Goal: Task Accomplishment & Management: Manage account settings

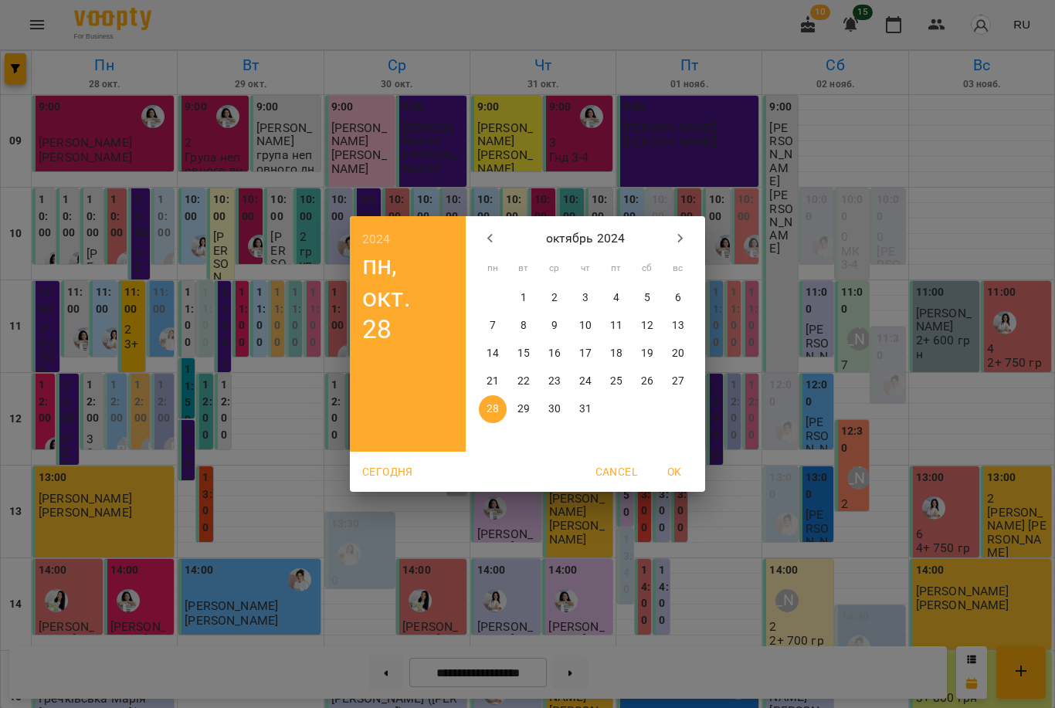
click at [683, 234] on icon "button" at bounding box center [680, 238] width 19 height 19
click at [683, 233] on icon "button" at bounding box center [680, 238] width 19 height 19
click at [682, 237] on icon "button" at bounding box center [680, 238] width 5 height 9
click at [681, 236] on icon "button" at bounding box center [680, 238] width 5 height 9
click at [684, 244] on icon "button" at bounding box center [680, 238] width 19 height 19
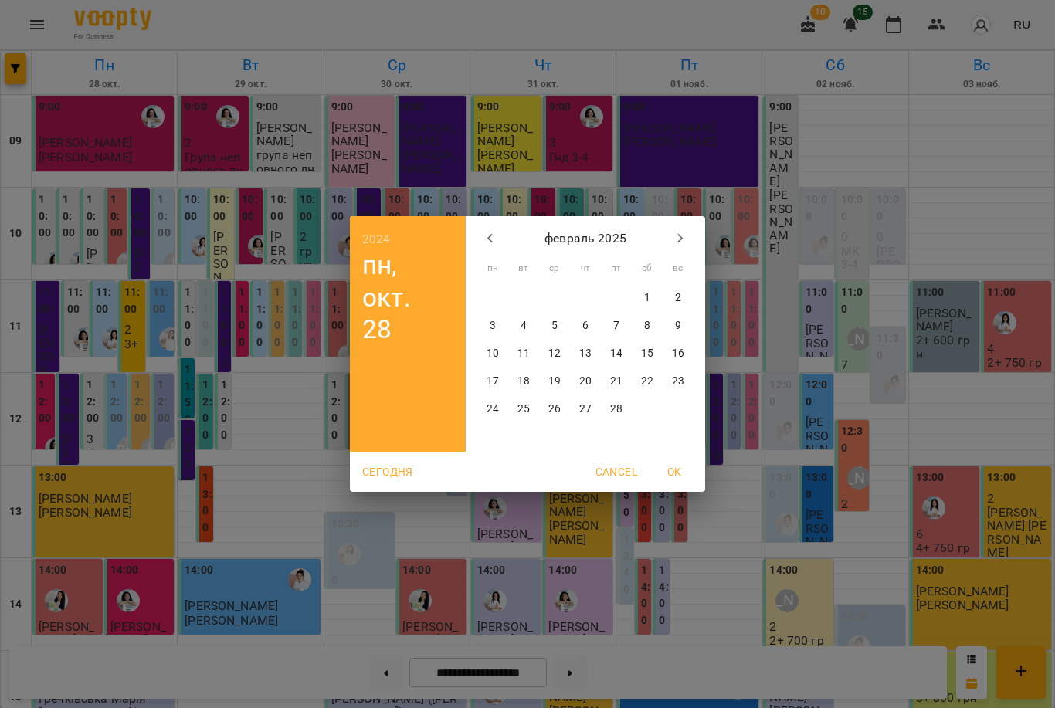
click at [683, 243] on icon "button" at bounding box center [680, 238] width 19 height 19
click at [676, 242] on icon "button" at bounding box center [680, 238] width 19 height 19
click at [677, 232] on icon "button" at bounding box center [680, 238] width 19 height 19
click at [672, 230] on icon "button" at bounding box center [680, 238] width 19 height 19
click at [671, 229] on icon "button" at bounding box center [680, 238] width 19 height 19
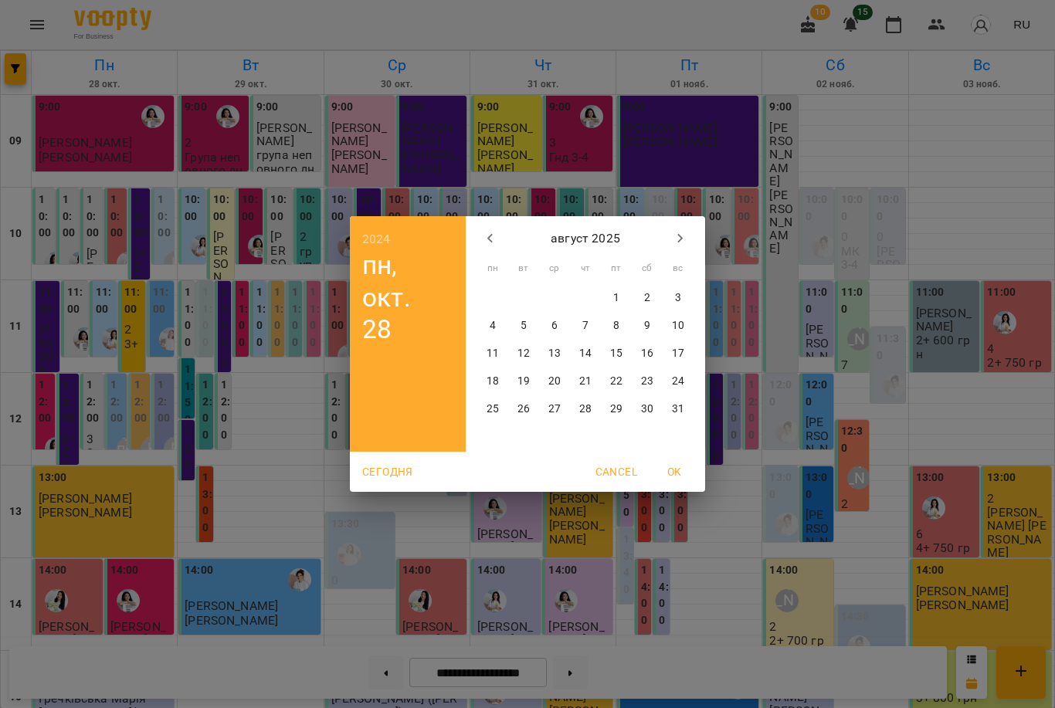
click at [669, 240] on button "button" at bounding box center [680, 238] width 37 height 37
click at [526, 357] on p "16" at bounding box center [523, 353] width 12 height 15
type input "**********"
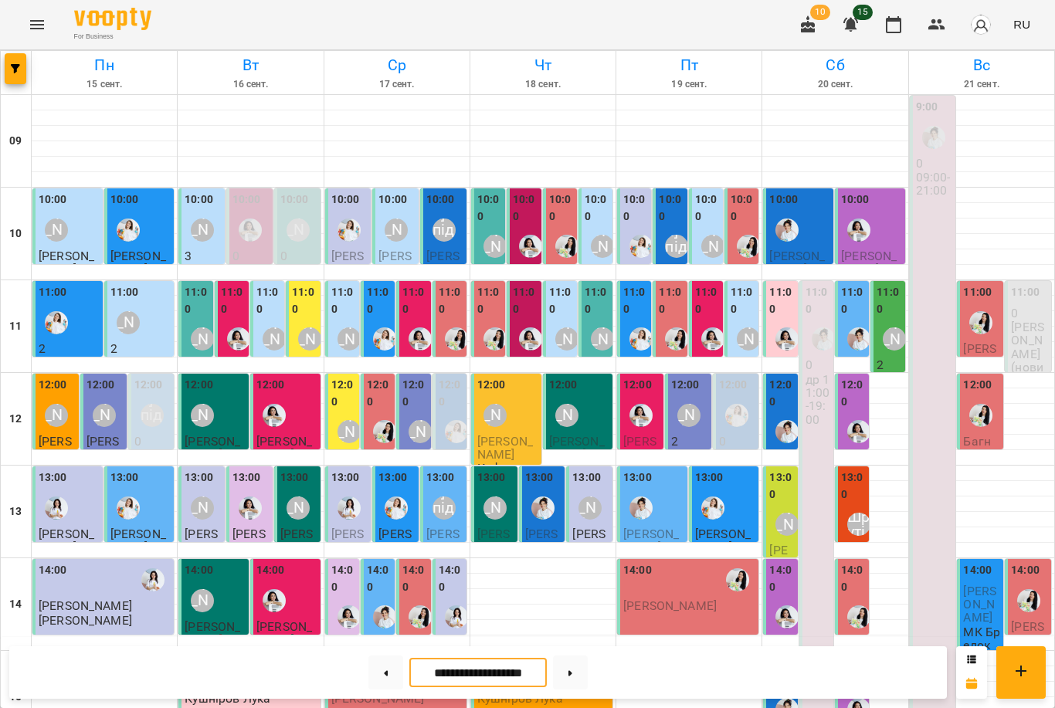
scroll to position [475, 0]
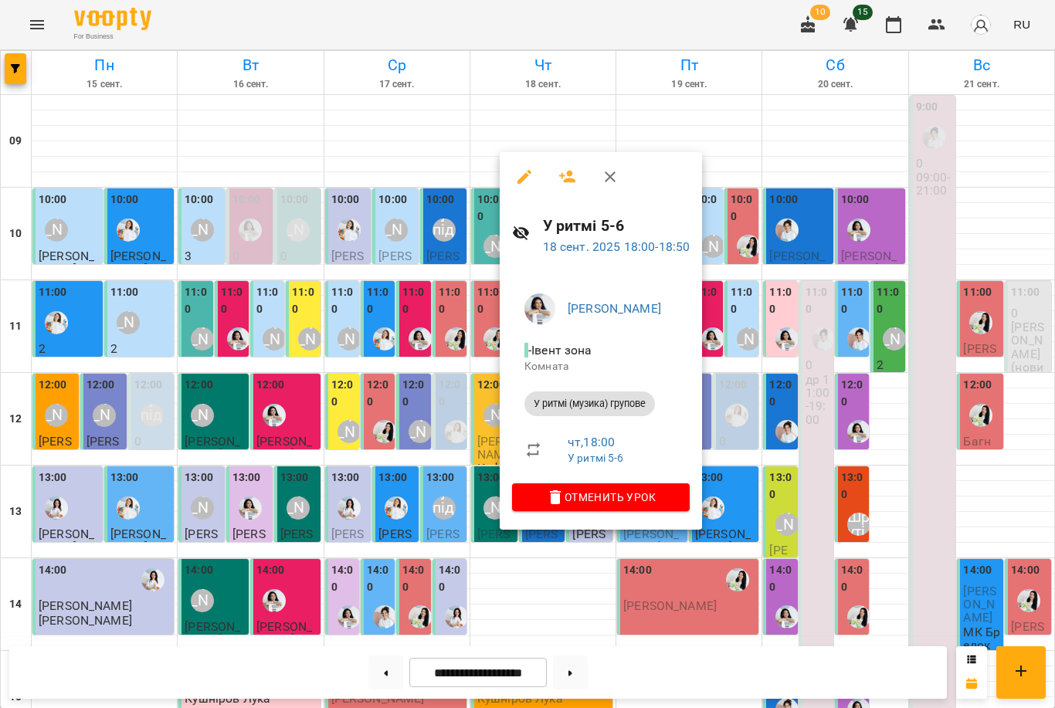
click at [773, 435] on div at bounding box center [527, 354] width 1055 height 708
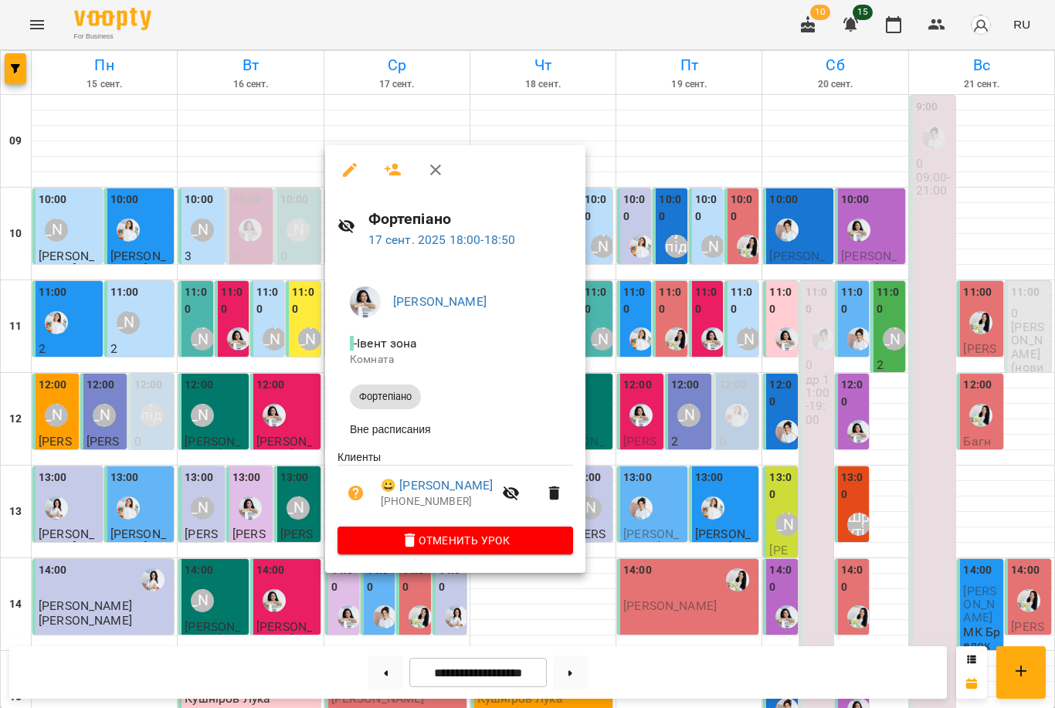
click at [651, 488] on div at bounding box center [527, 354] width 1055 height 708
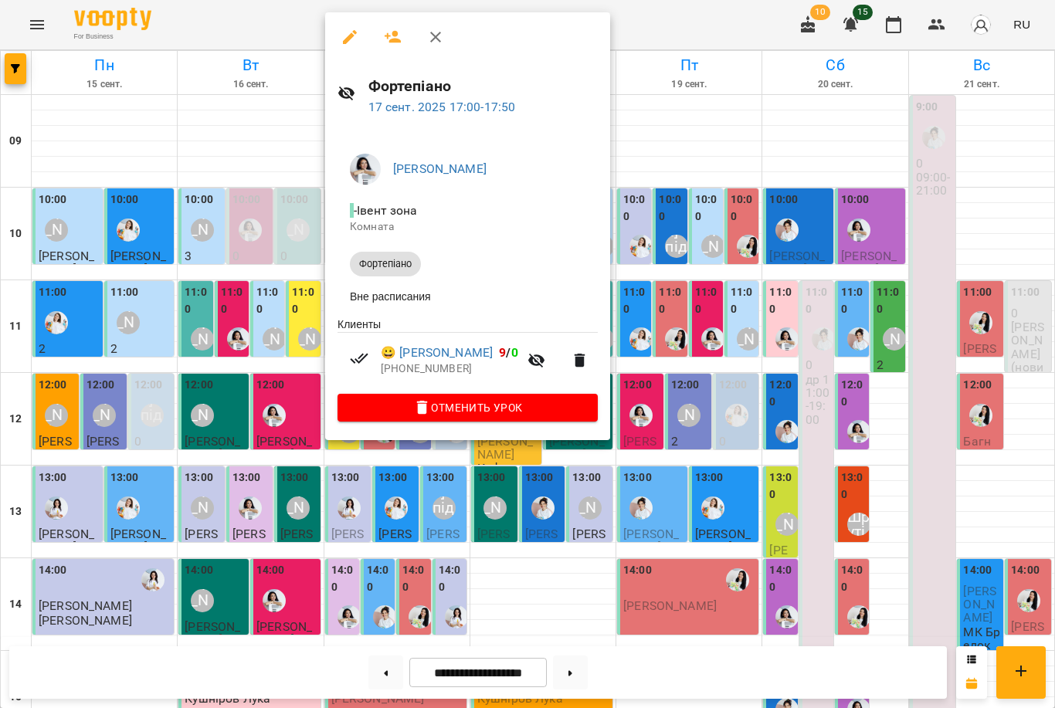
click at [605, 502] on div at bounding box center [527, 354] width 1055 height 708
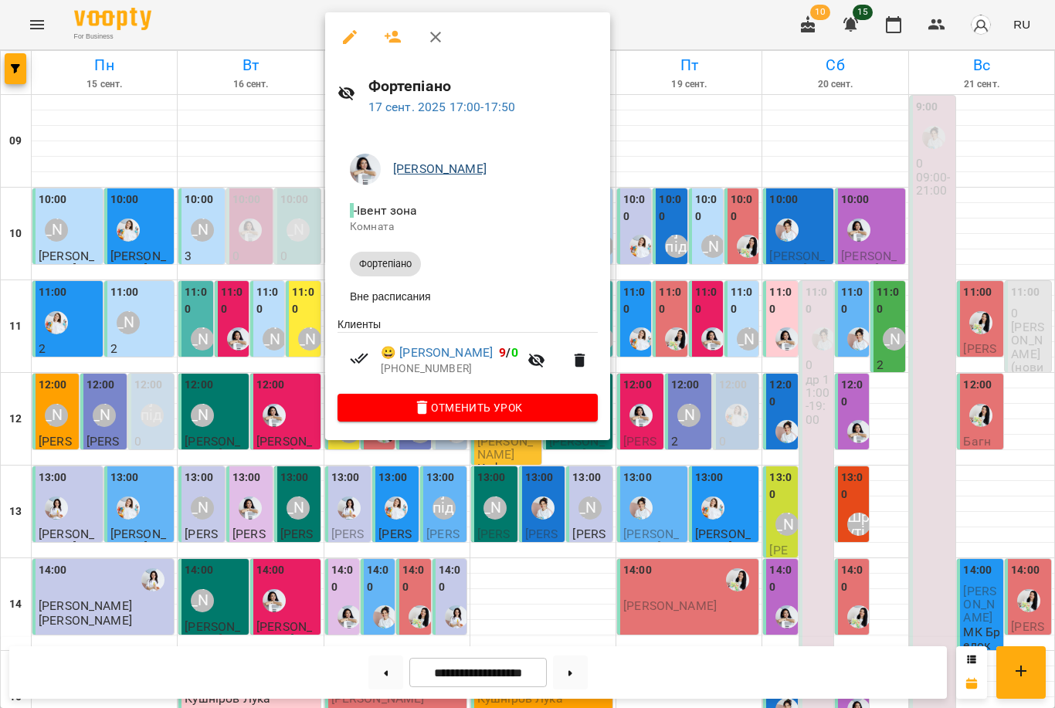
click at [433, 171] on link "[PERSON_NAME]" at bounding box center [439, 168] width 93 height 15
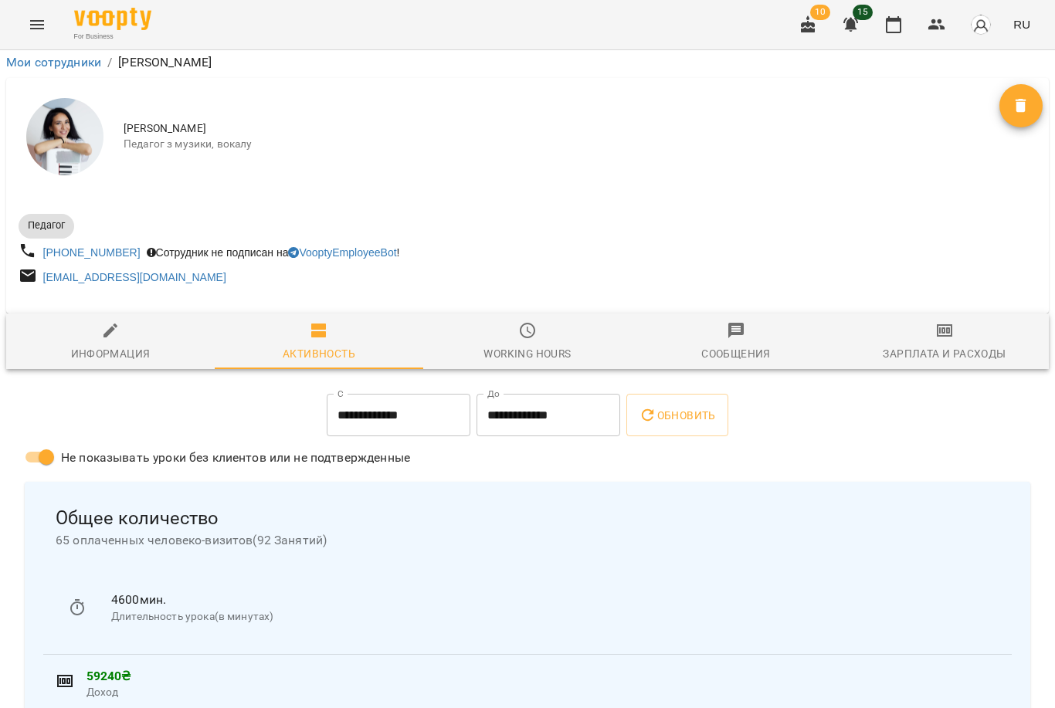
scroll to position [291, 0]
click at [895, 18] on icon "button" at bounding box center [893, 24] width 19 height 19
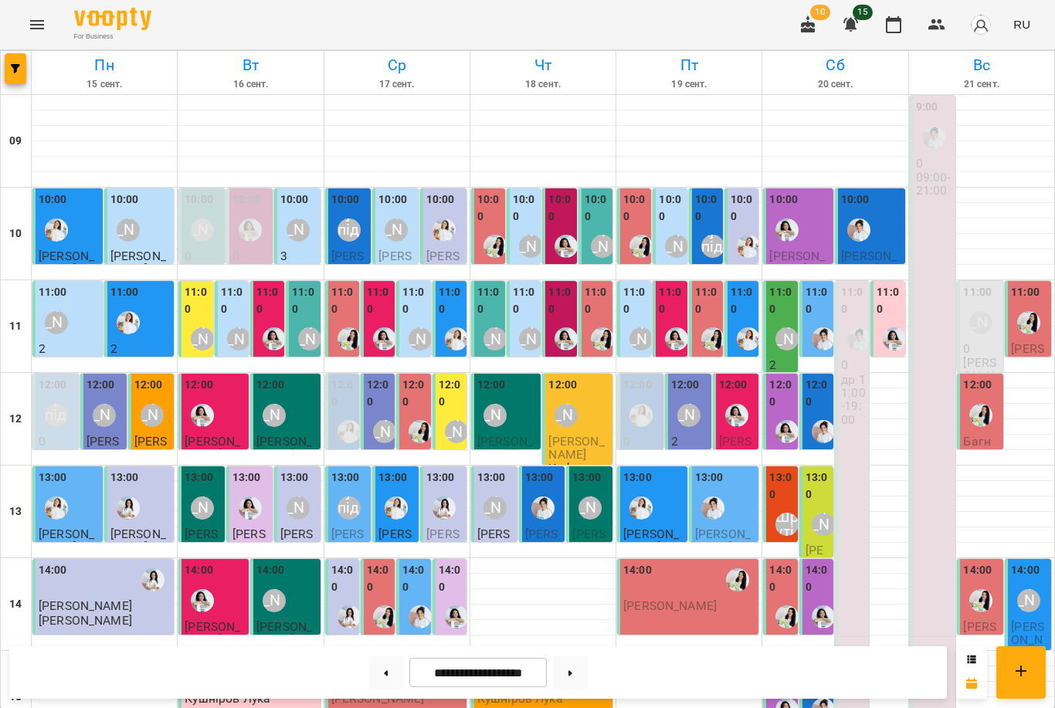
click at [664, 322] on div at bounding box center [677, 339] width 36 height 36
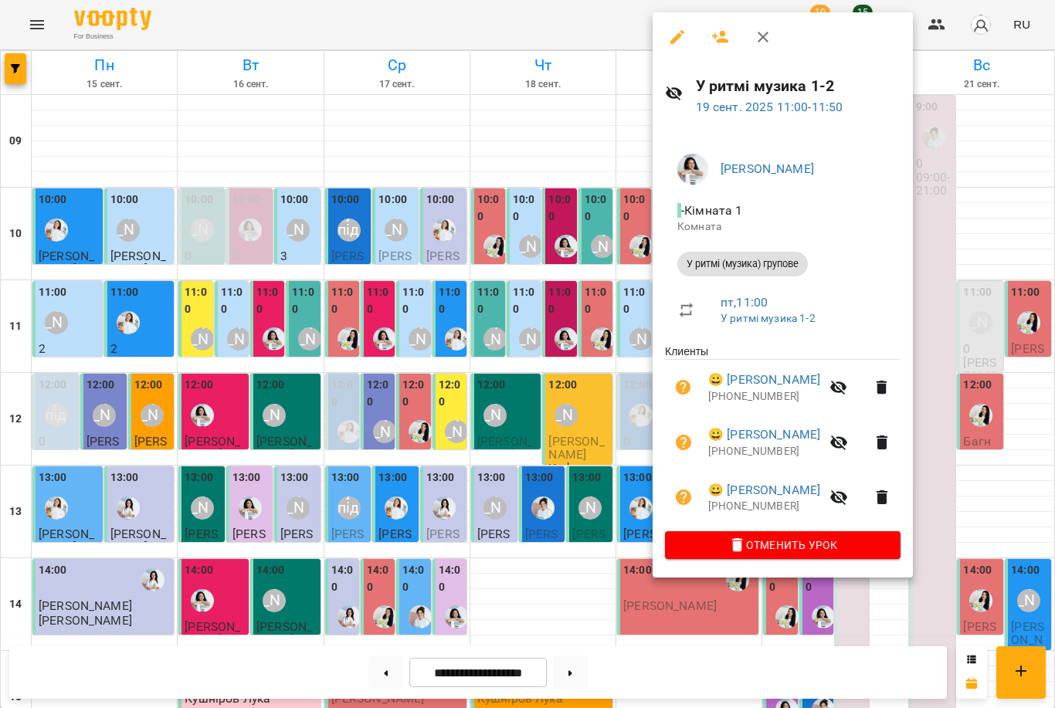
click at [561, 404] on div at bounding box center [527, 354] width 1055 height 708
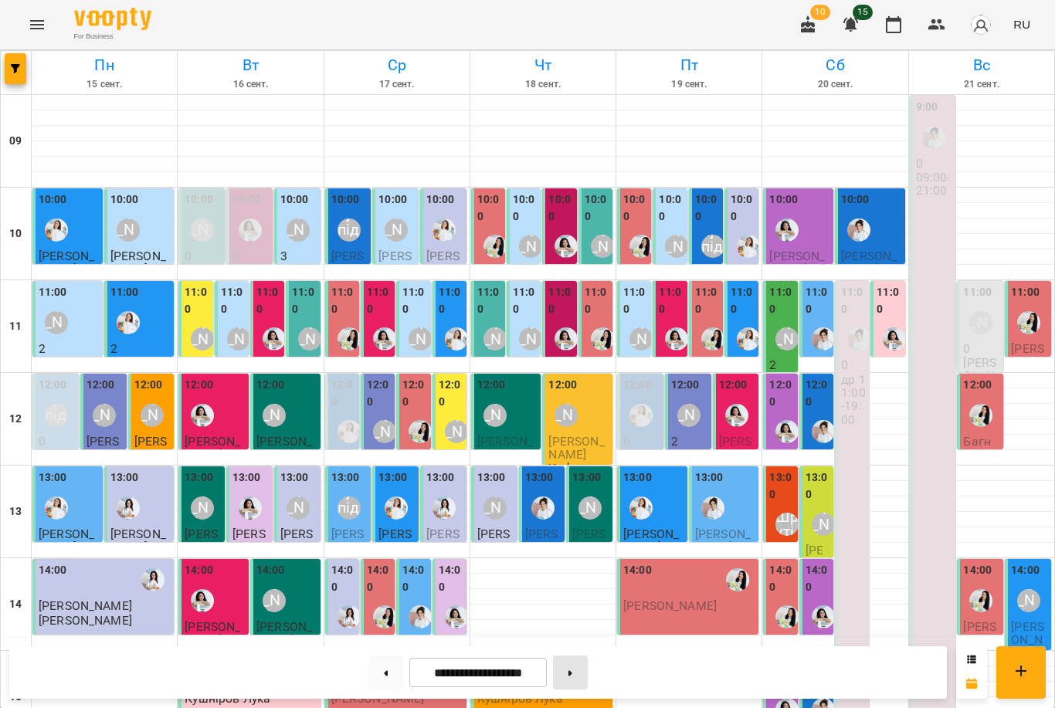
click at [574, 675] on button at bounding box center [570, 672] width 35 height 34
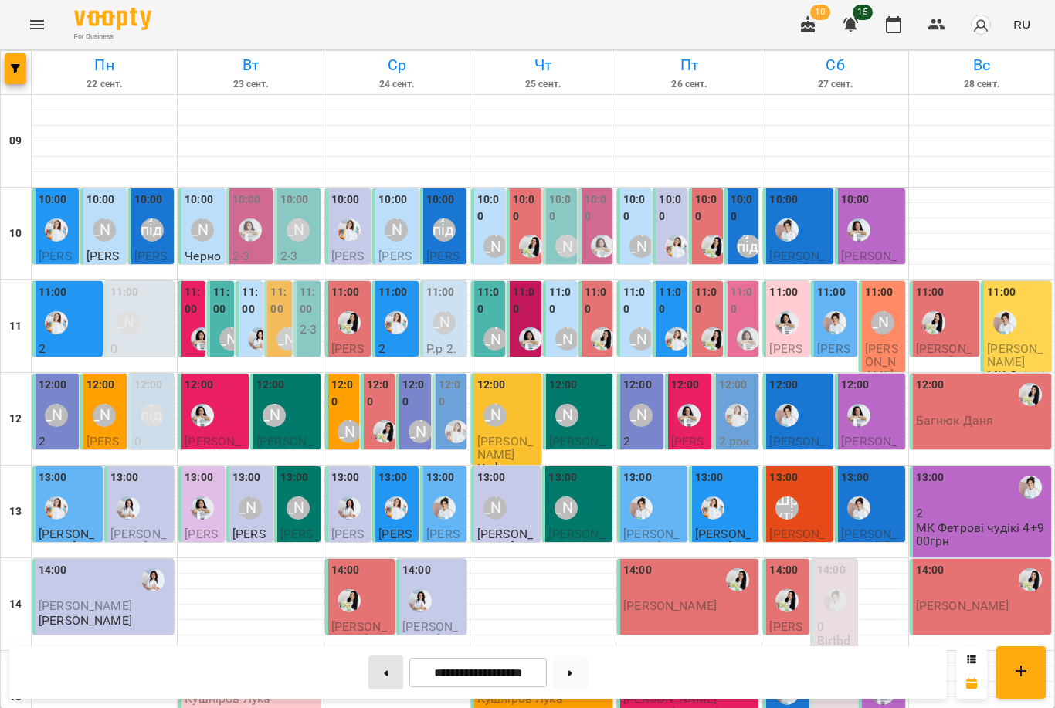
click at [379, 667] on button at bounding box center [385, 672] width 35 height 34
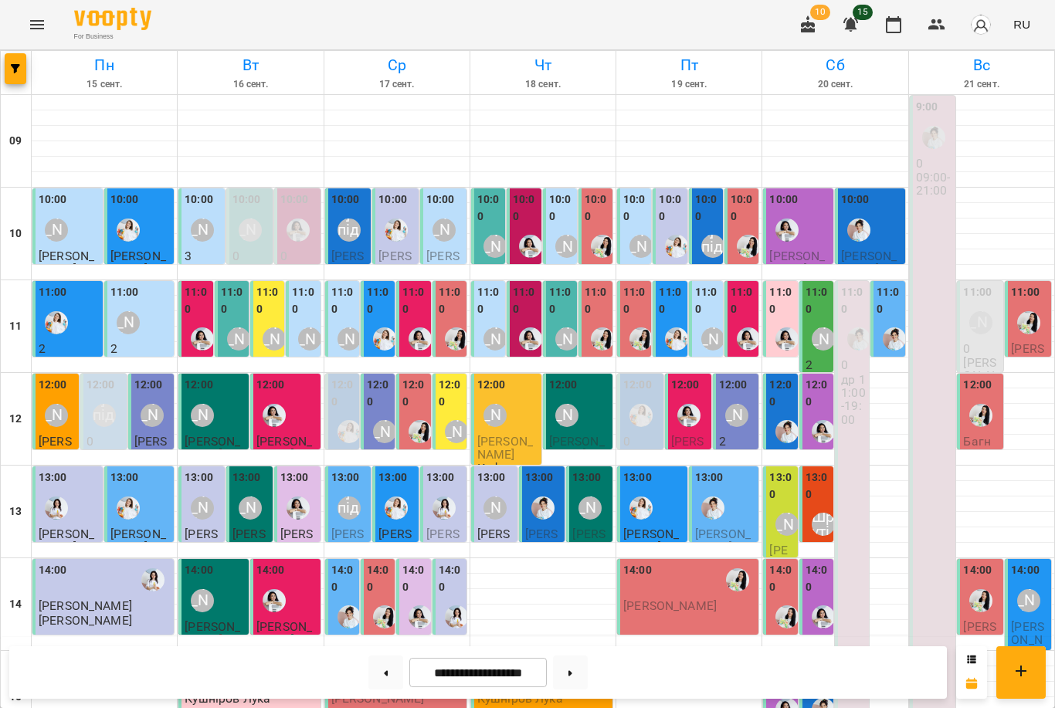
click at [411, 398] on label "12:00" at bounding box center [414, 393] width 25 height 33
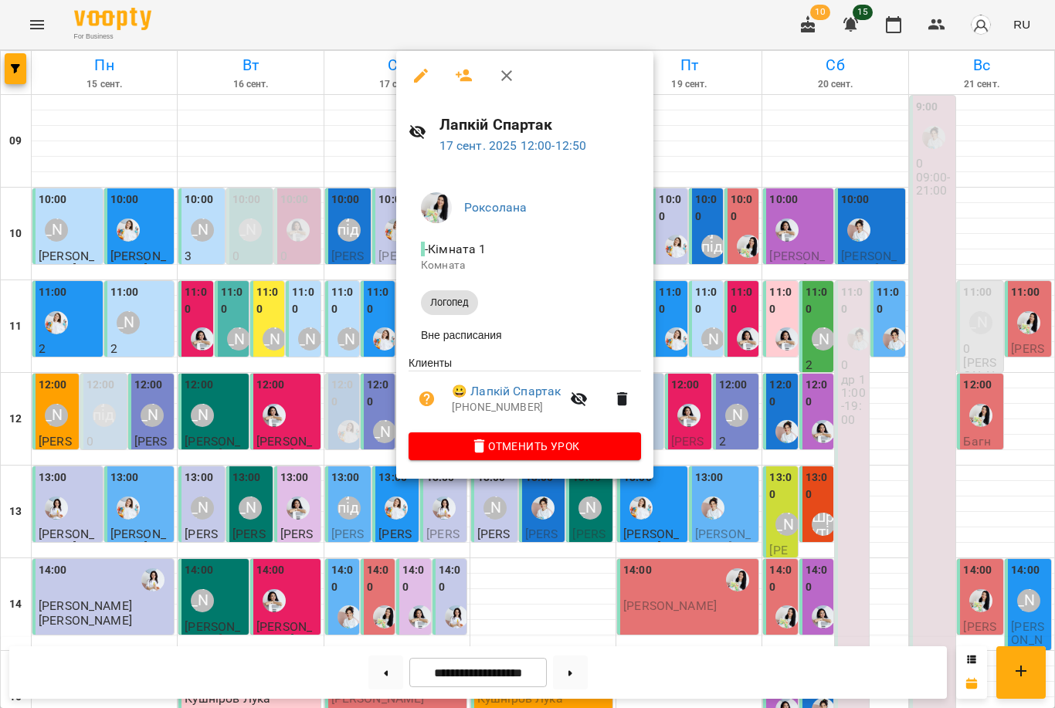
click at [368, 330] on div at bounding box center [527, 354] width 1055 height 708
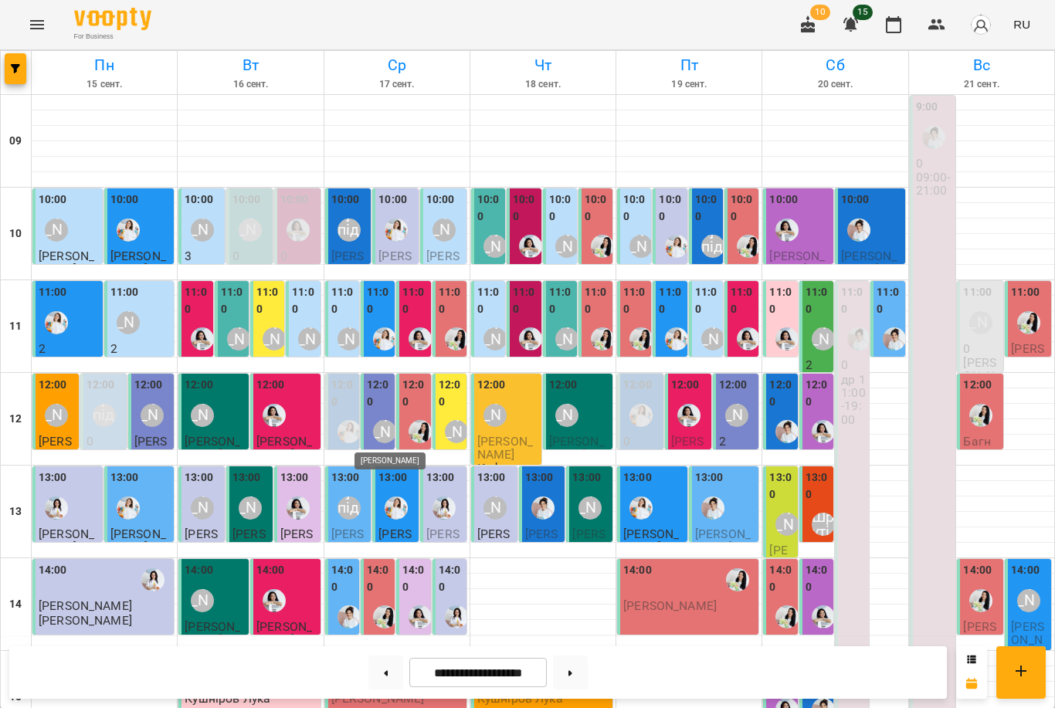
click at [386, 424] on div "[PERSON_NAME]" at bounding box center [384, 431] width 23 height 23
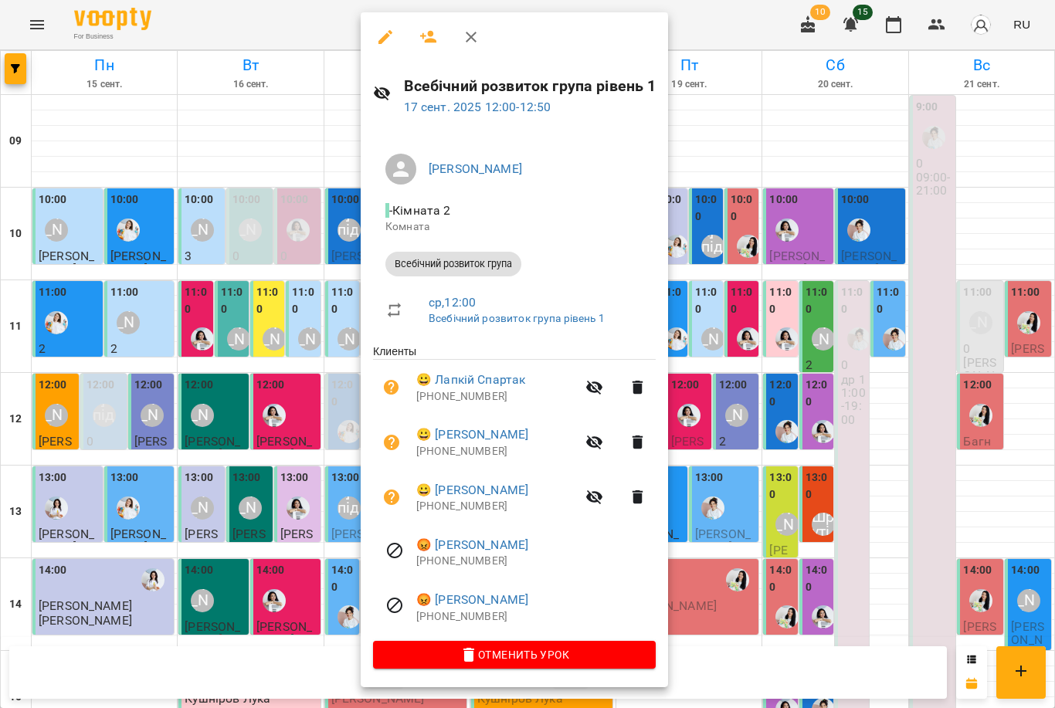
click at [340, 394] on div at bounding box center [527, 354] width 1055 height 708
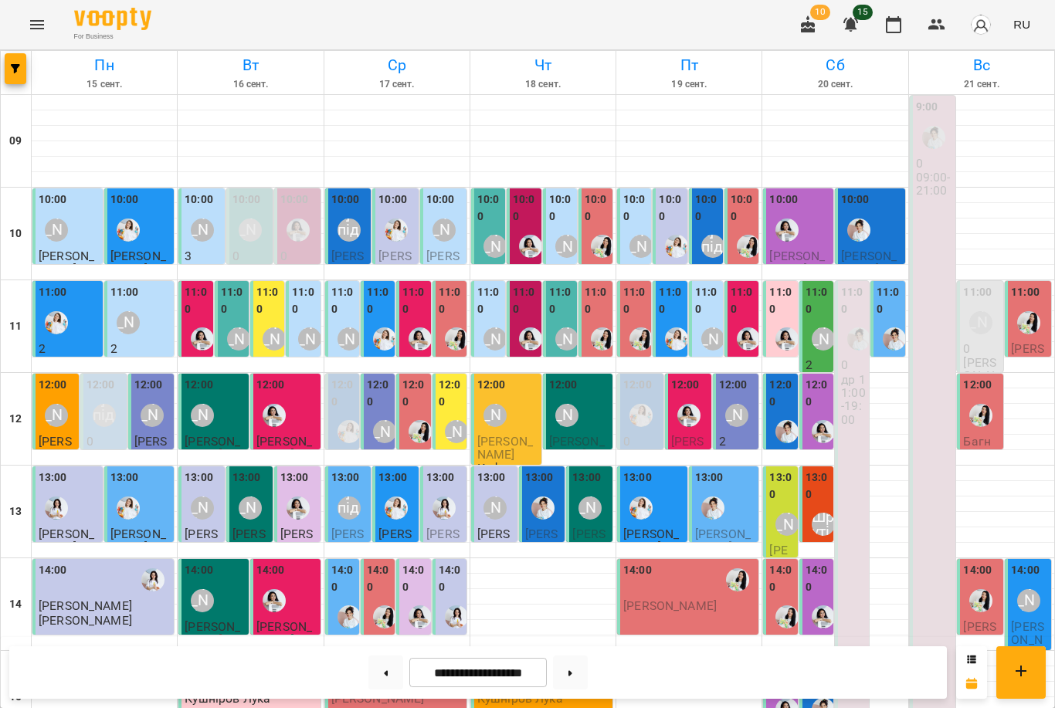
click at [383, 405] on label "12:00" at bounding box center [379, 393] width 25 height 33
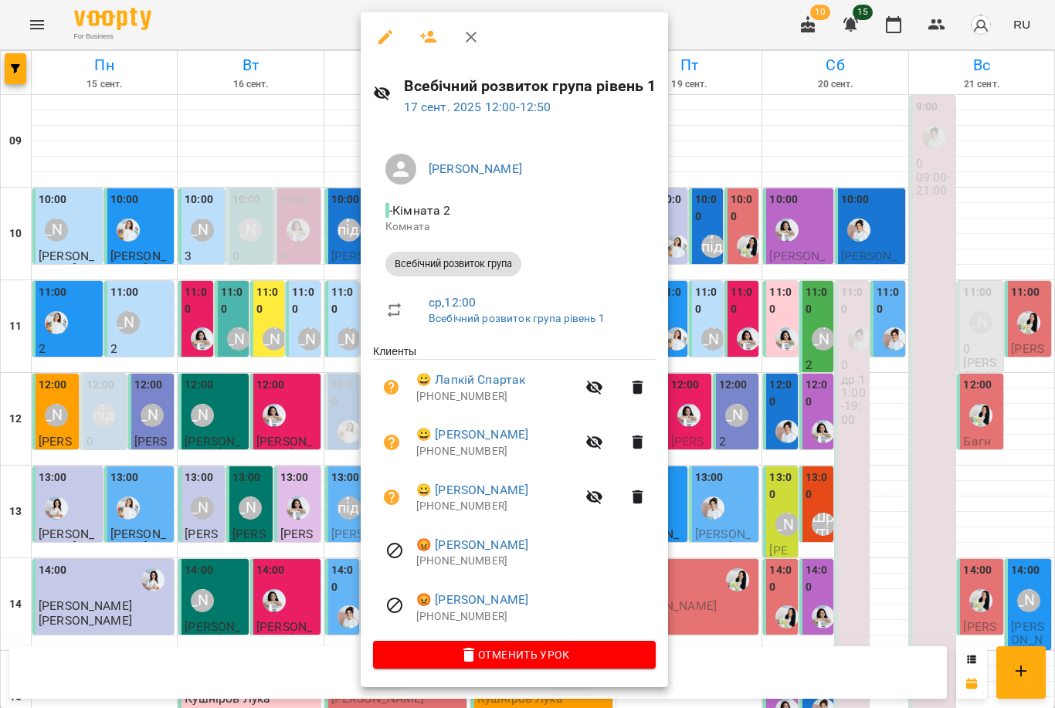
click at [319, 399] on div at bounding box center [527, 354] width 1055 height 708
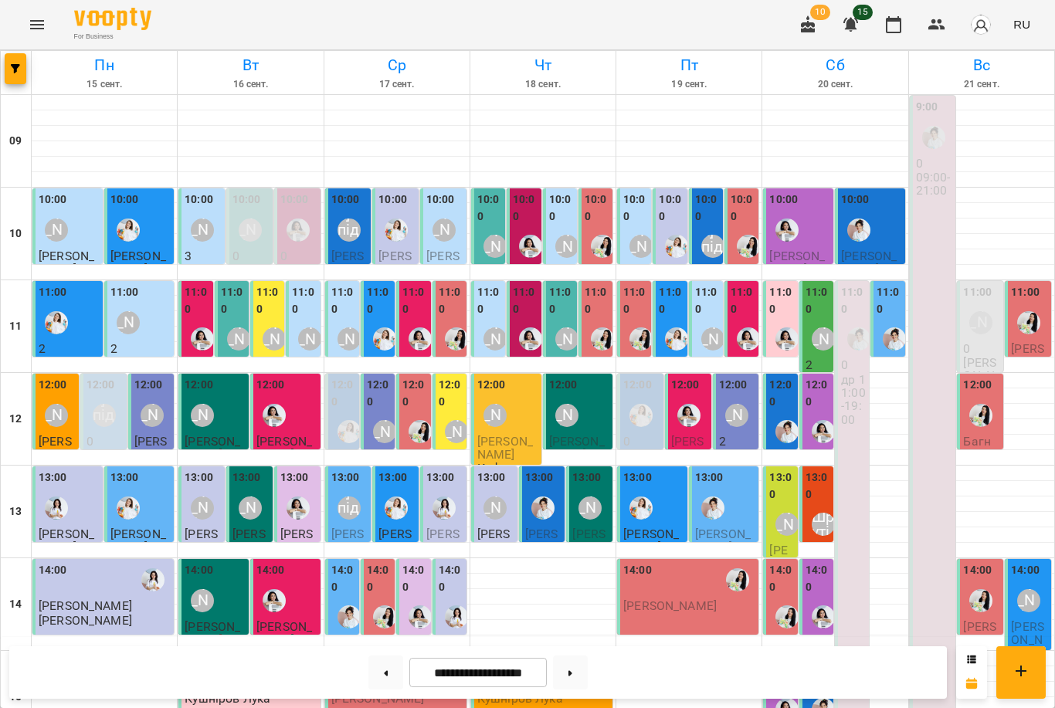
scroll to position [33, 0]
click at [794, 249] on span "[PERSON_NAME]" at bounding box center [797, 263] width 56 height 28
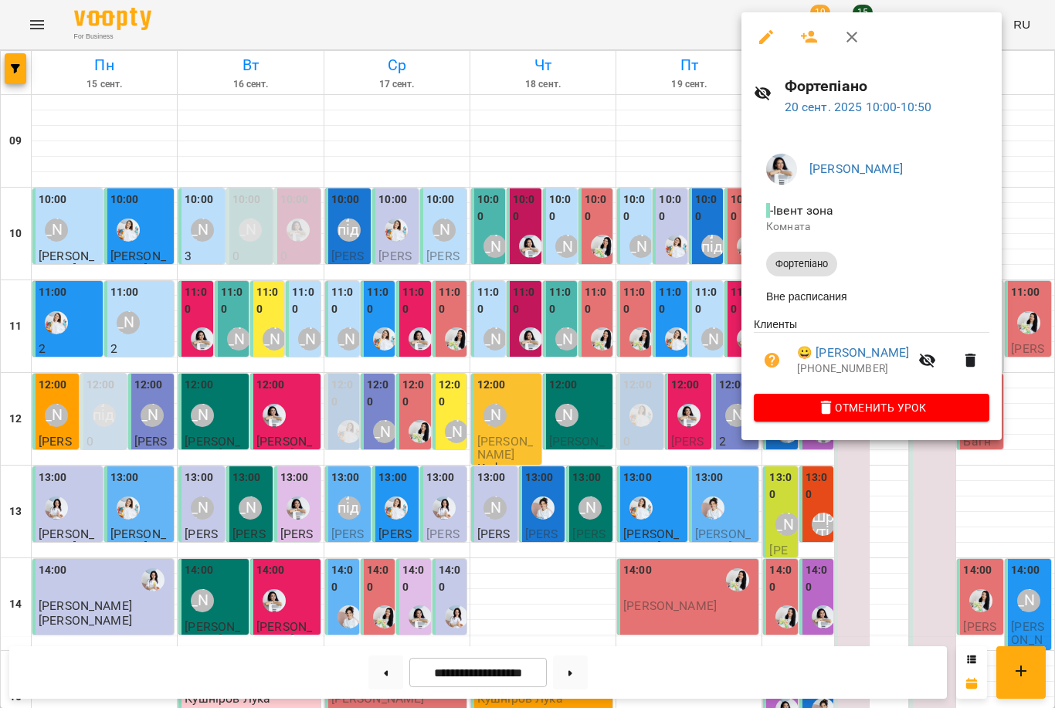
click at [671, 390] on div at bounding box center [527, 354] width 1055 height 708
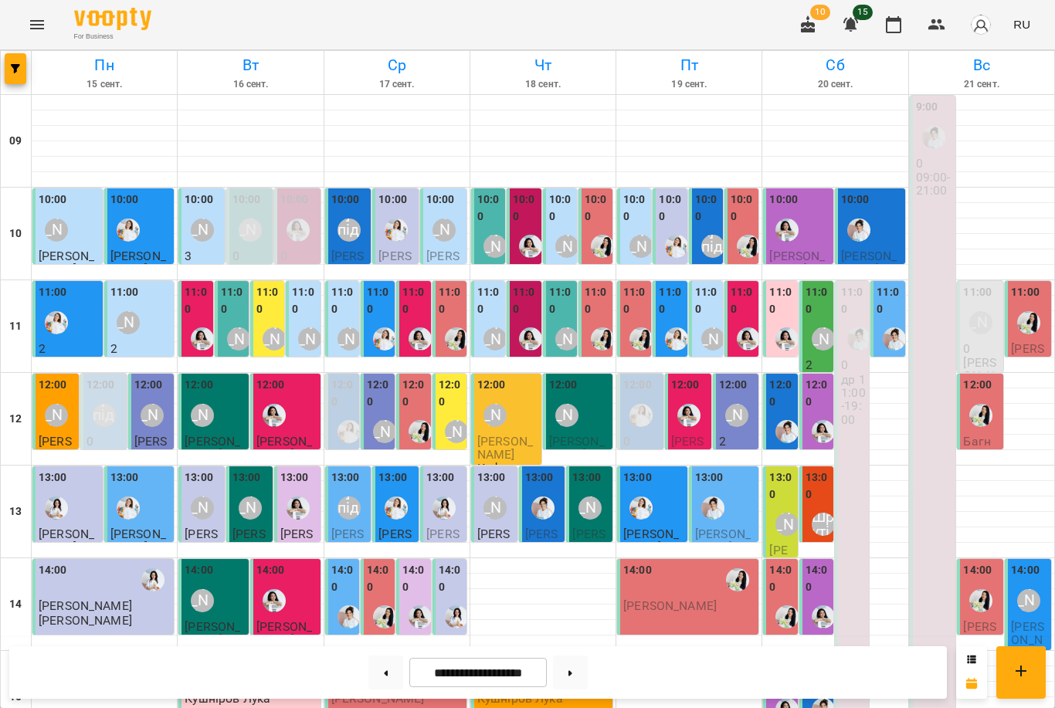
click at [731, 284] on label "11:00" at bounding box center [742, 300] width 25 height 33
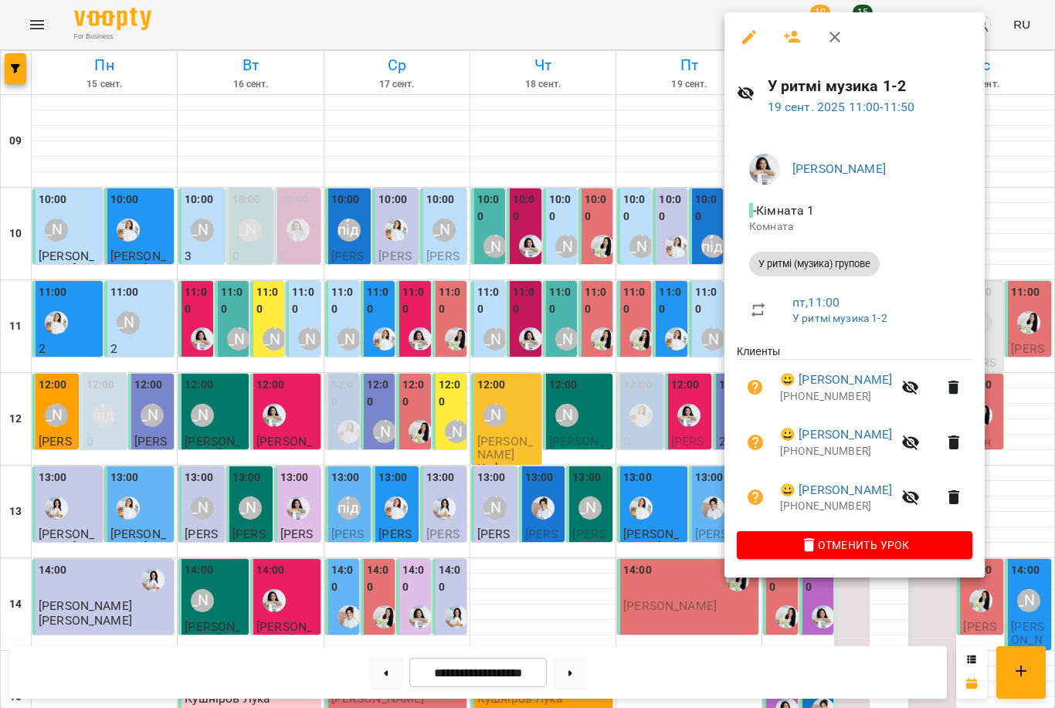
click at [672, 366] on div at bounding box center [527, 354] width 1055 height 708
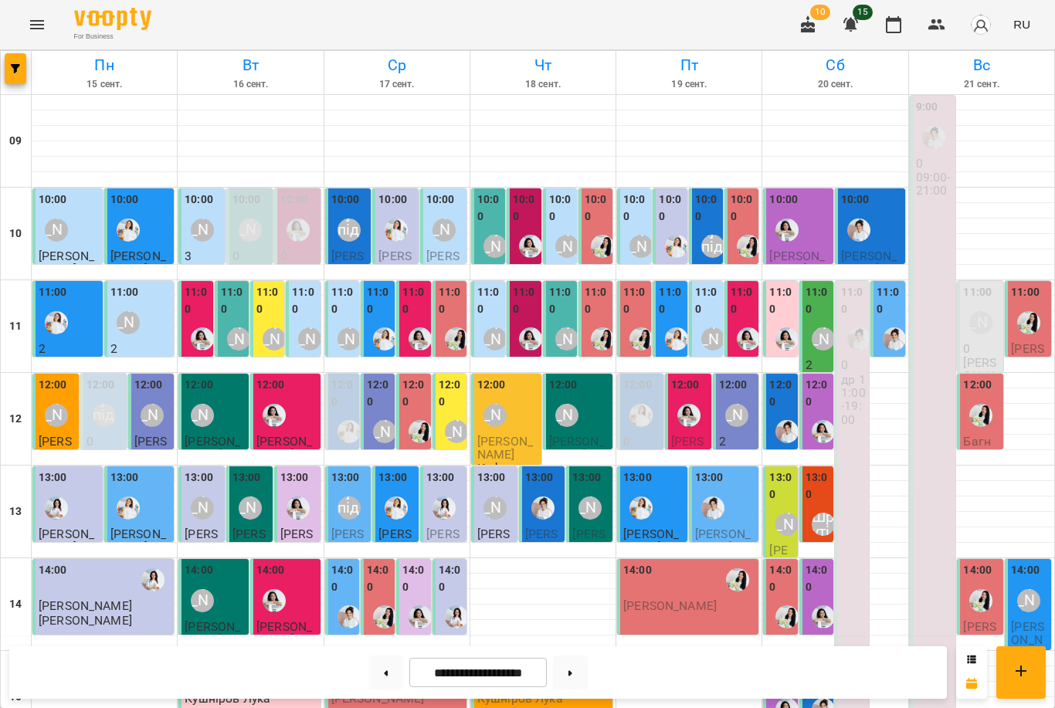
click at [533, 284] on label "11:00" at bounding box center [525, 300] width 25 height 33
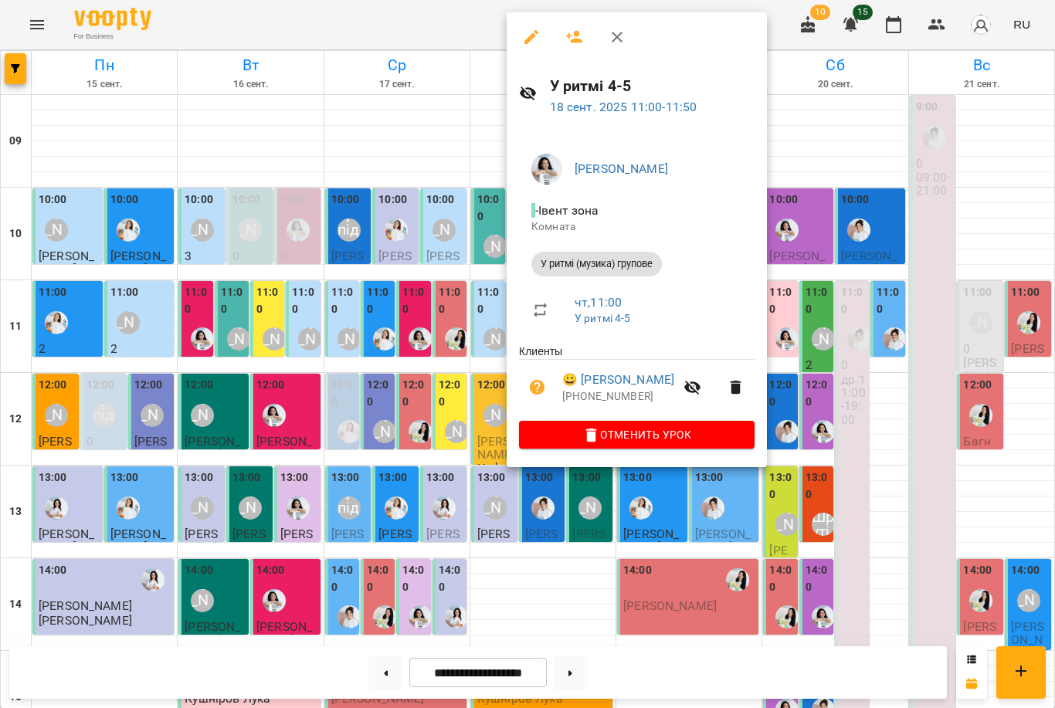
click at [493, 198] on div at bounding box center [527, 354] width 1055 height 708
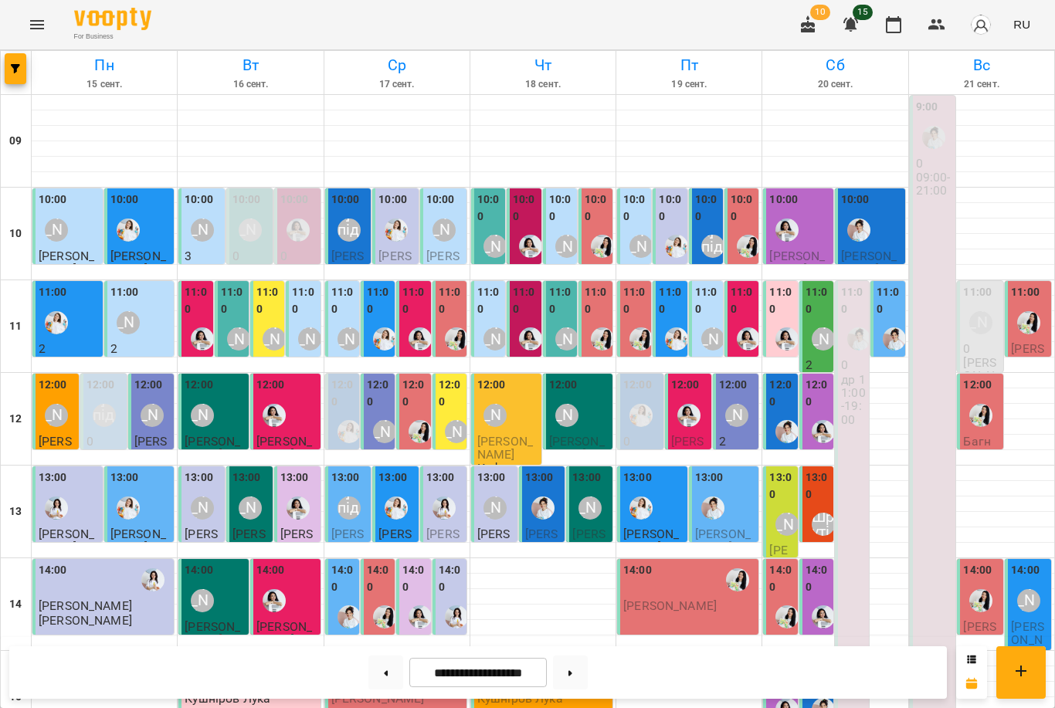
click at [527, 229] on div at bounding box center [531, 247] width 36 height 36
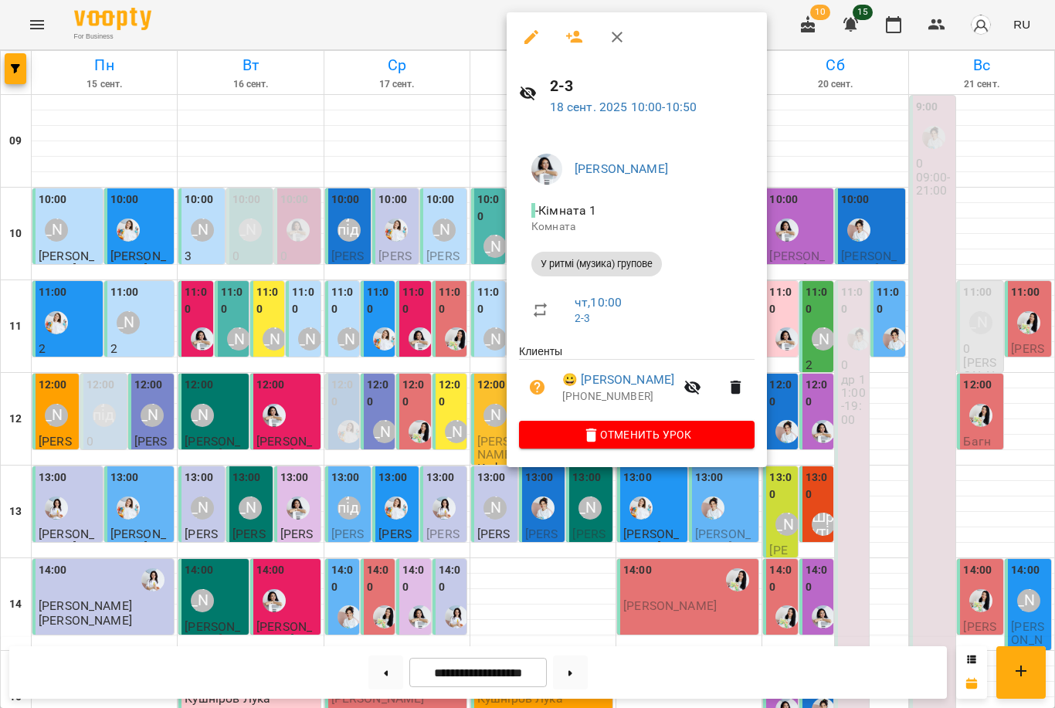
click at [458, 212] on div at bounding box center [527, 354] width 1055 height 708
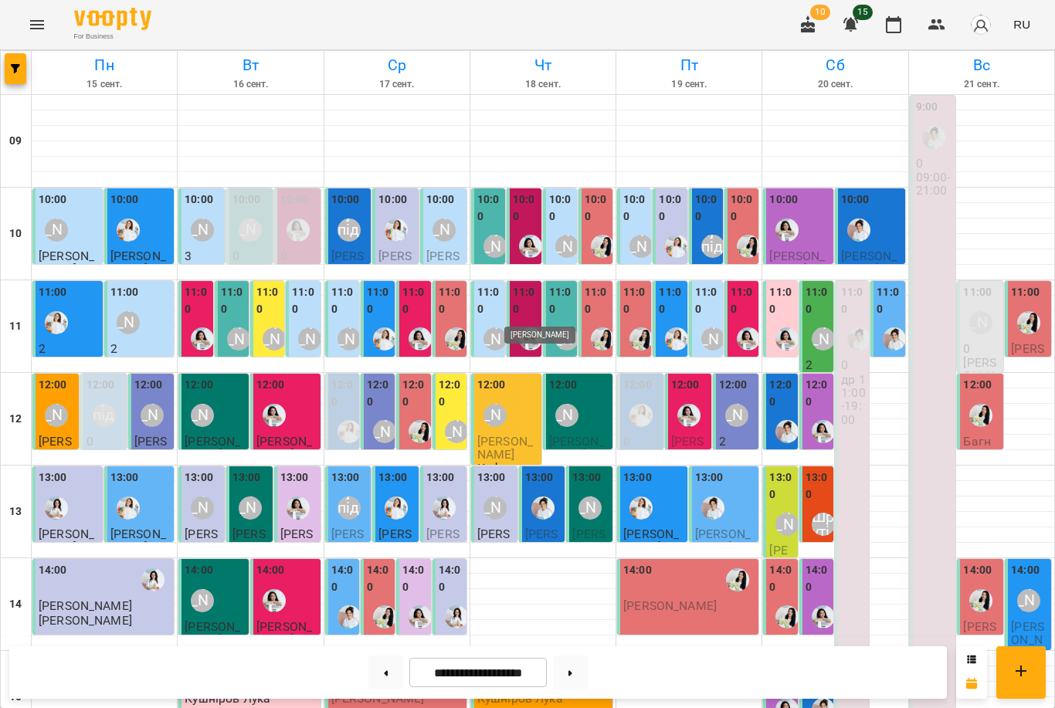
click at [523, 327] on img "Анна Білан" at bounding box center [530, 338] width 23 height 23
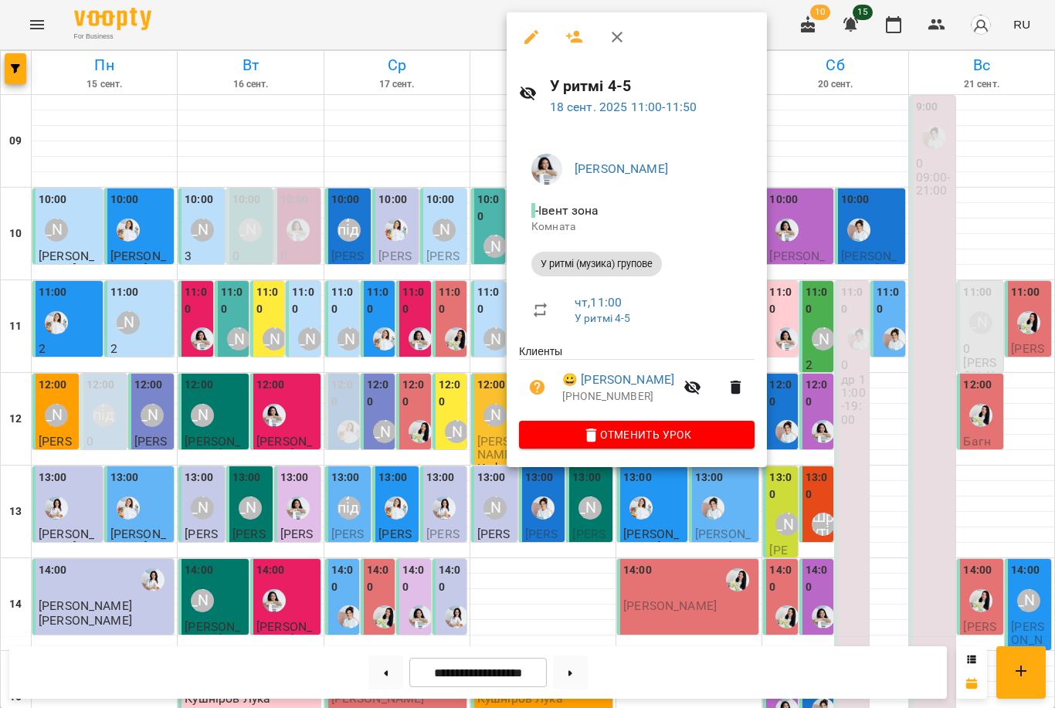
click at [420, 271] on div at bounding box center [527, 354] width 1055 height 708
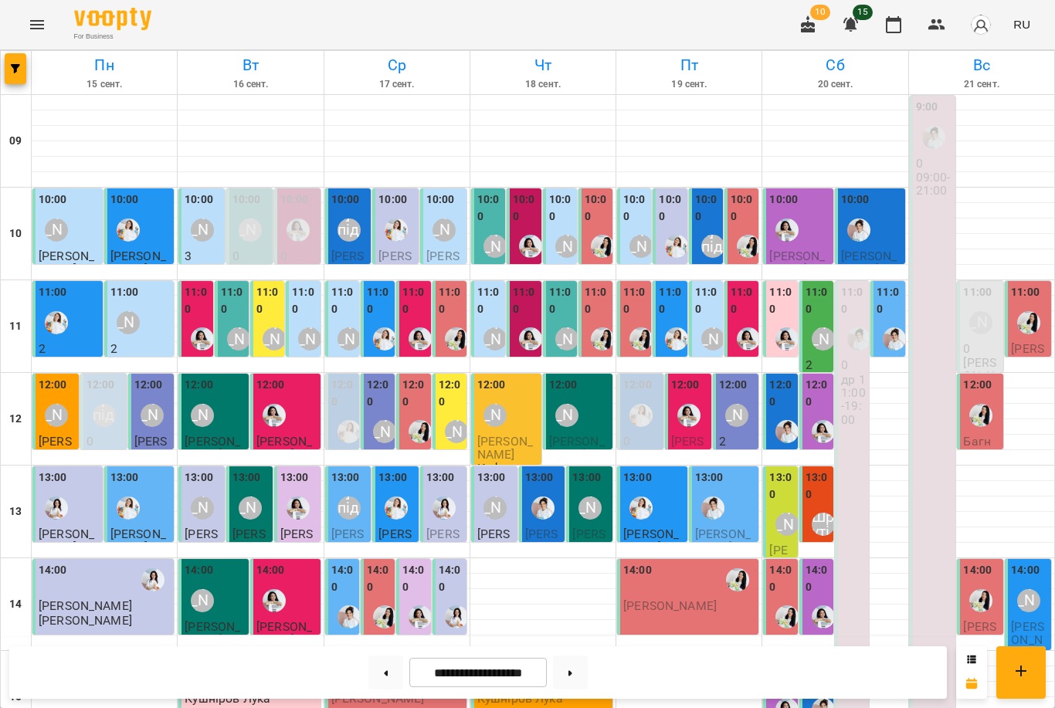
scroll to position [52, 0]
click at [382, 377] on label "12:00" at bounding box center [379, 393] width 25 height 33
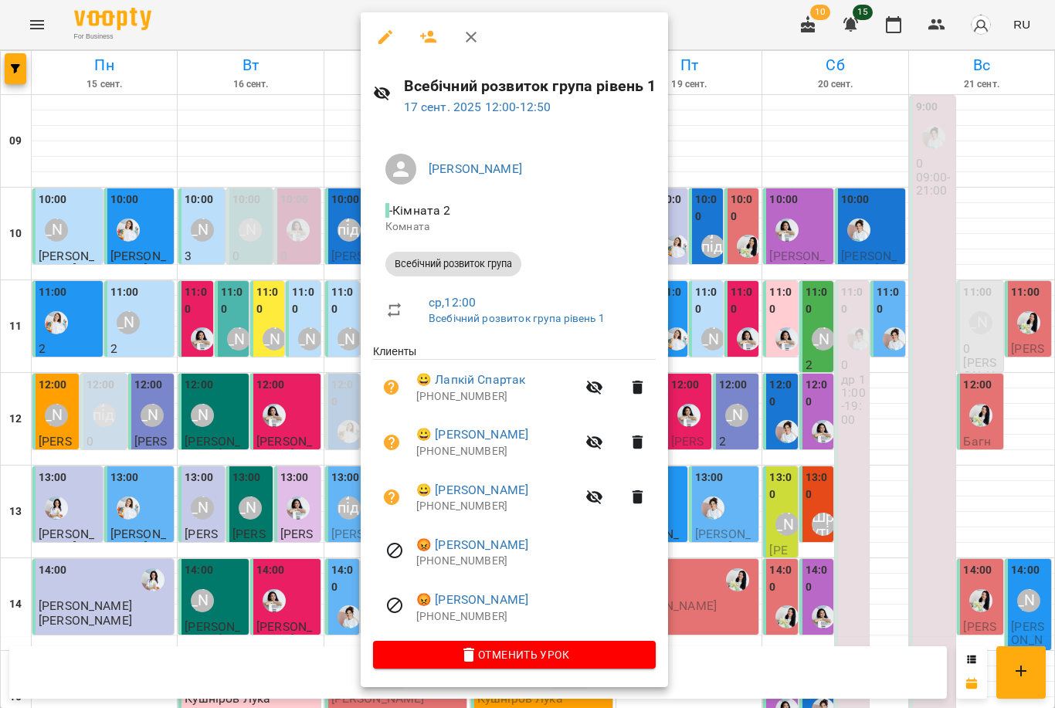
click at [296, 267] on div at bounding box center [527, 354] width 1055 height 708
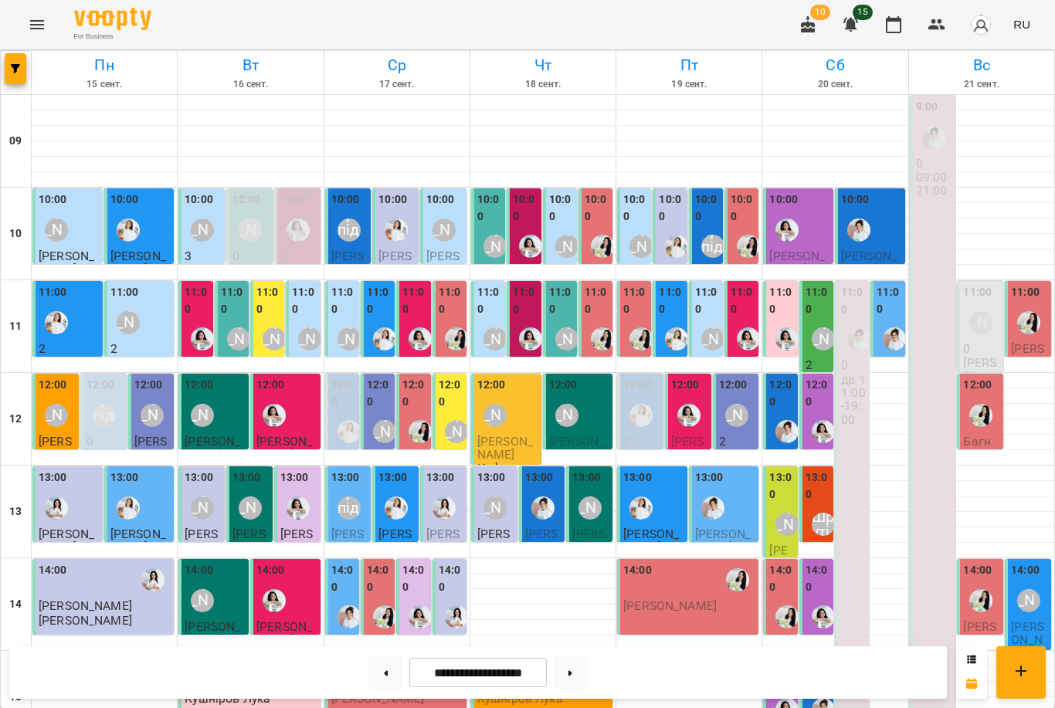
click at [527, 191] on label "10:00" at bounding box center [525, 207] width 25 height 33
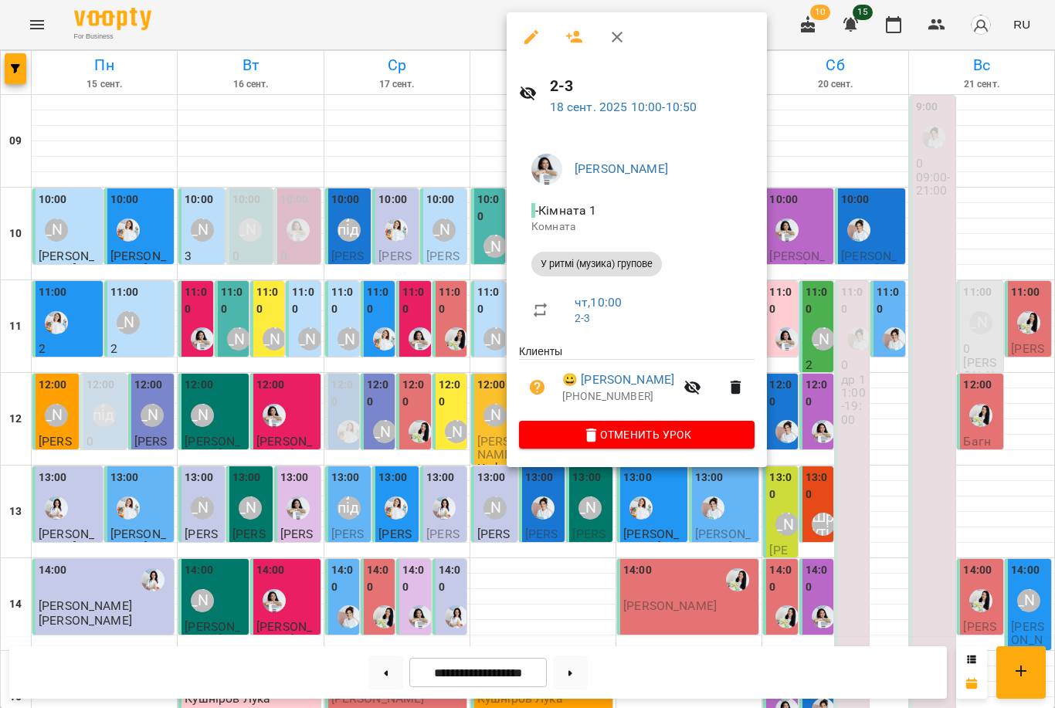
click at [439, 184] on div at bounding box center [527, 354] width 1055 height 708
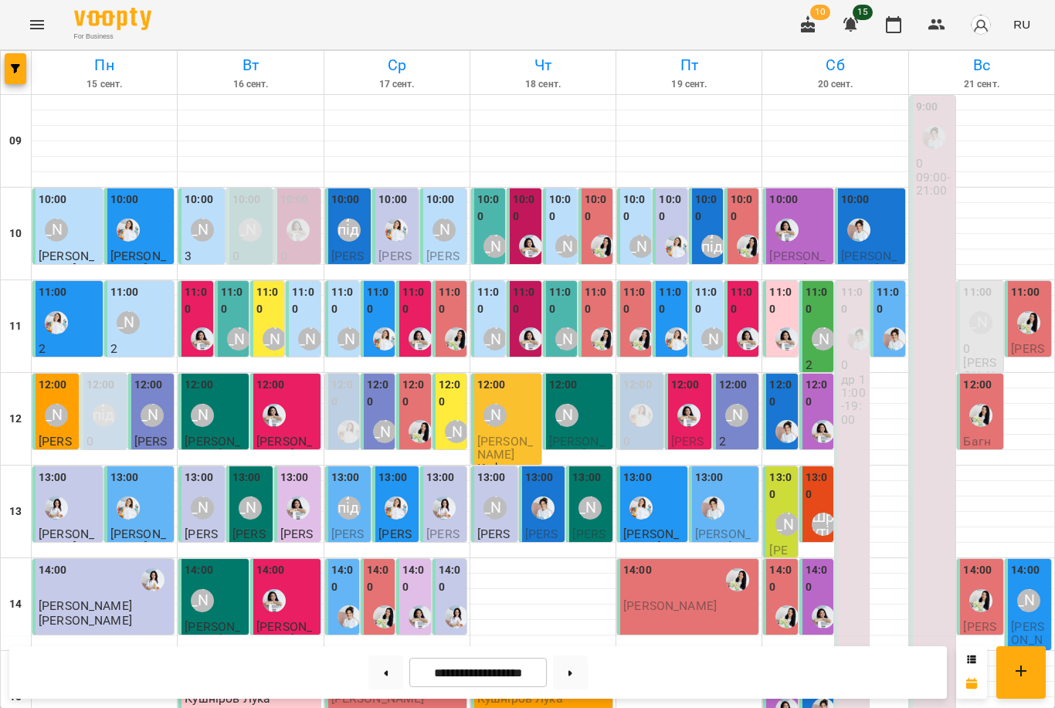
scroll to position [39, 0]
click at [604, 191] on label "10:00" at bounding box center [596, 207] width 25 height 33
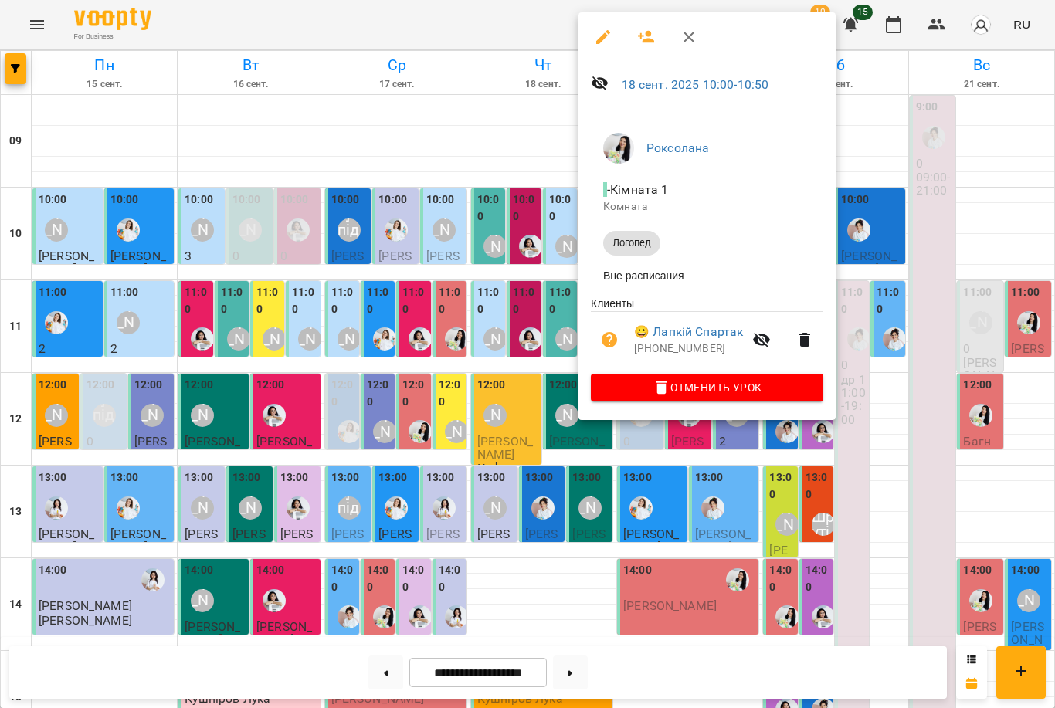
click at [559, 203] on div at bounding box center [527, 354] width 1055 height 708
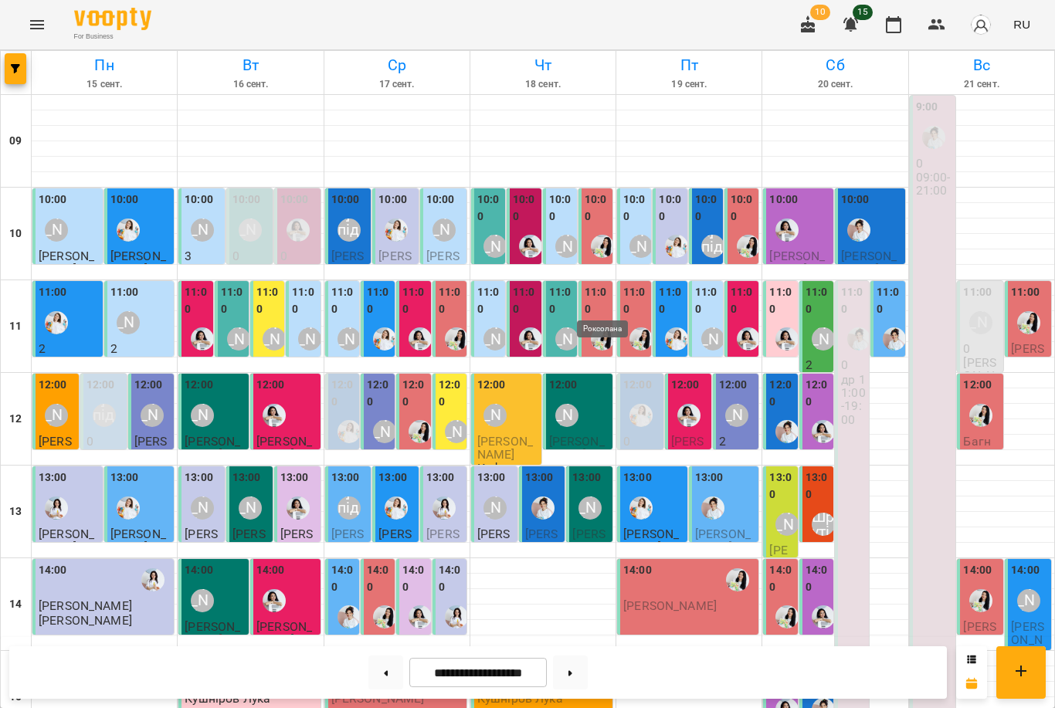
click at [598, 327] on img "Роксолана" at bounding box center [602, 338] width 23 height 23
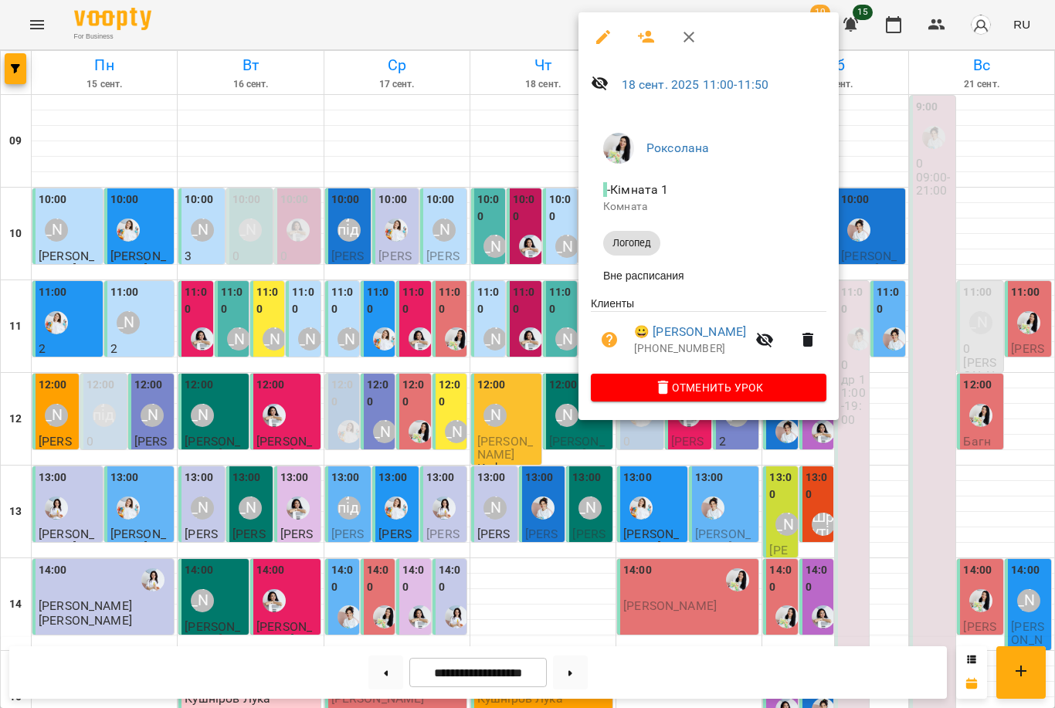
click at [530, 305] on div at bounding box center [527, 354] width 1055 height 708
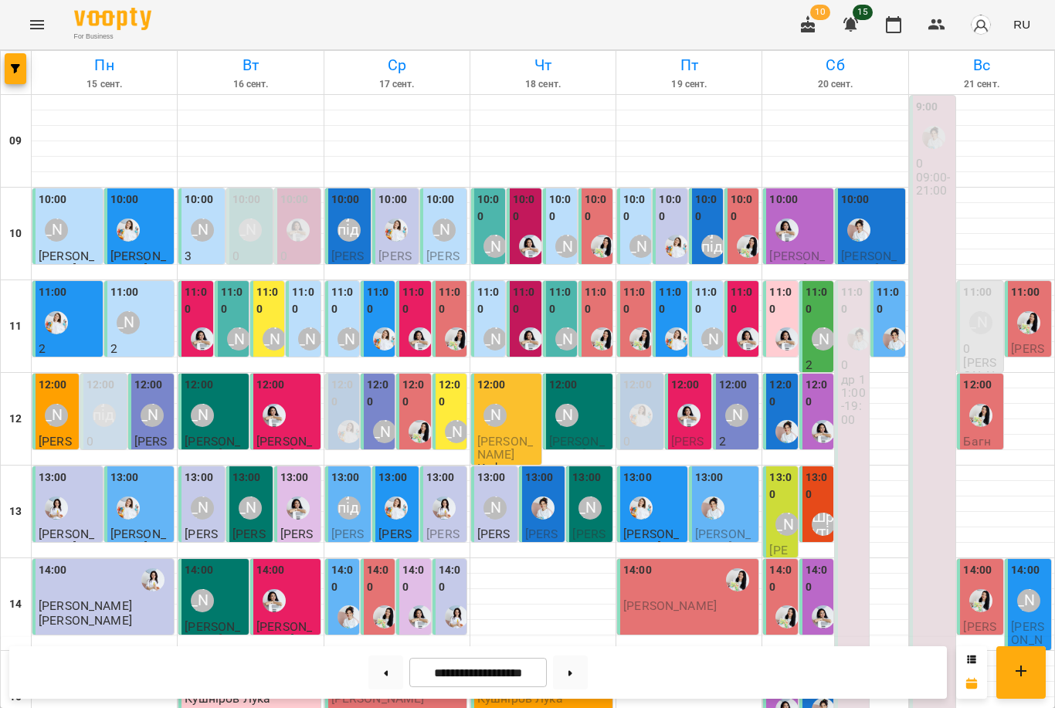
scroll to position [0, 0]
click at [737, 224] on div "10:00" at bounding box center [742, 209] width 25 height 37
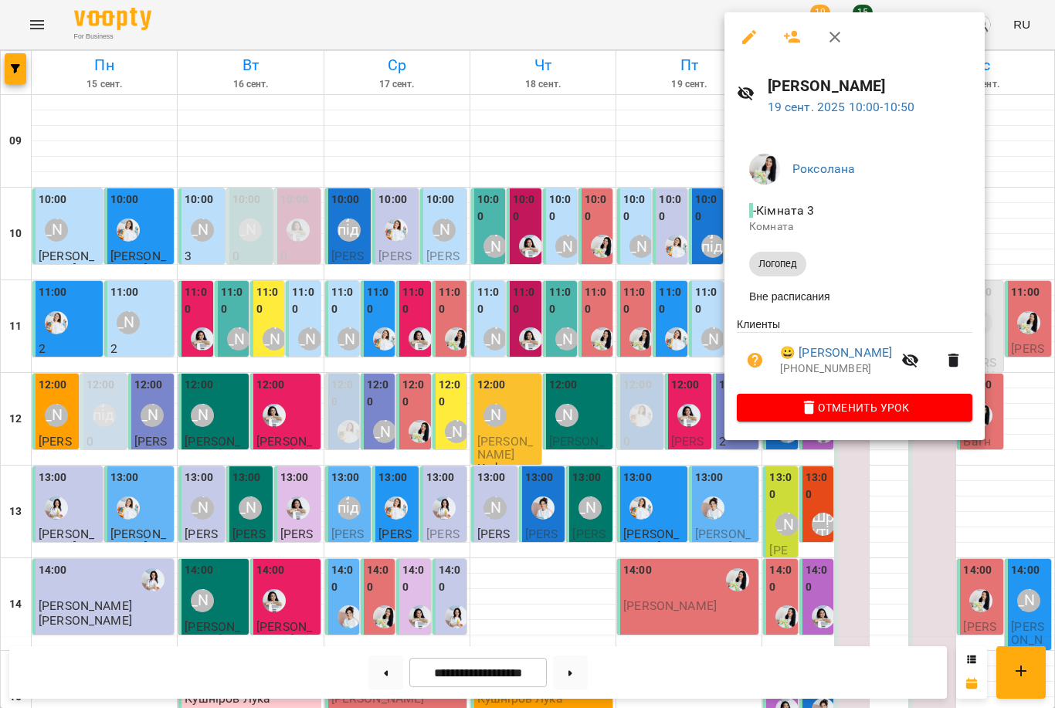
click at [681, 247] on div at bounding box center [527, 354] width 1055 height 708
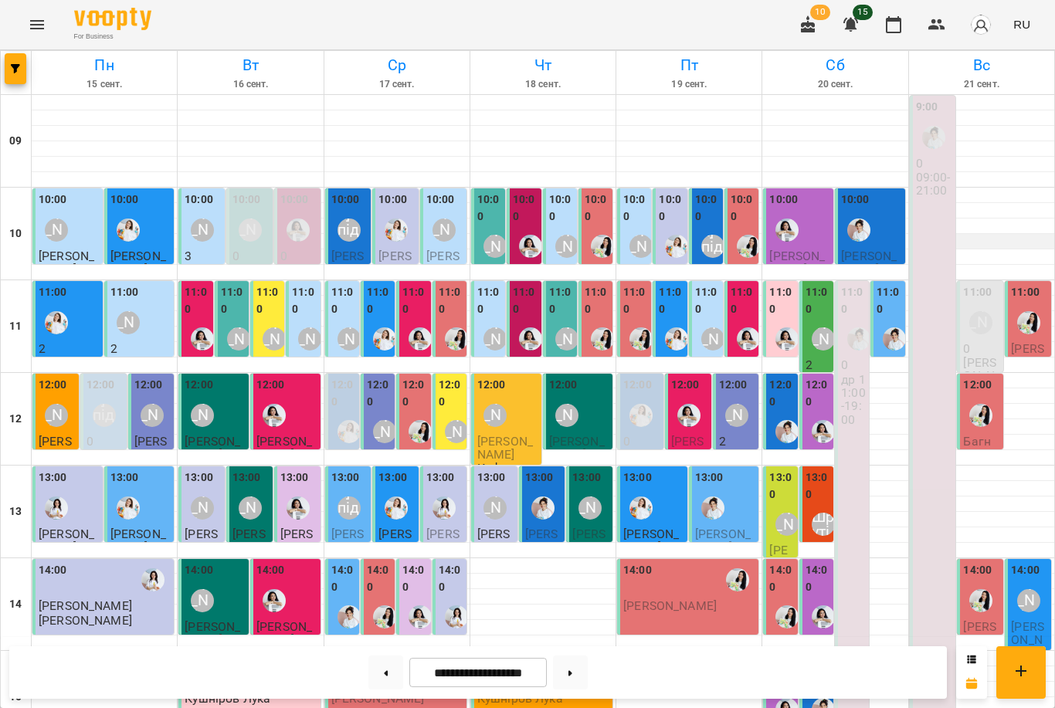
scroll to position [475, 0]
click at [578, 671] on button at bounding box center [570, 672] width 35 height 34
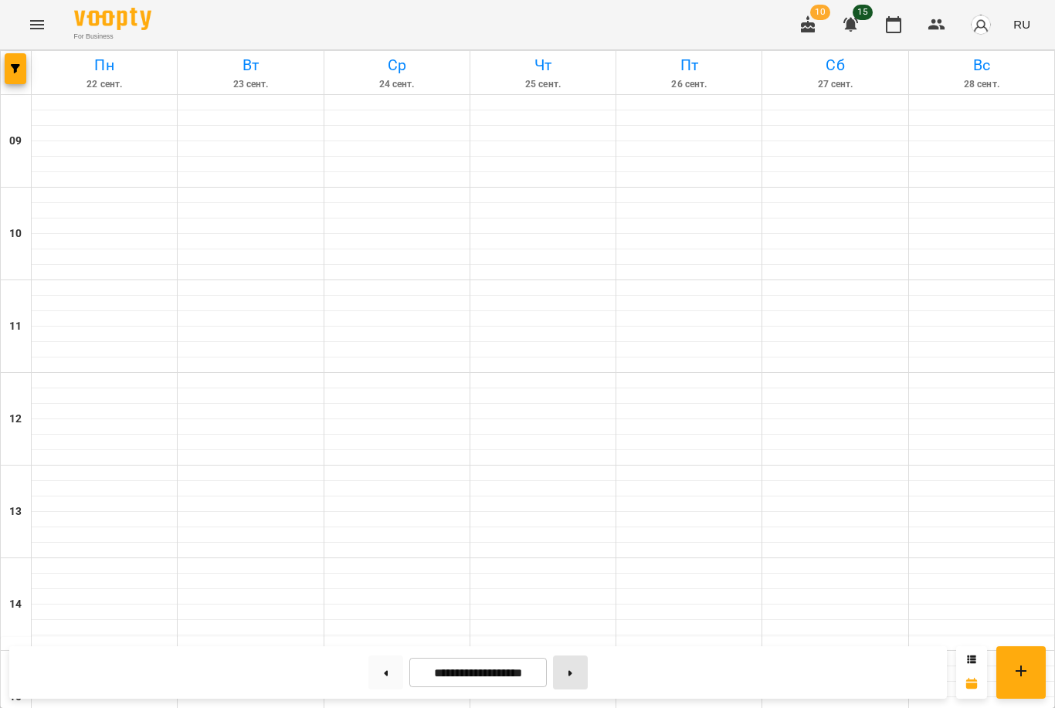
click at [578, 670] on button at bounding box center [570, 672] width 35 height 34
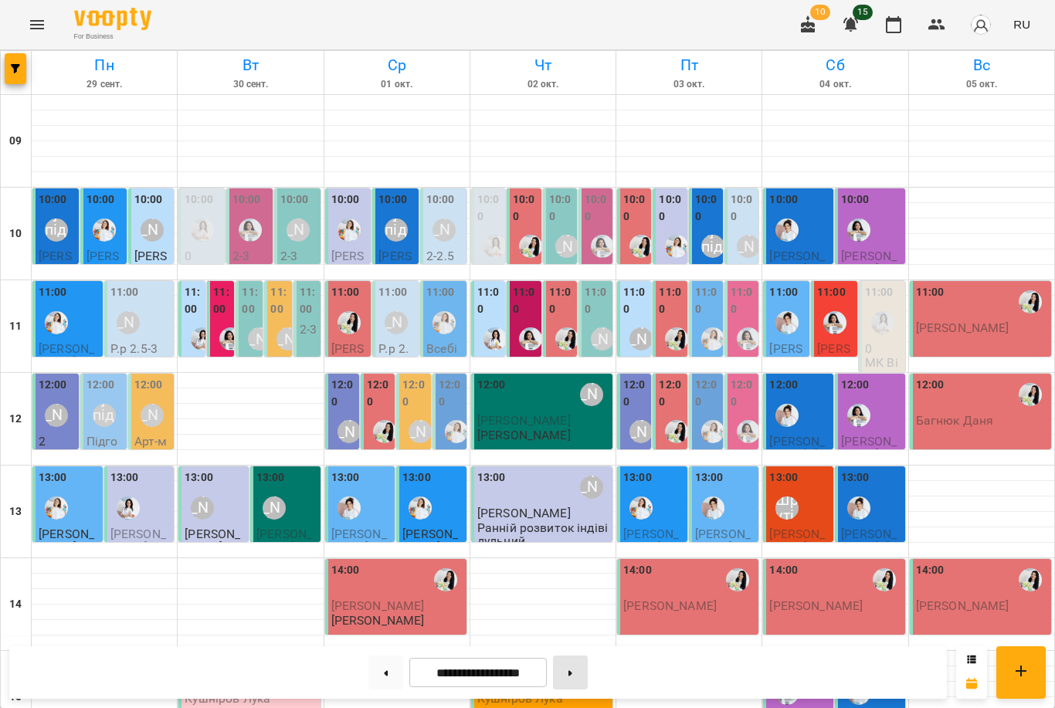
click at [567, 687] on button at bounding box center [570, 672] width 35 height 34
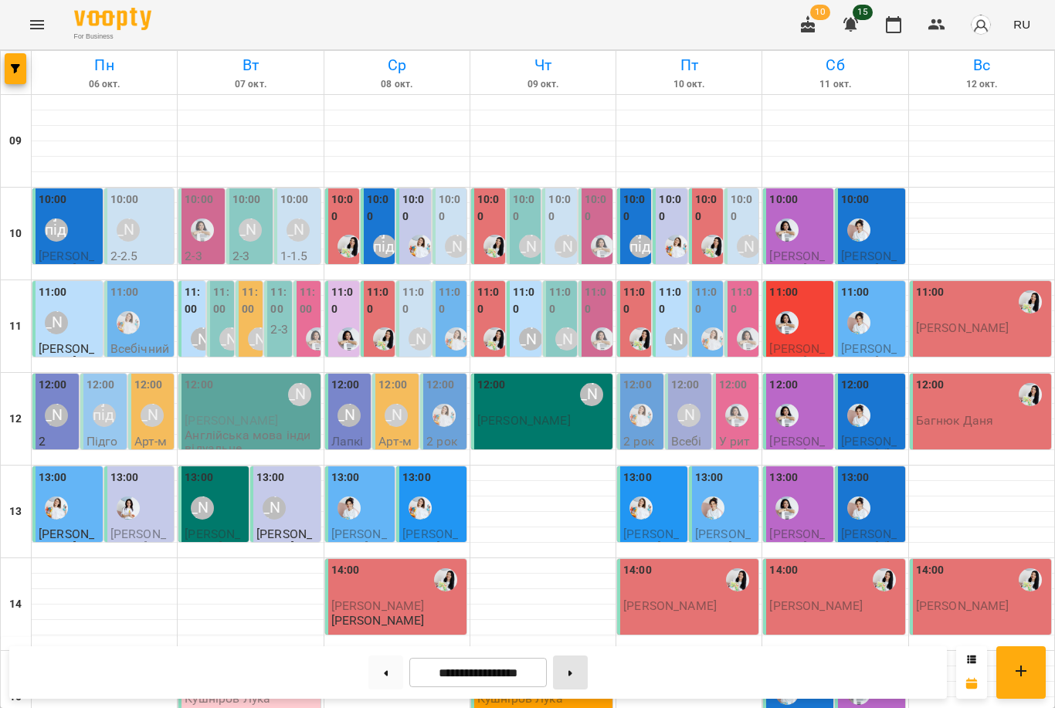
click at [581, 665] on button at bounding box center [570, 672] width 35 height 34
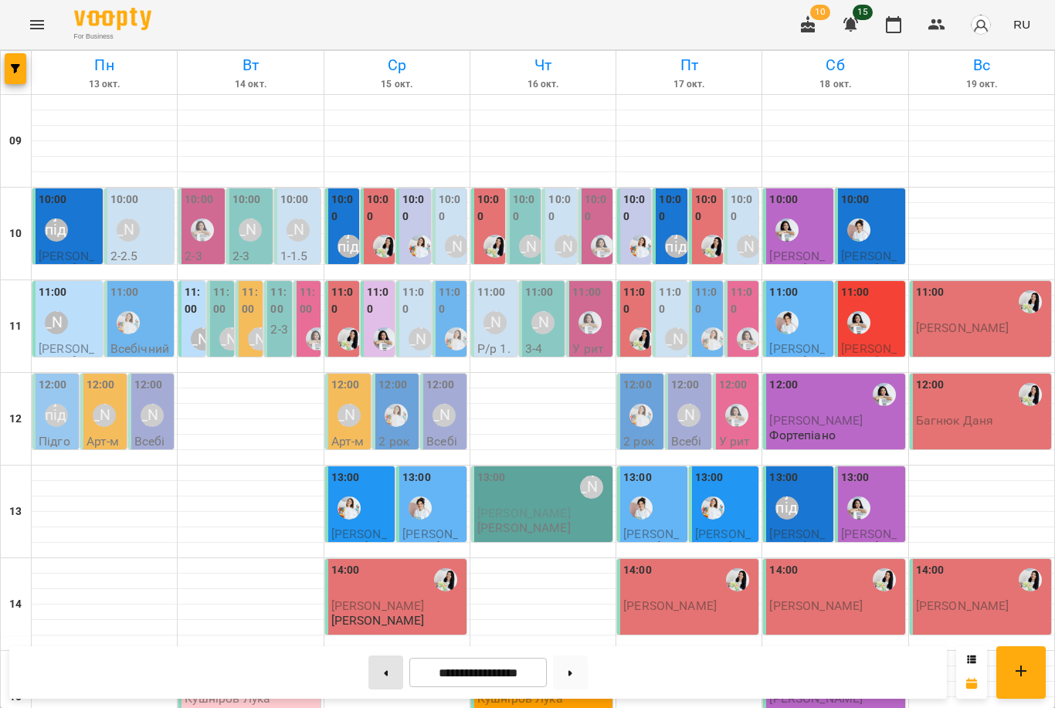
click at [376, 662] on button at bounding box center [385, 672] width 35 height 34
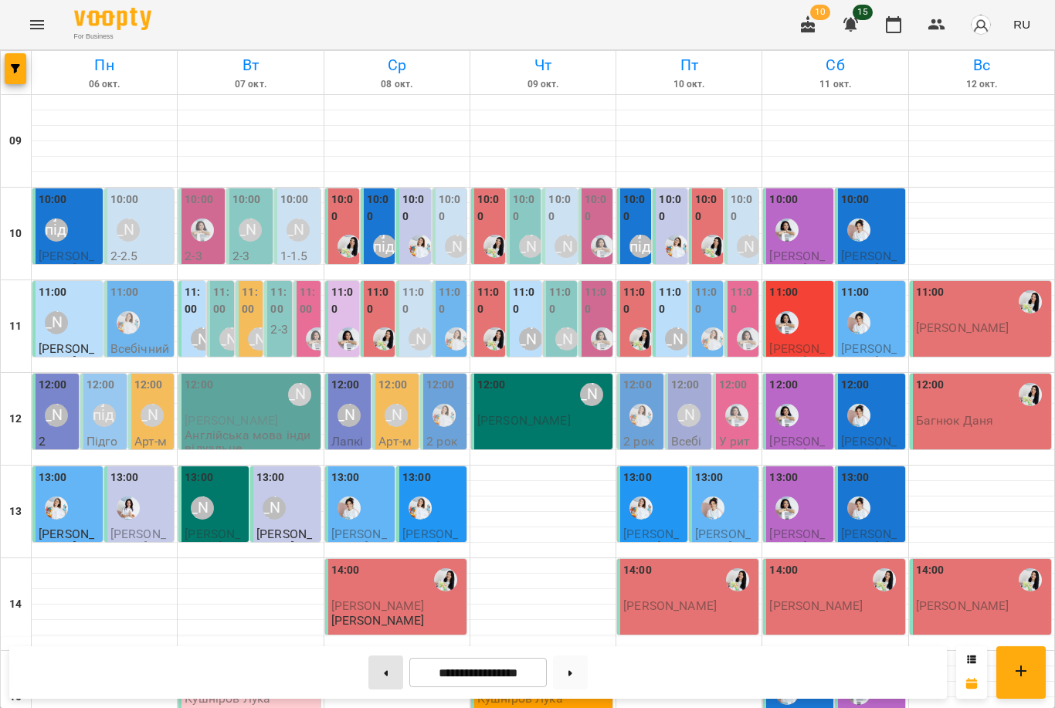
scroll to position [379, 0]
click at [569, 666] on button at bounding box center [570, 672] width 35 height 34
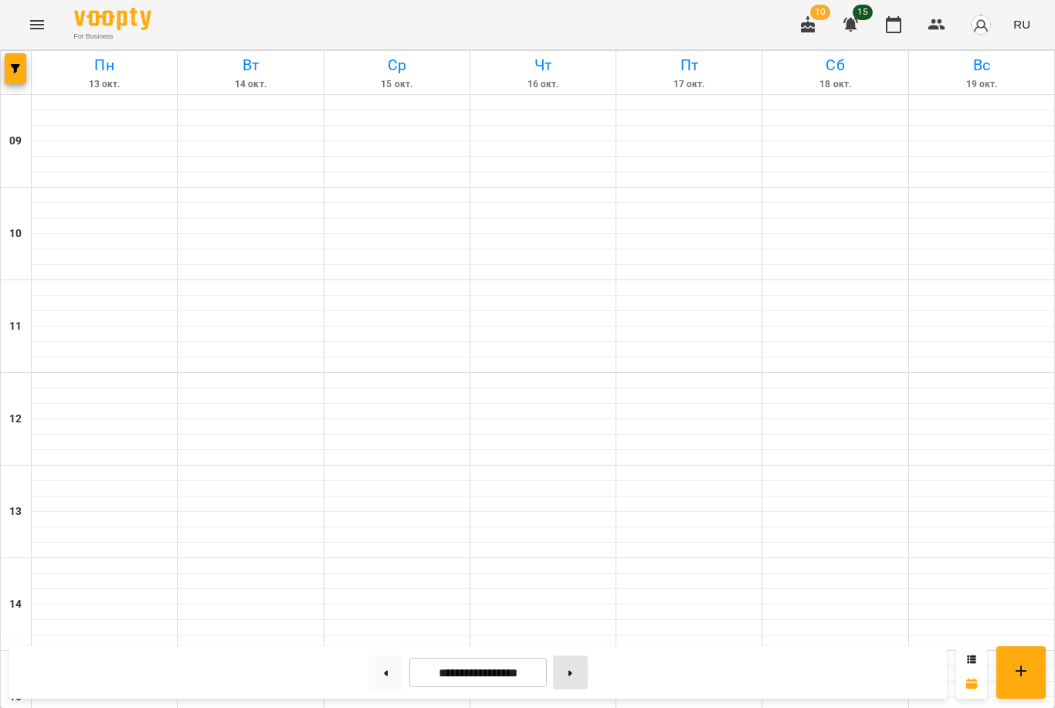
click at [573, 667] on button at bounding box center [570, 672] width 35 height 34
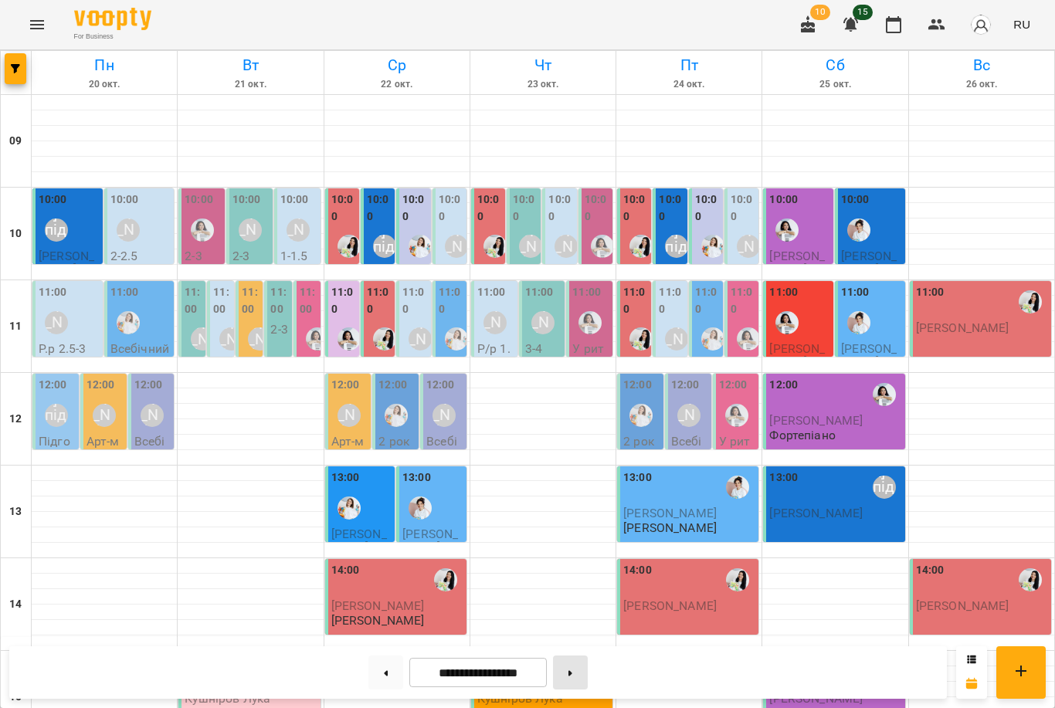
scroll to position [431, 0]
click at [374, 678] on button at bounding box center [385, 672] width 35 height 34
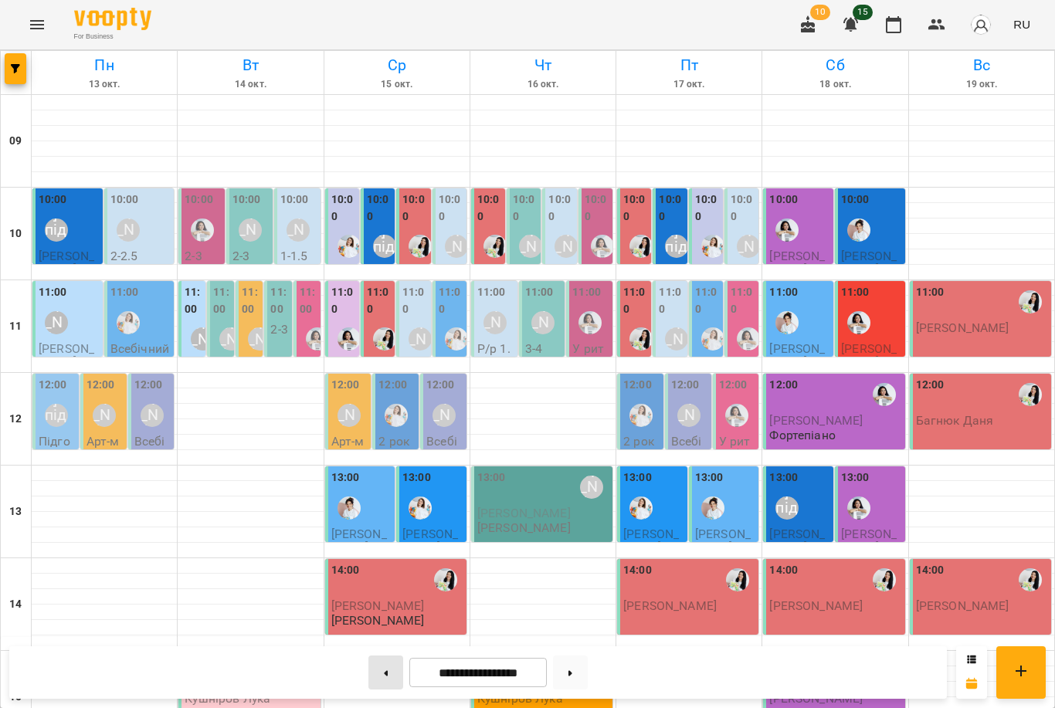
scroll to position [240, 0]
click at [563, 675] on button at bounding box center [570, 672] width 35 height 34
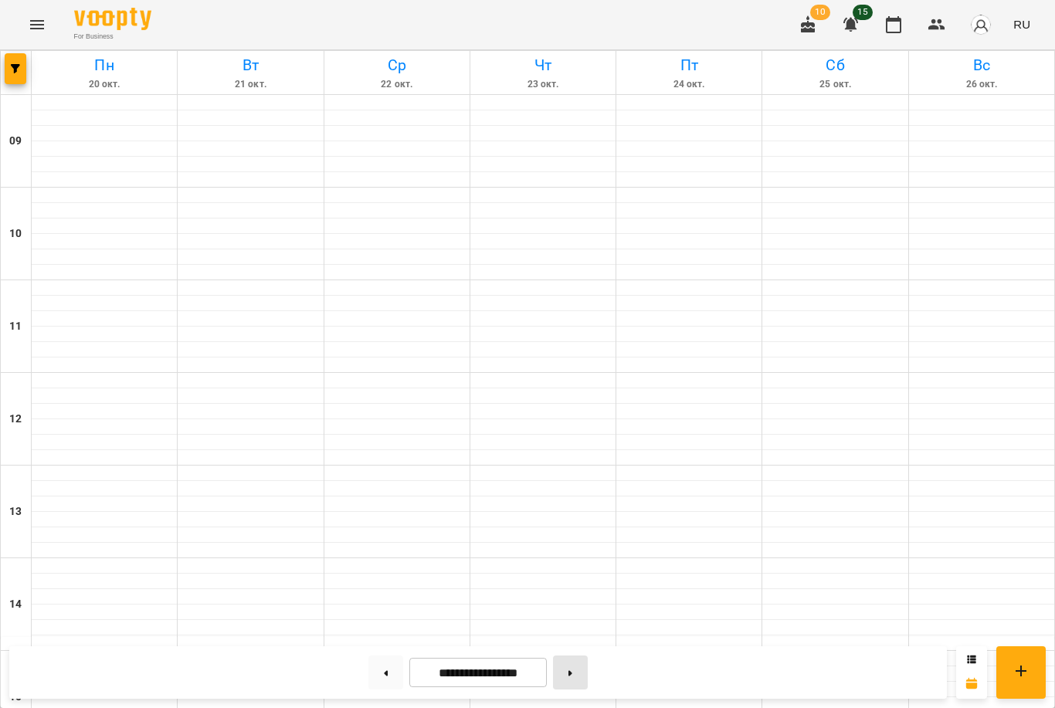
click at [562, 674] on button at bounding box center [570, 672] width 35 height 34
click at [384, 684] on button at bounding box center [385, 672] width 35 height 34
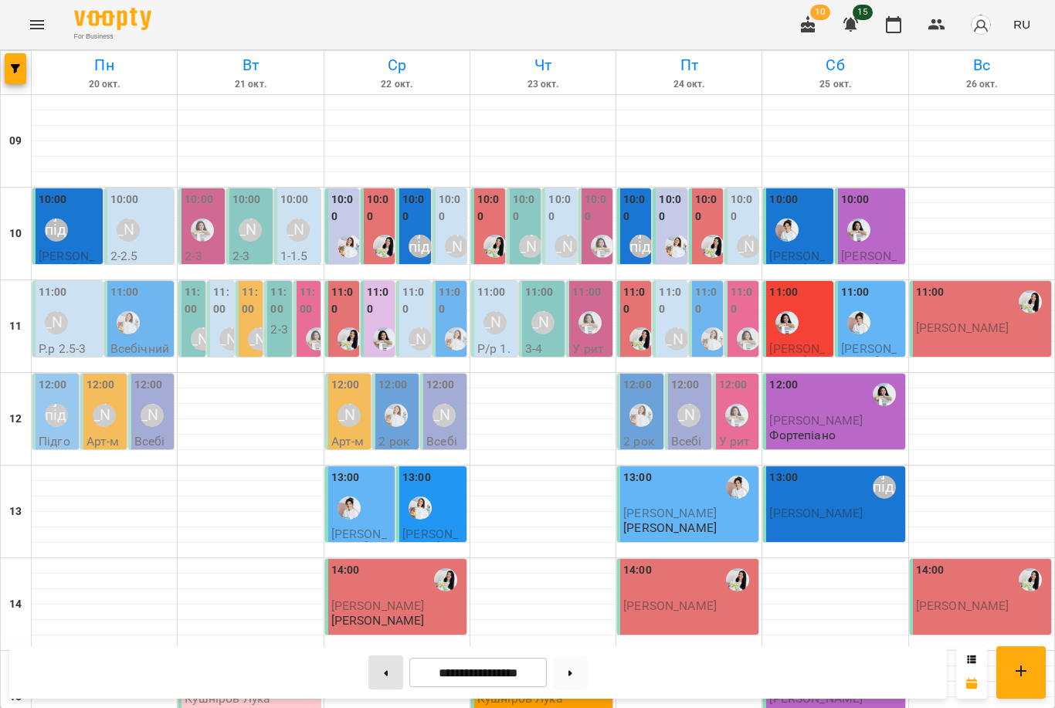
click at [383, 685] on button at bounding box center [385, 672] width 35 height 34
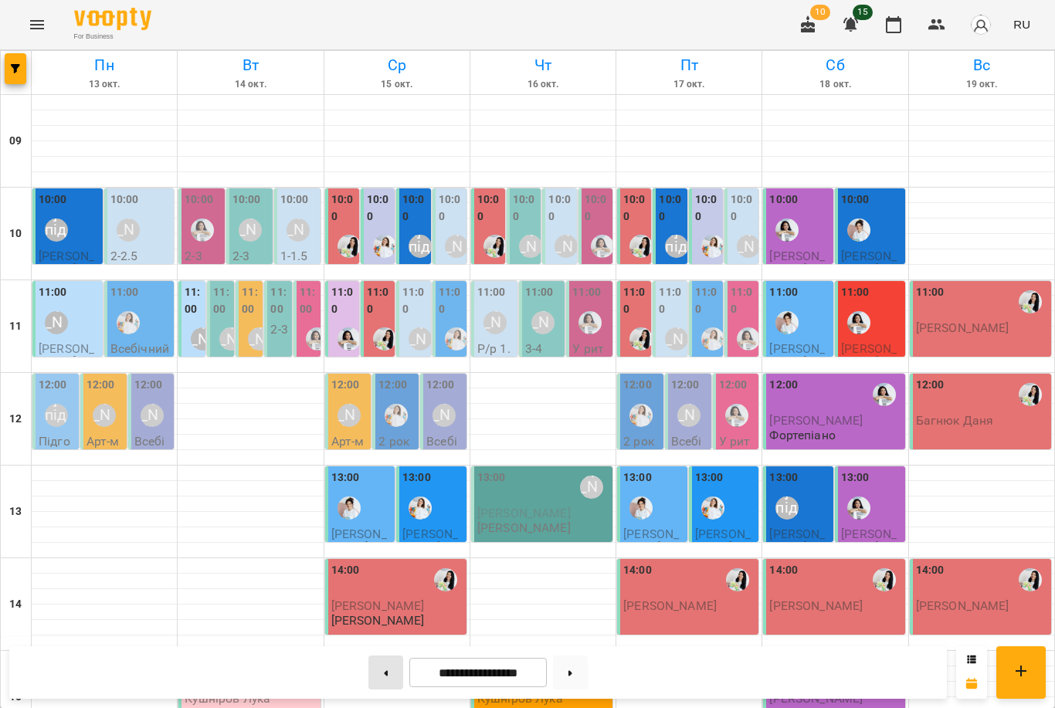
click at [381, 664] on button at bounding box center [385, 672] width 35 height 34
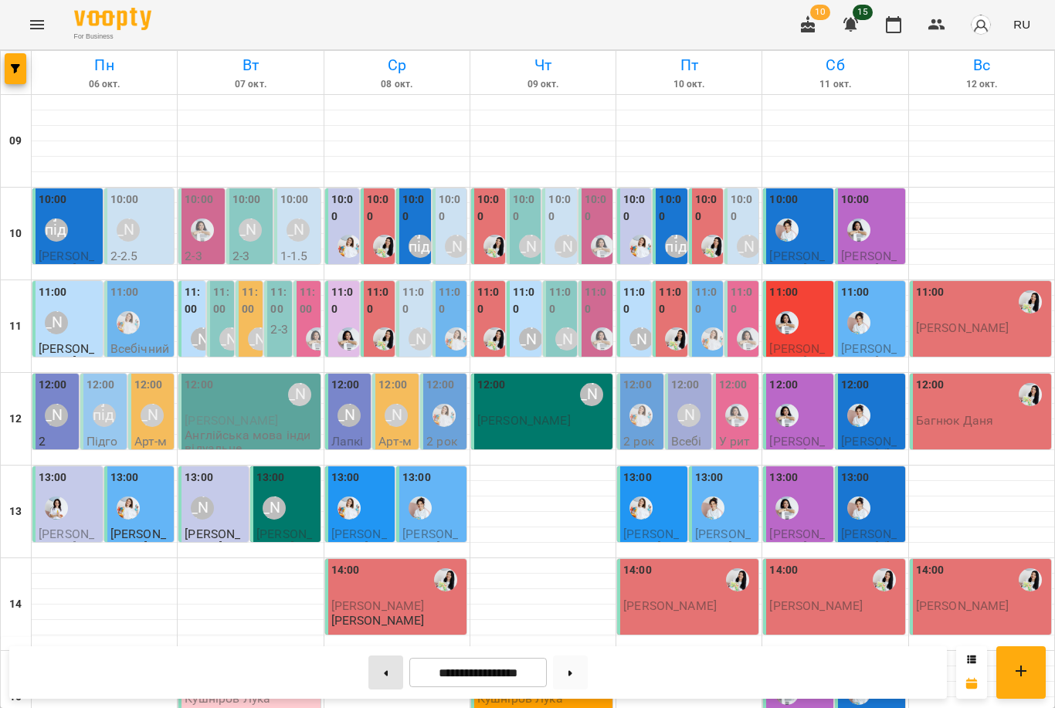
click at [390, 673] on button at bounding box center [385, 672] width 35 height 34
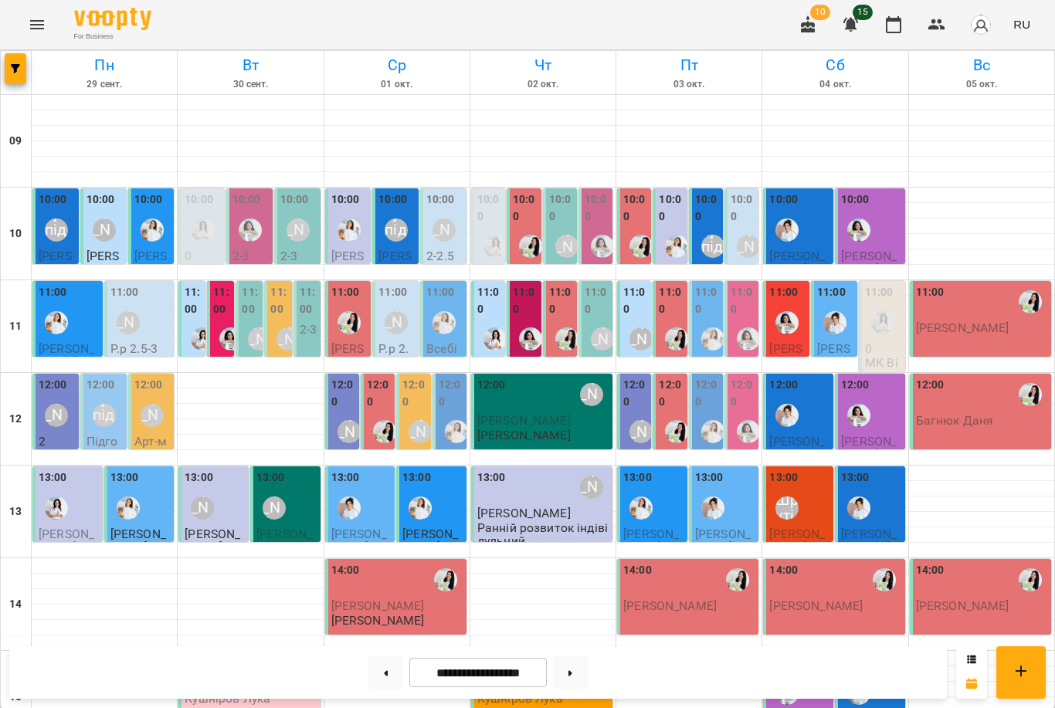
scroll to position [0, 0]
click at [381, 676] on button at bounding box center [385, 672] width 35 height 34
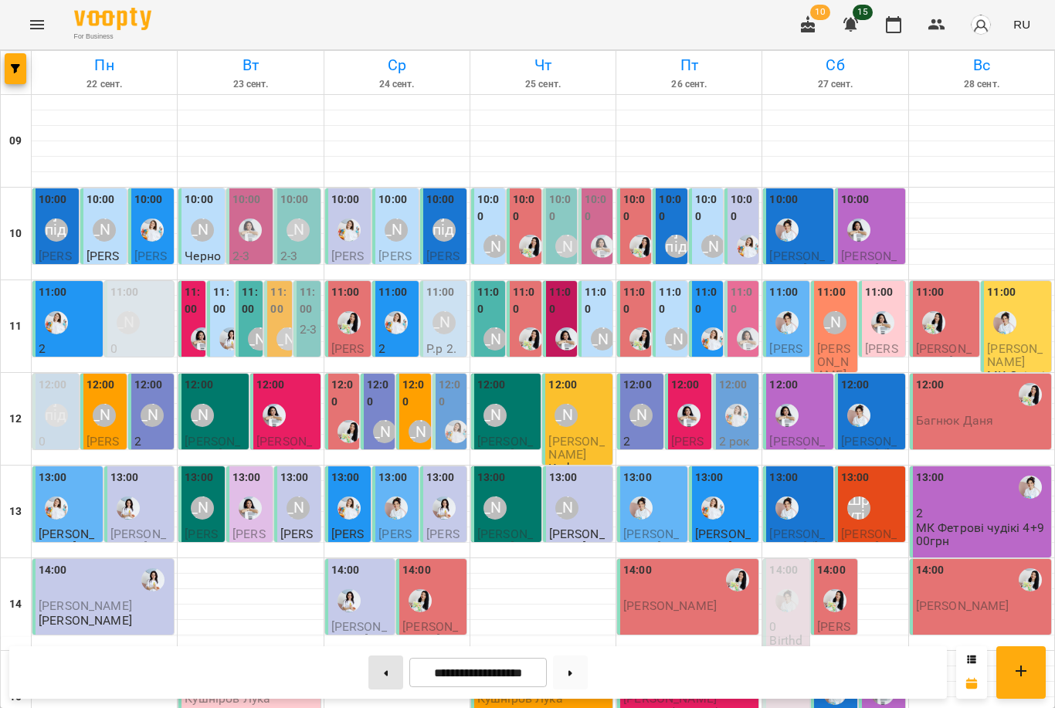
click at [388, 672] on button at bounding box center [385, 672] width 35 height 34
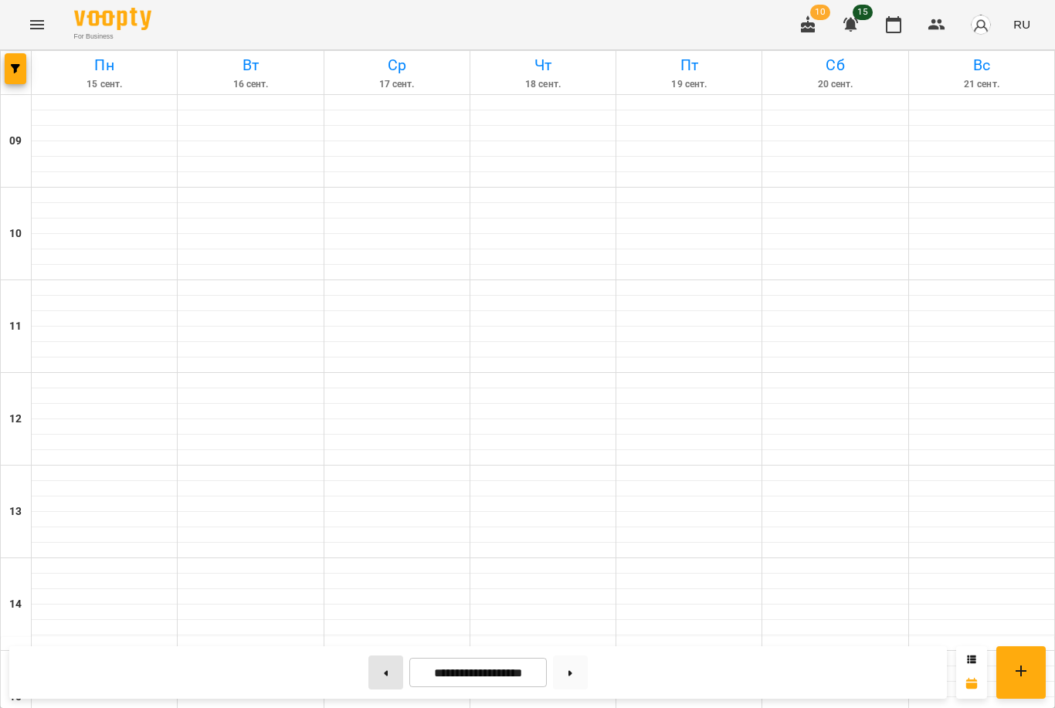
type input "**********"
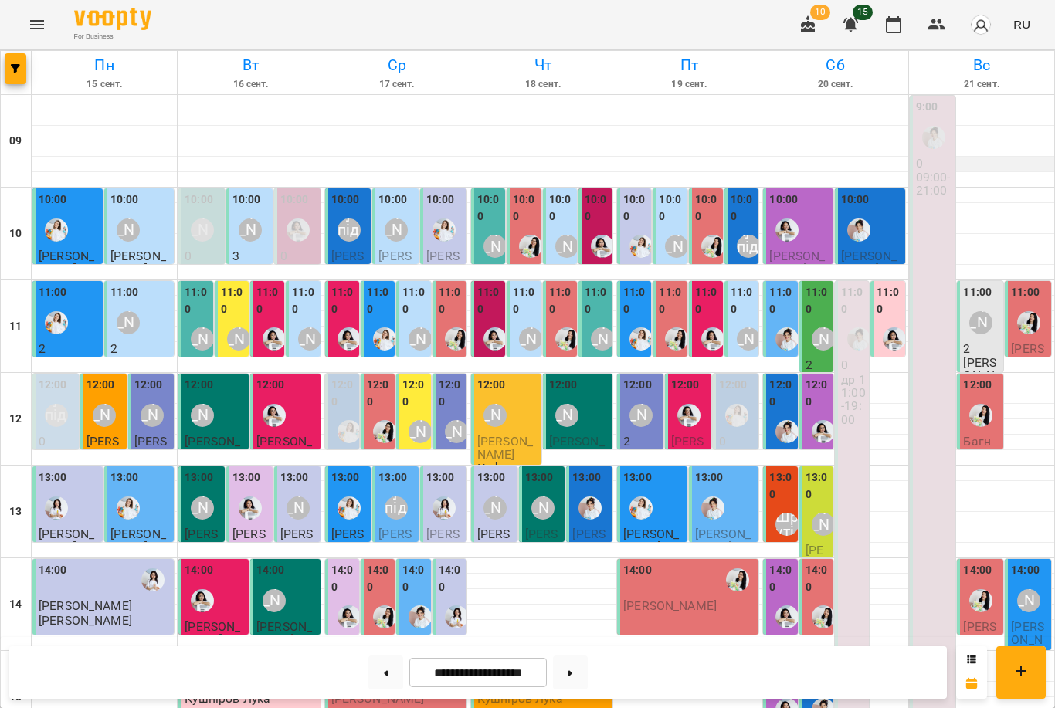
scroll to position [151, 0]
click at [396, 496] on div "[PERSON_NAME] підготовка до школи" at bounding box center [395, 507] width 23 height 23
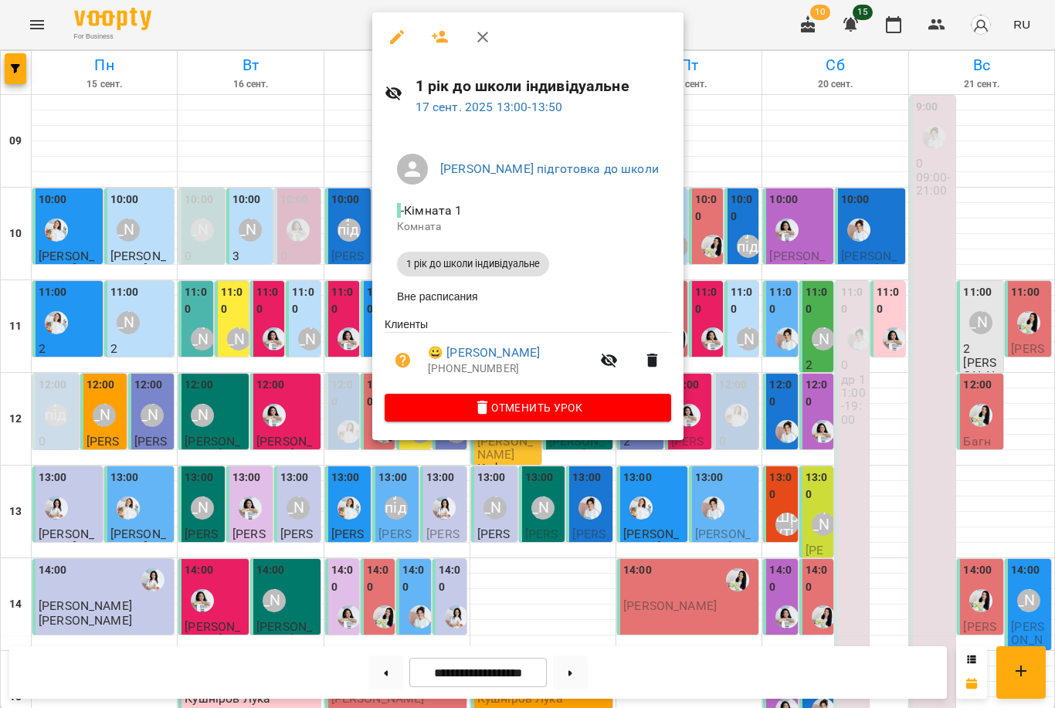
click at [406, 514] on div at bounding box center [527, 354] width 1055 height 708
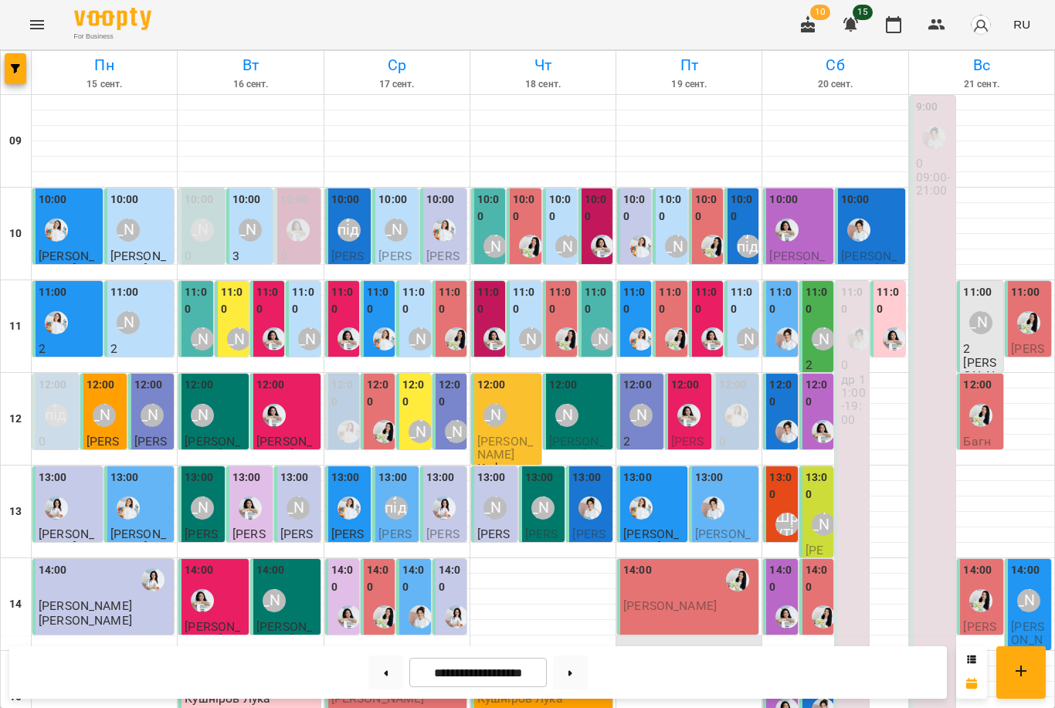
scroll to position [0, 0]
click at [791, 410] on div "12:00" at bounding box center [781, 395] width 25 height 37
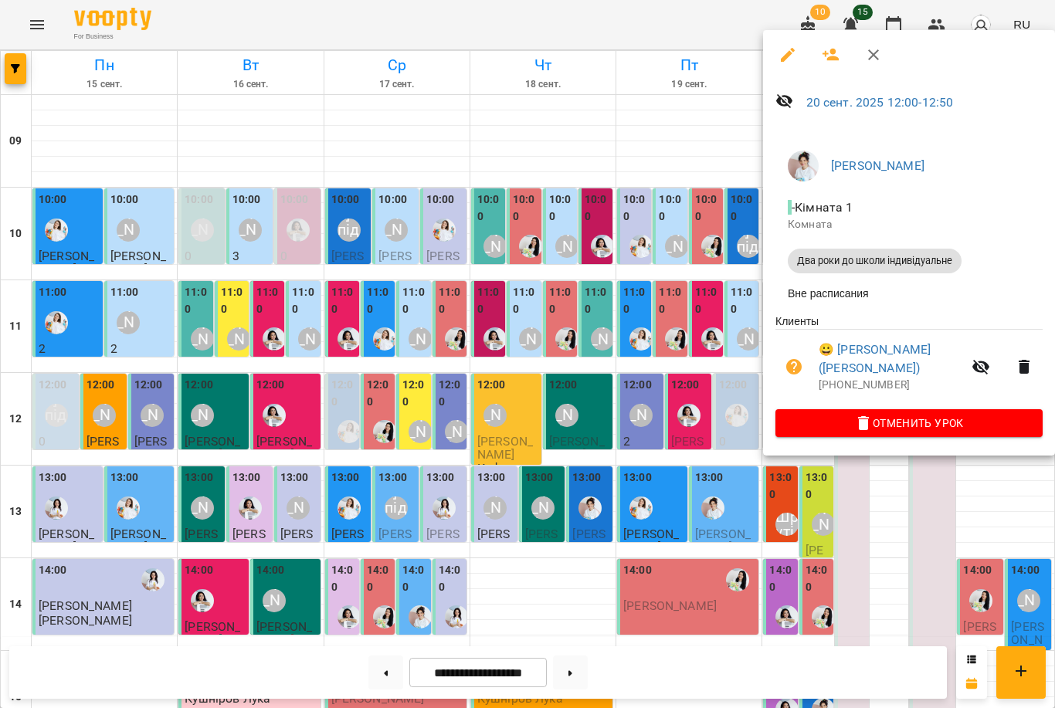
click at [683, 519] on div at bounding box center [527, 354] width 1055 height 708
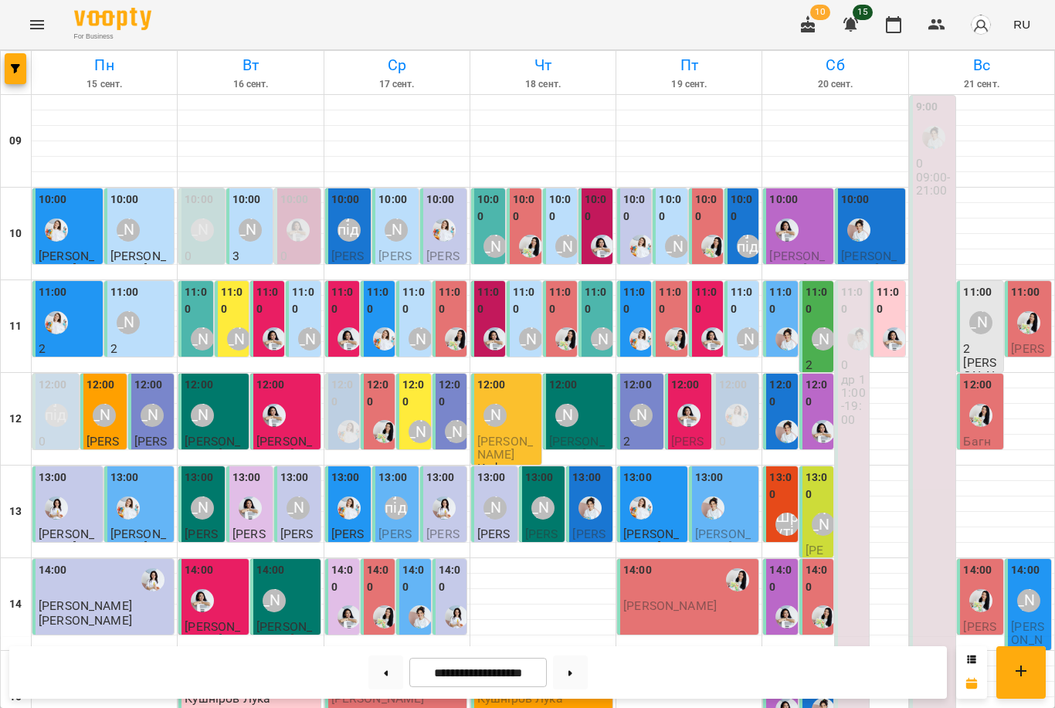
scroll to position [398, 0]
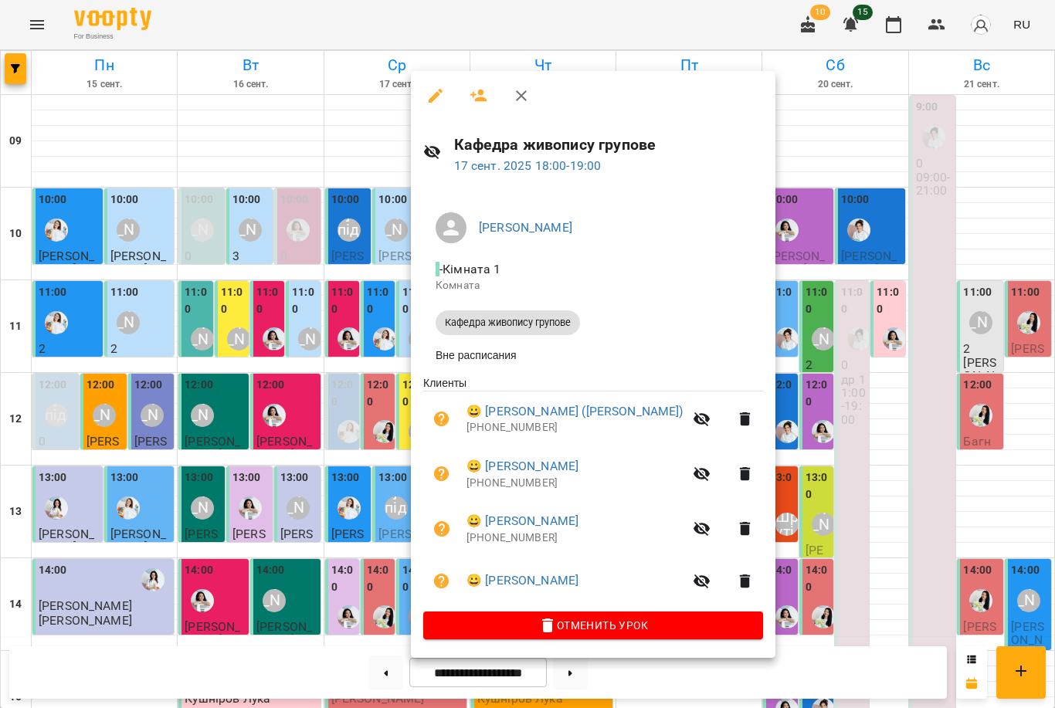
click at [750, 476] on div at bounding box center [527, 354] width 1055 height 708
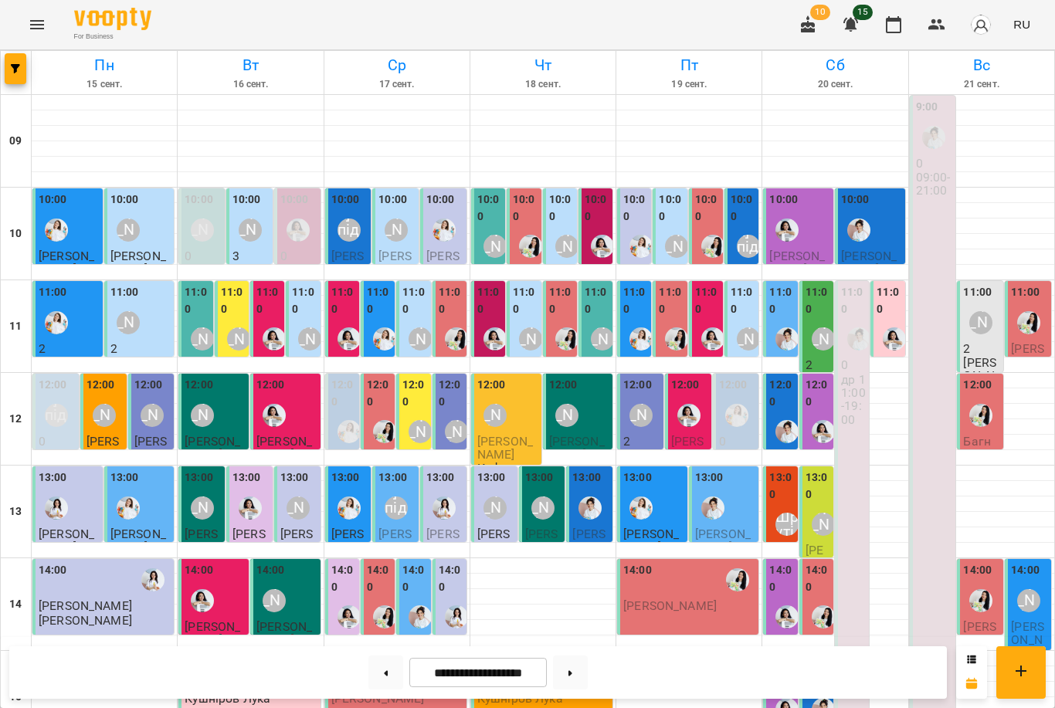
scroll to position [475, 0]
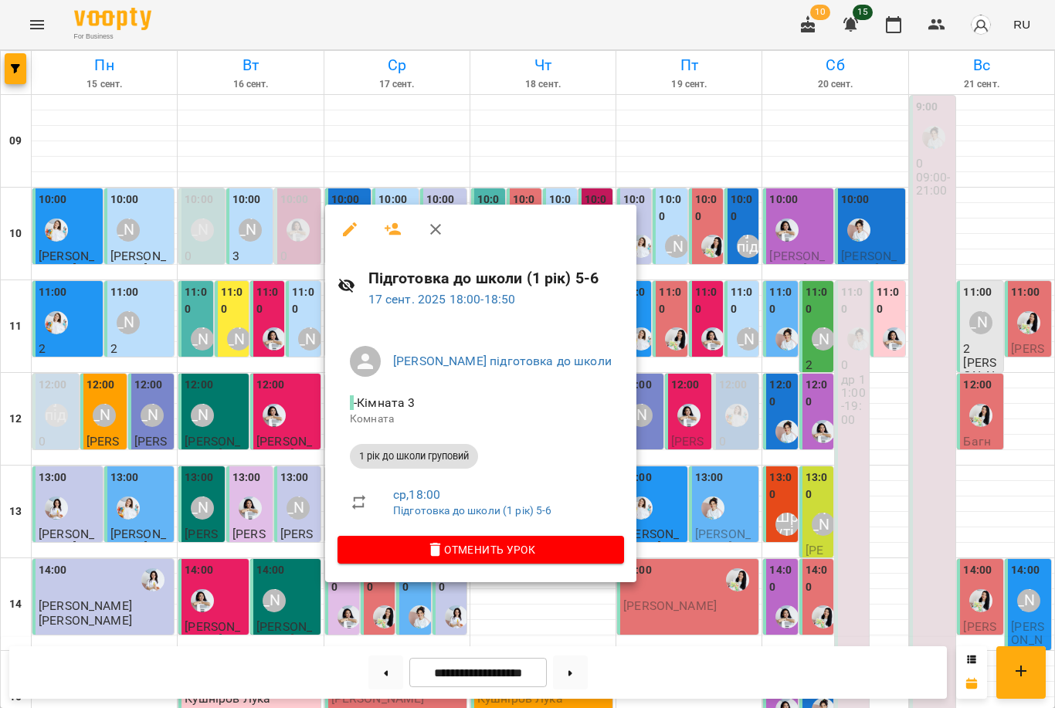
click at [688, 483] on div at bounding box center [527, 354] width 1055 height 708
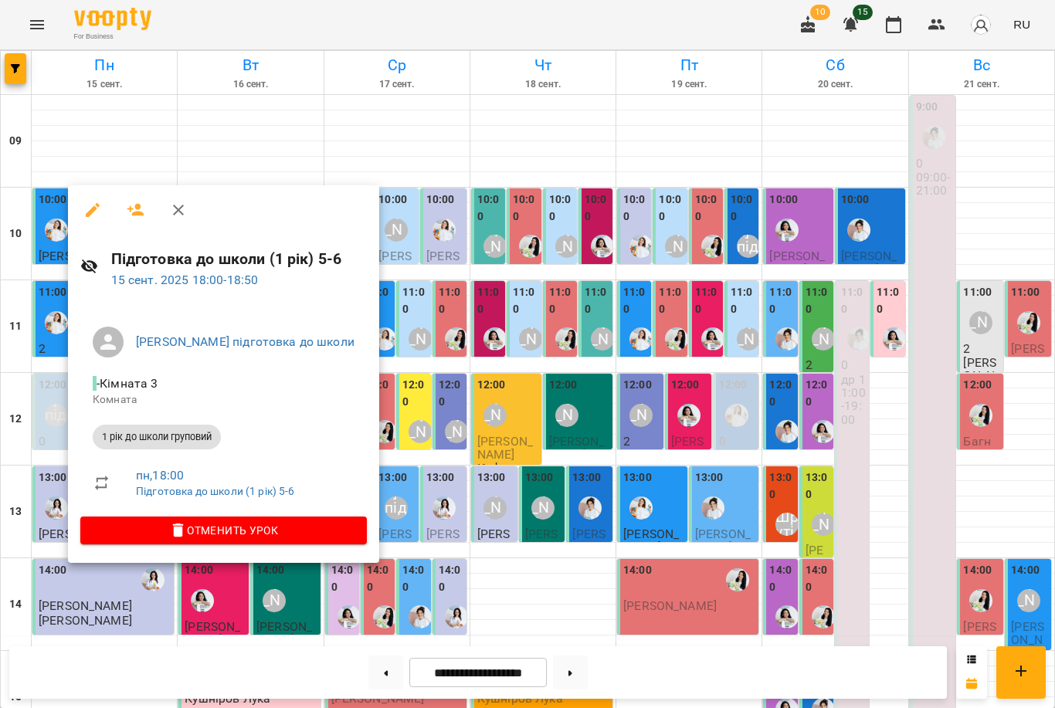
click at [685, 491] on div at bounding box center [527, 354] width 1055 height 708
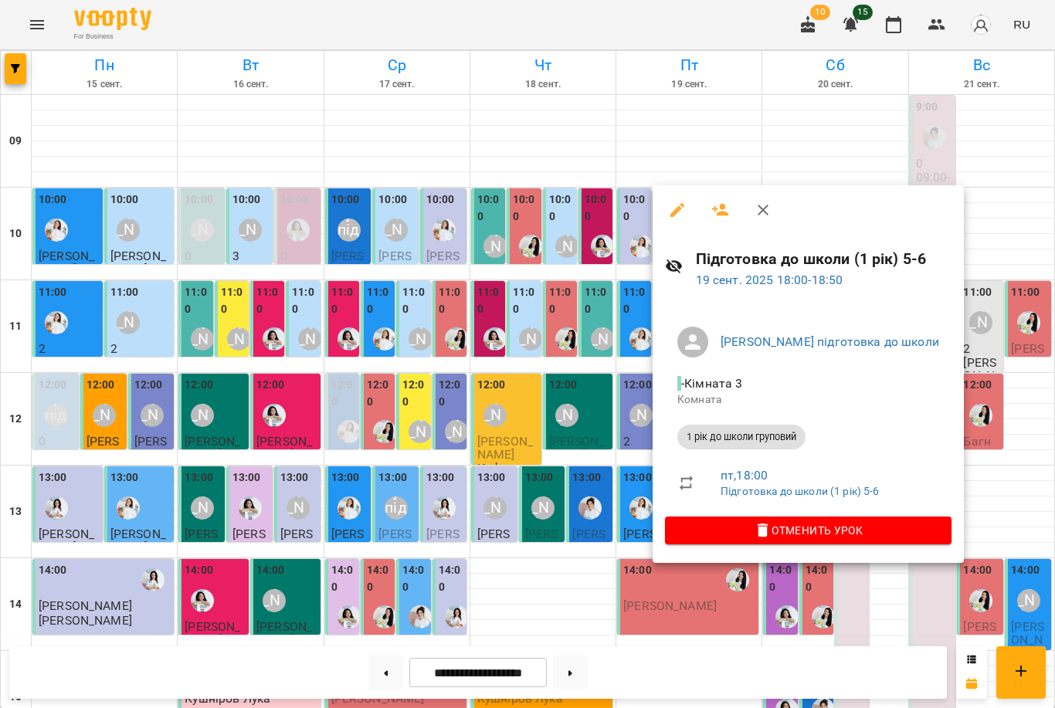
click at [606, 509] on div at bounding box center [527, 354] width 1055 height 708
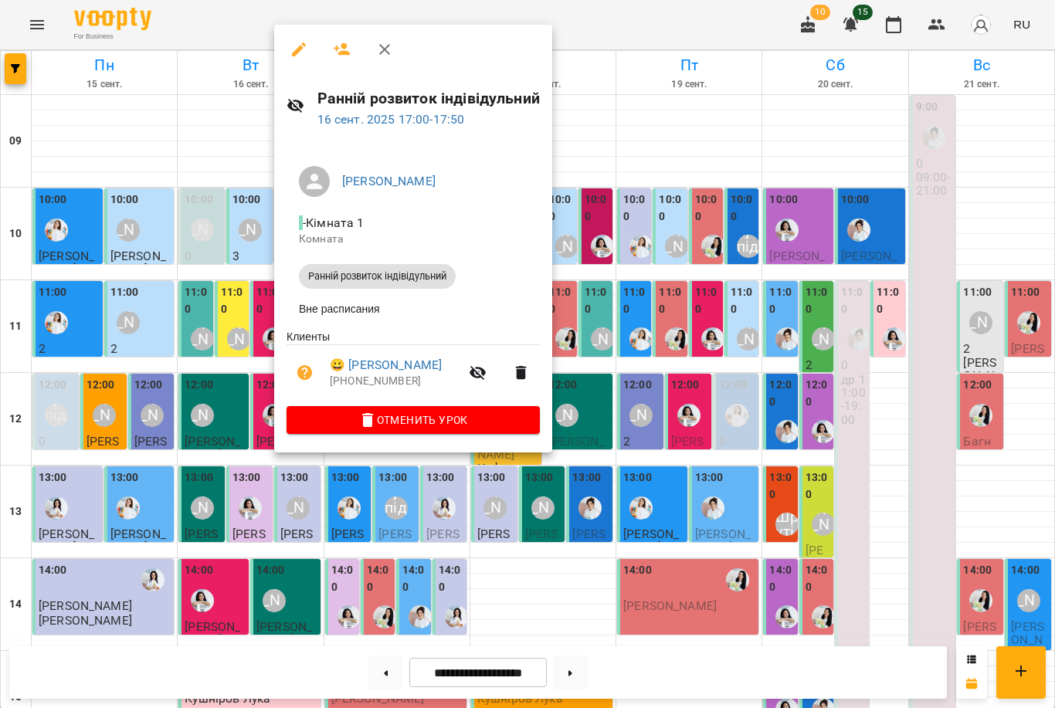
click at [567, 513] on div at bounding box center [527, 354] width 1055 height 708
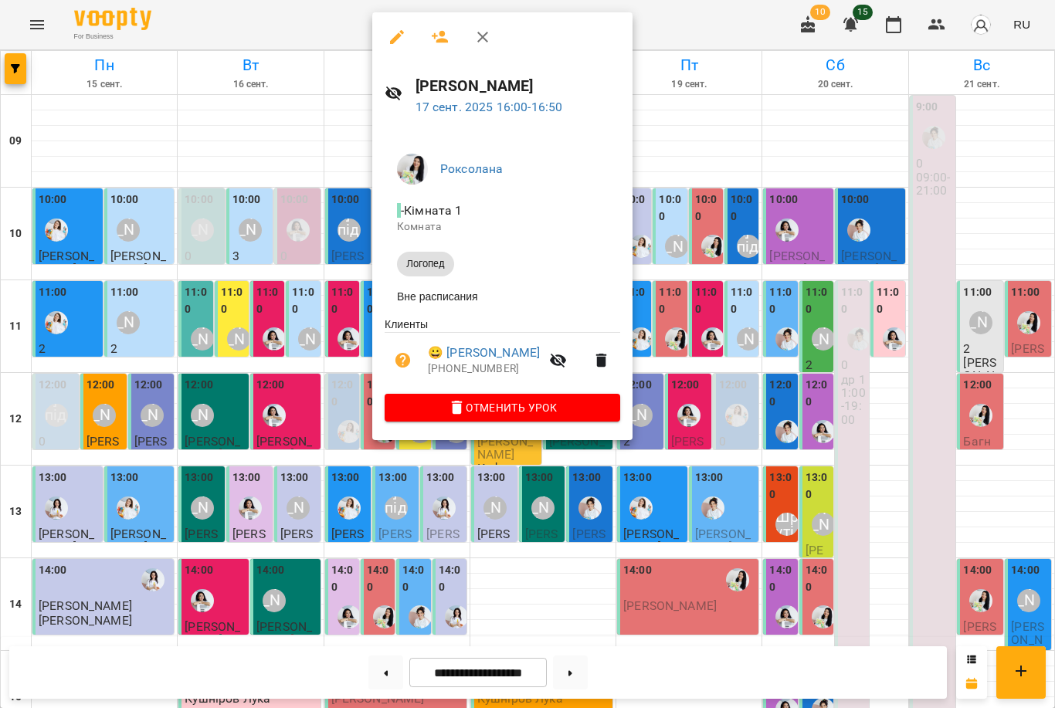
click at [407, 501] on div at bounding box center [527, 354] width 1055 height 708
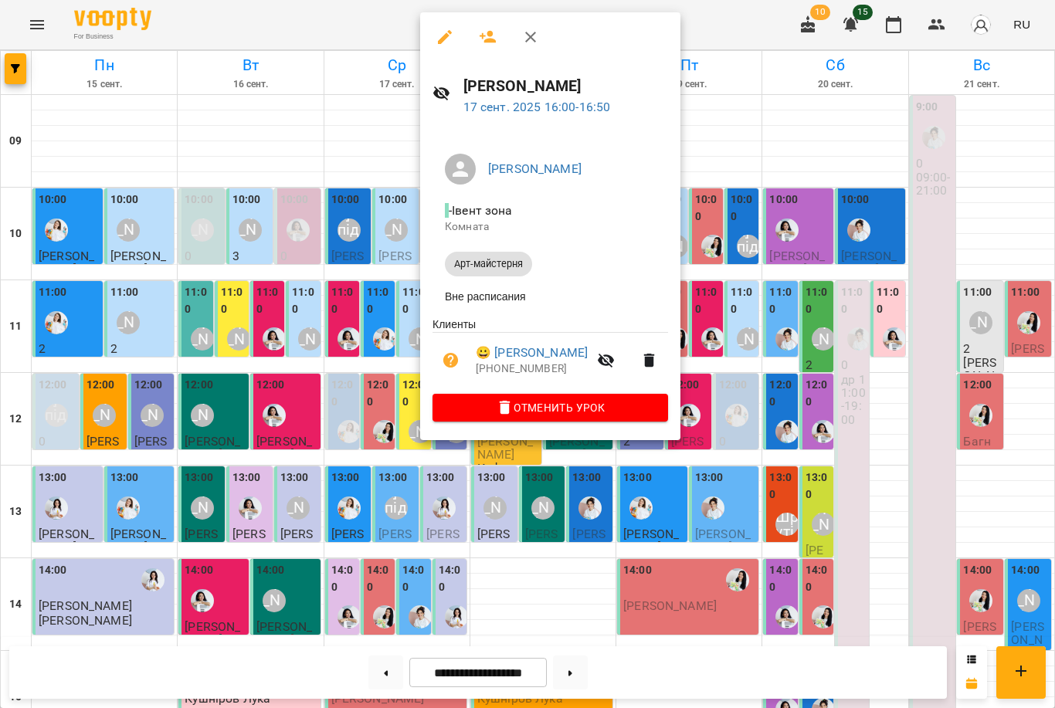
click at [361, 447] on div at bounding box center [527, 354] width 1055 height 708
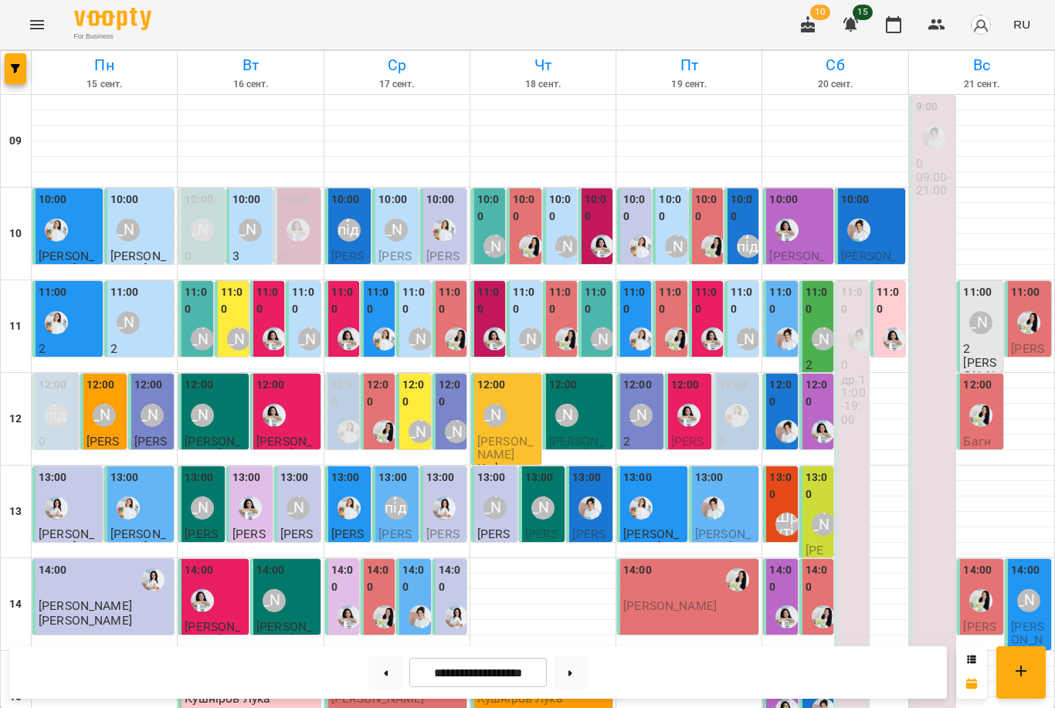
scroll to position [391, 0]
click at [573, 692] on div "Кушніров Лука" at bounding box center [543, 699] width 132 height 14
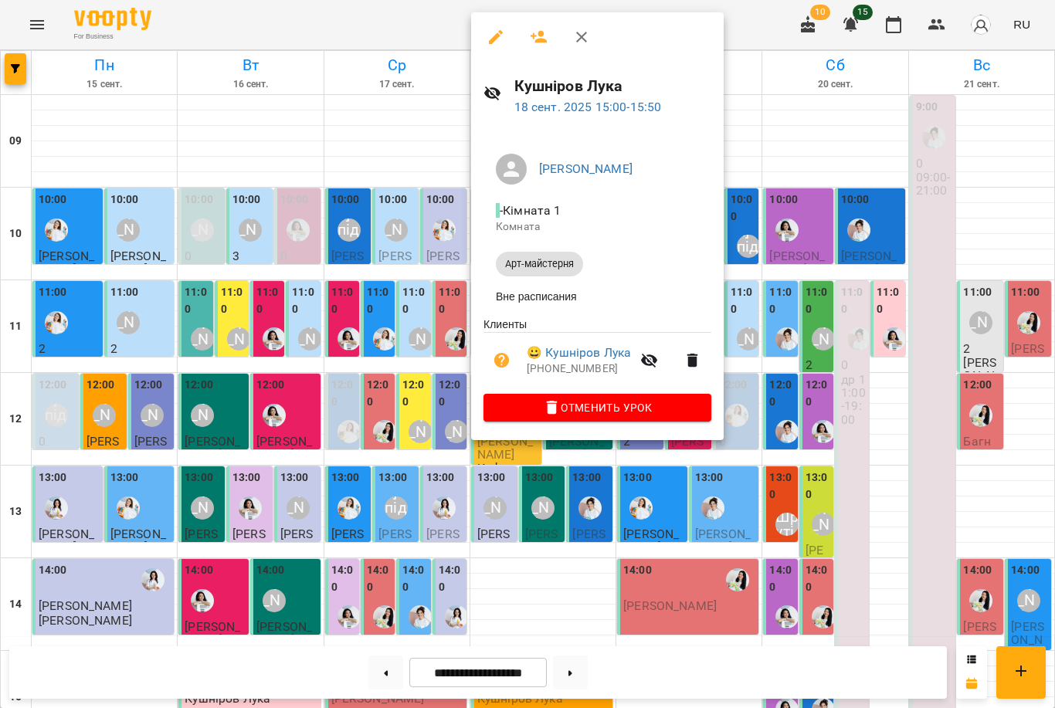
click at [442, 476] on div at bounding box center [527, 354] width 1055 height 708
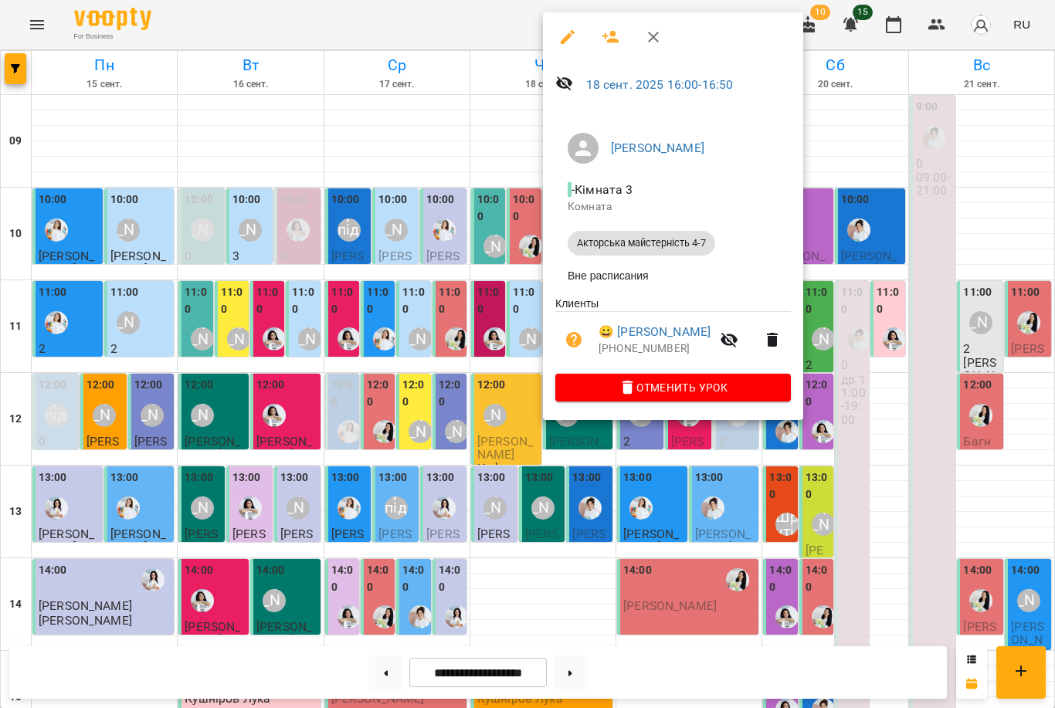
click at [469, 485] on div at bounding box center [527, 354] width 1055 height 708
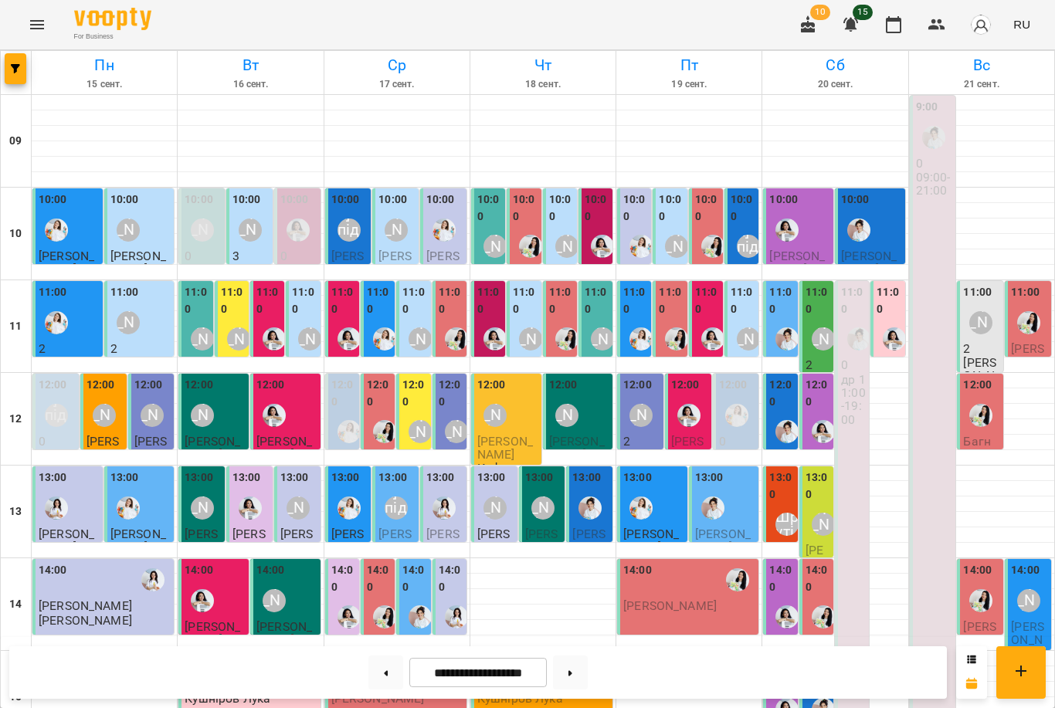
scroll to position [139, 0]
click at [517, 377] on div "12:00 Аліна Арт" at bounding box center [507, 405] width 61 height 56
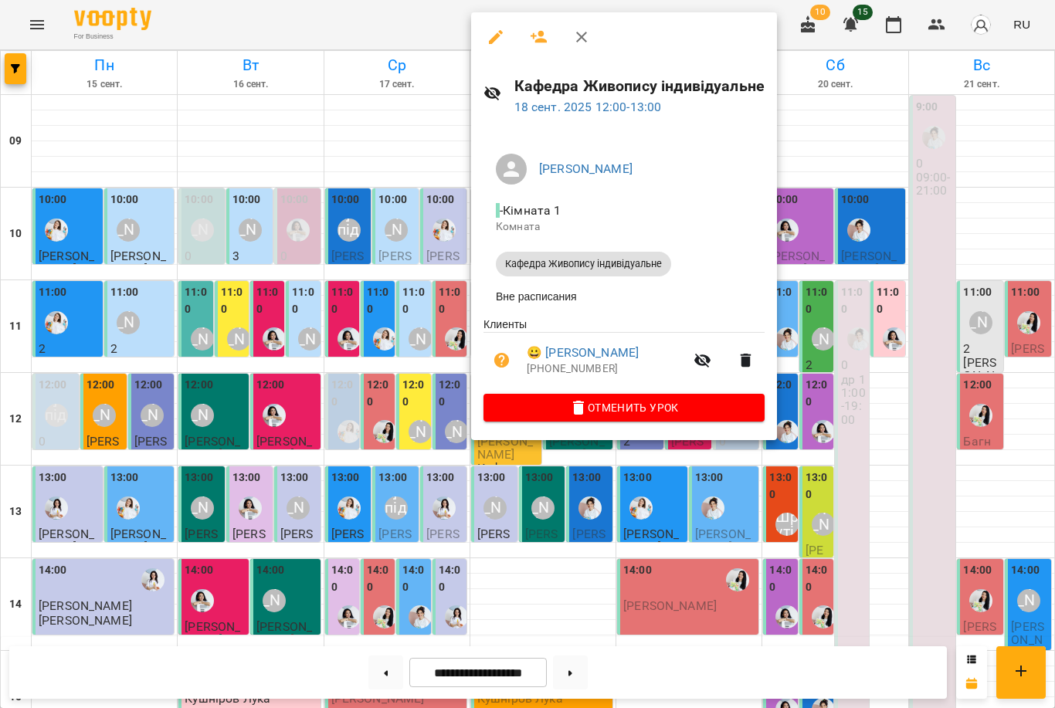
click at [410, 417] on div at bounding box center [527, 354] width 1055 height 708
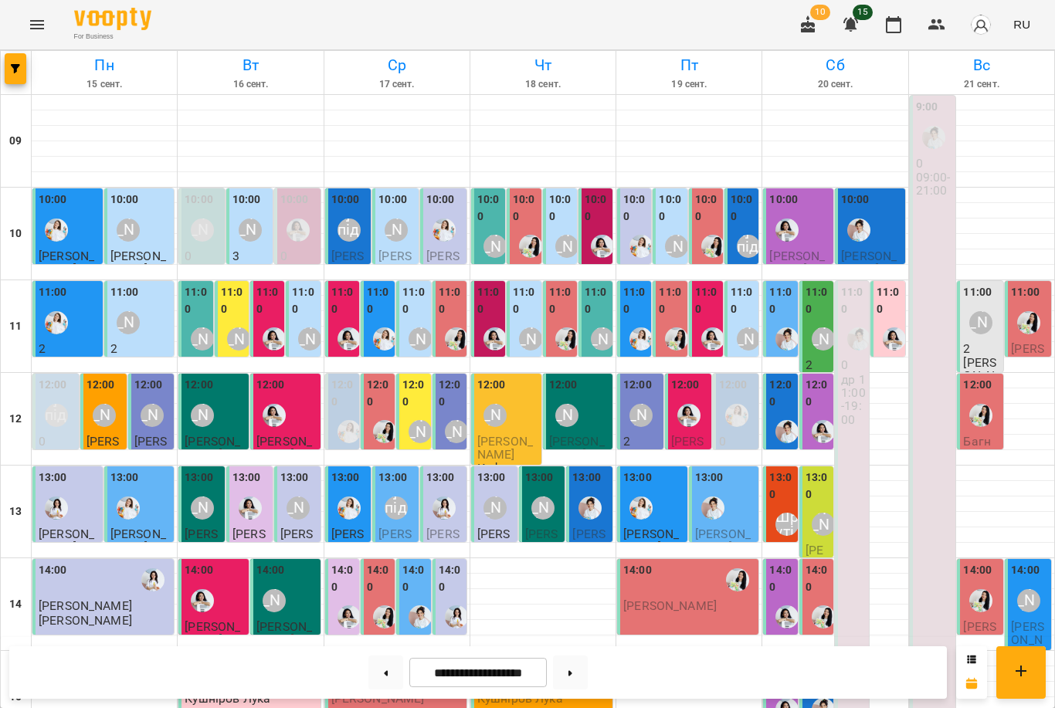
scroll to position [51, 0]
click at [516, 374] on div "12:00 Аліна Арт Логачова Єсенія Кафедра Живопису індивідуальне" at bounding box center [506, 446] width 70 height 145
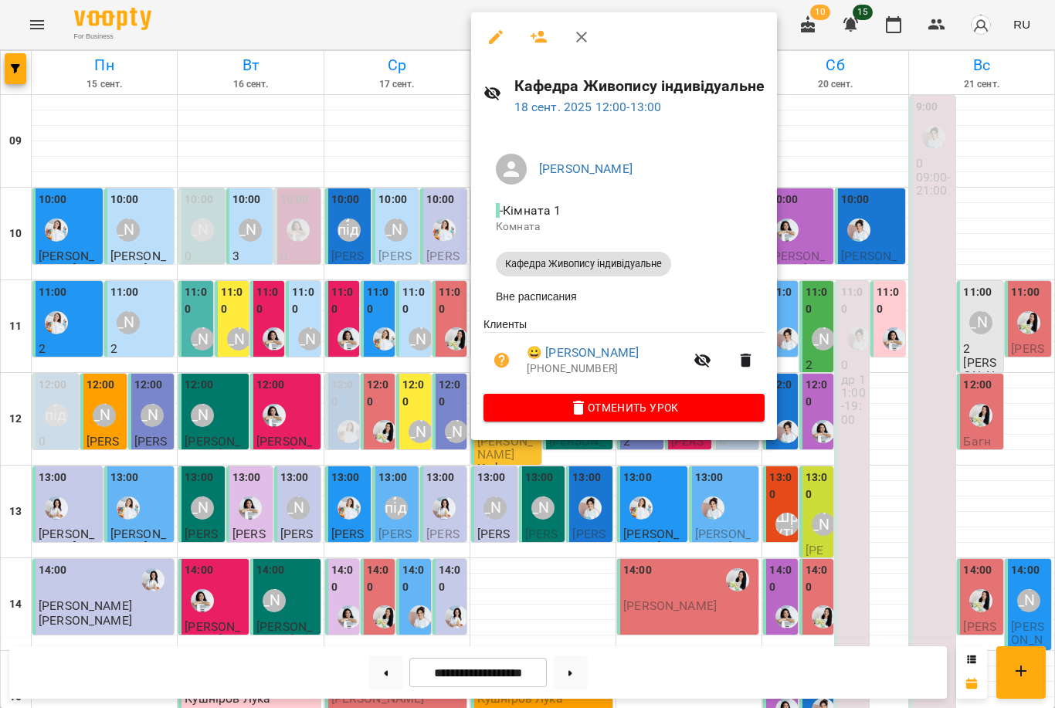
click at [513, 351] on button "button" at bounding box center [501, 360] width 37 height 37
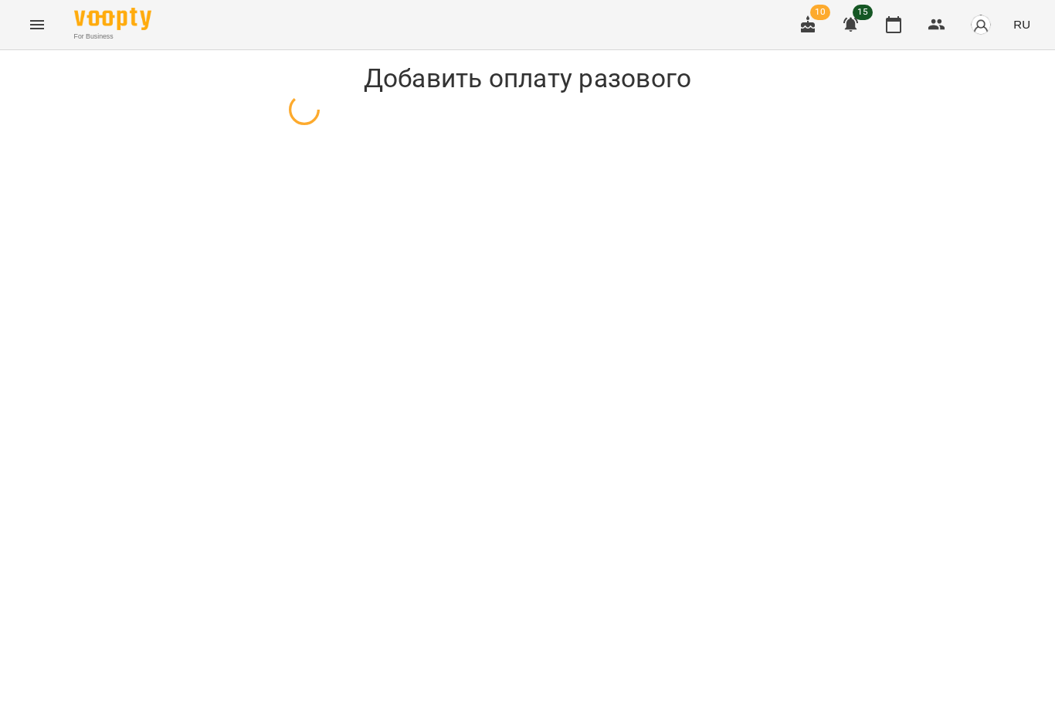
select select "**********"
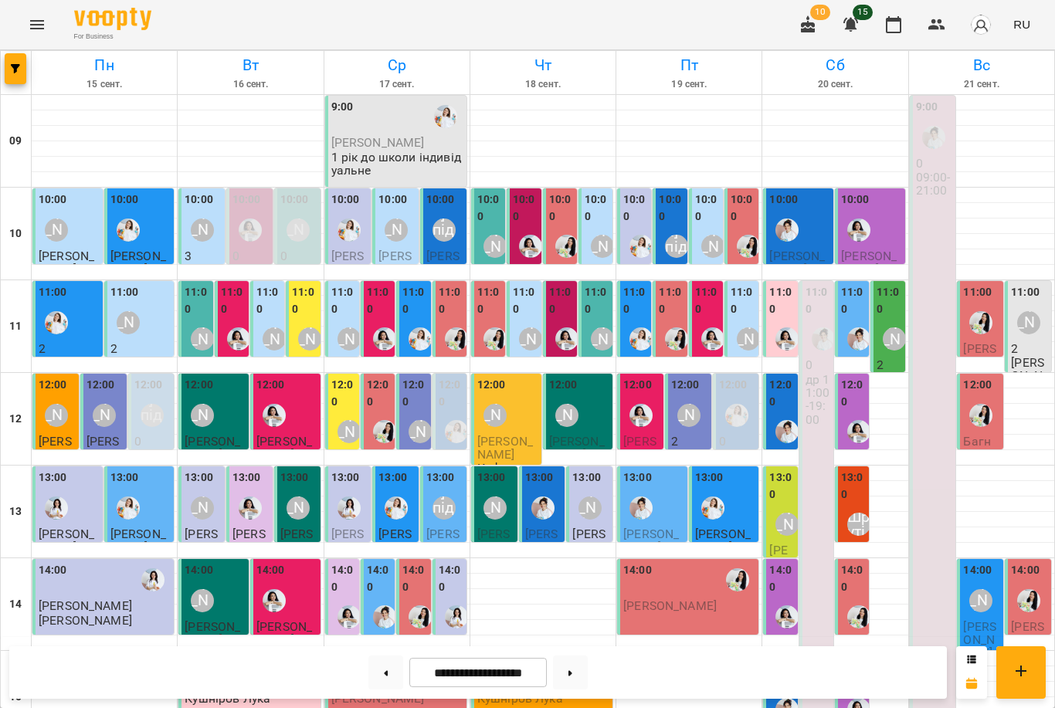
click at [506, 404] on div "[PERSON_NAME]" at bounding box center [495, 416] width 36 height 36
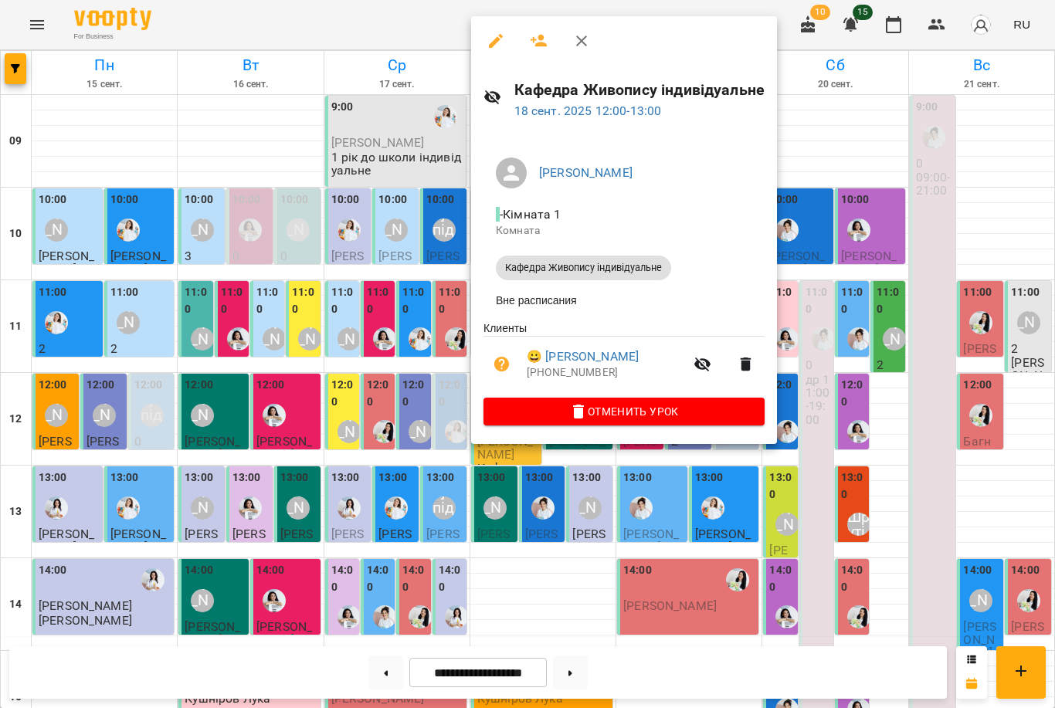
click at [494, 46] on icon "button" at bounding box center [495, 41] width 19 height 19
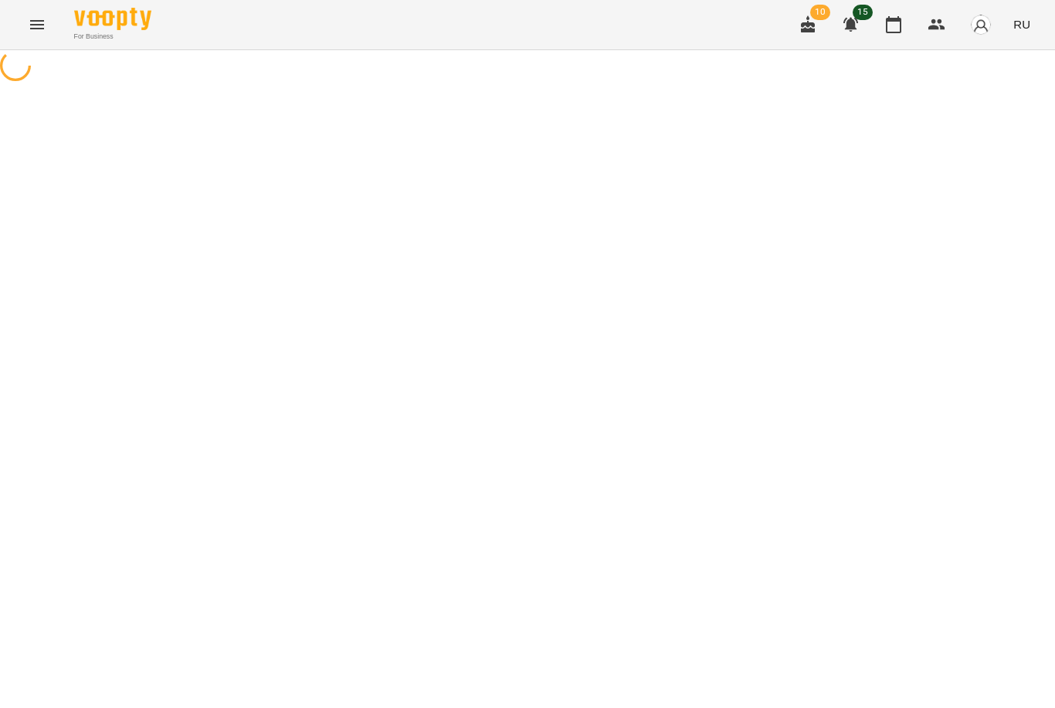
select select "**********"
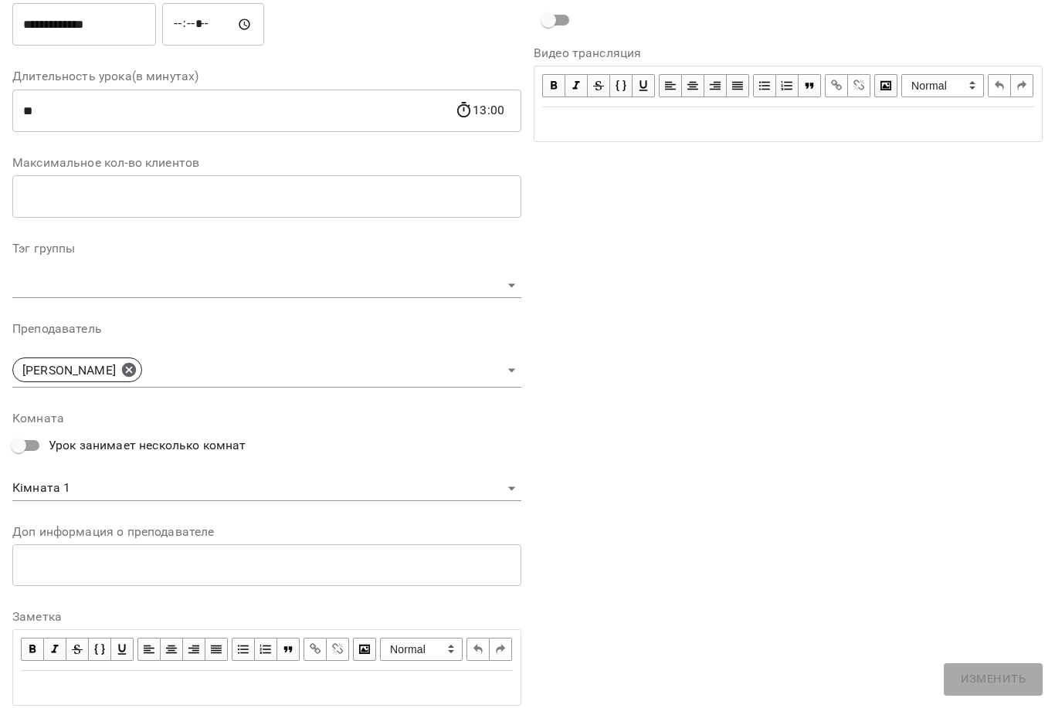
scroll to position [249, 0]
click at [97, 351] on body "**********" at bounding box center [527, 326] width 1055 height 652
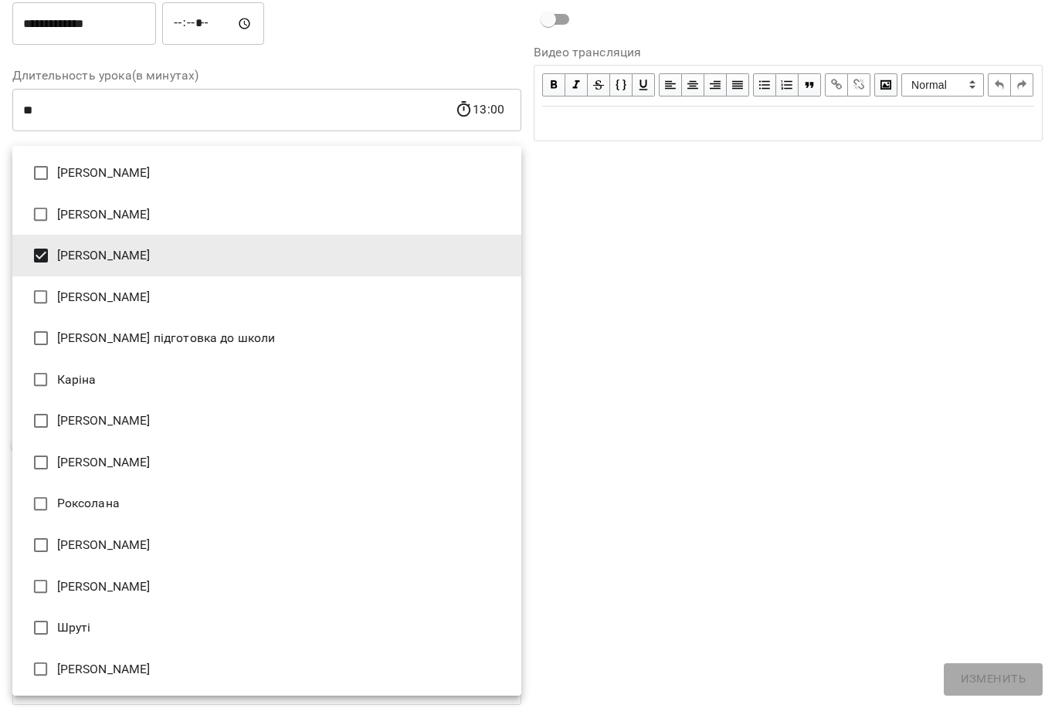
click at [243, 248] on li "[PERSON_NAME]" at bounding box center [266, 256] width 509 height 42
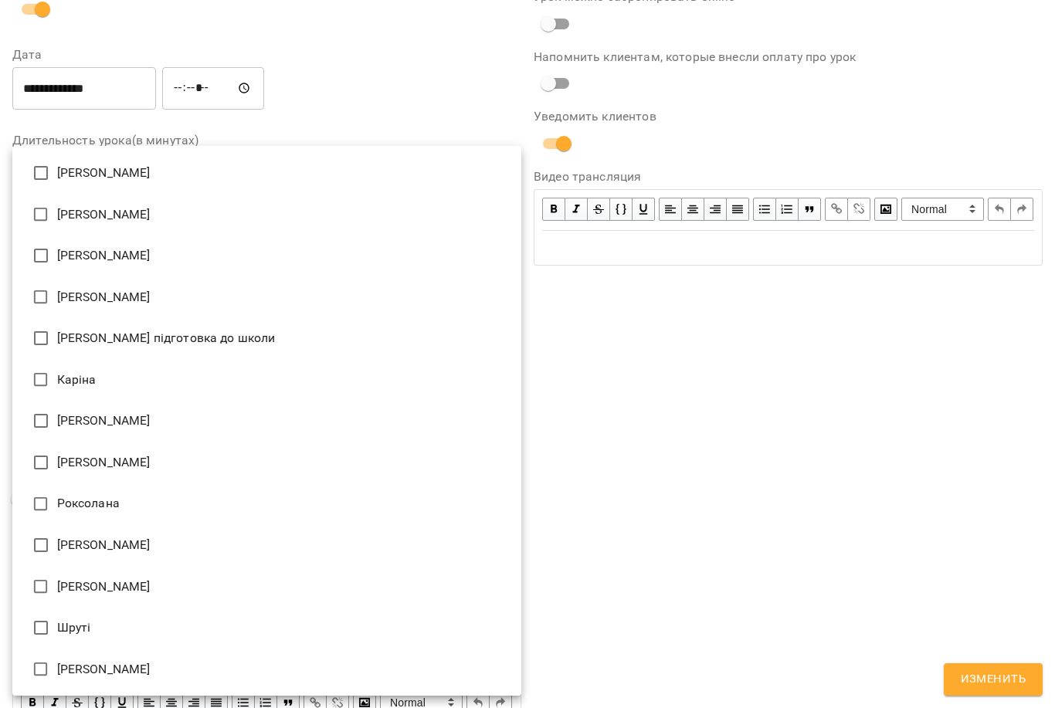
click at [149, 457] on li "[PERSON_NAME]" at bounding box center [266, 463] width 509 height 42
type input "**********"
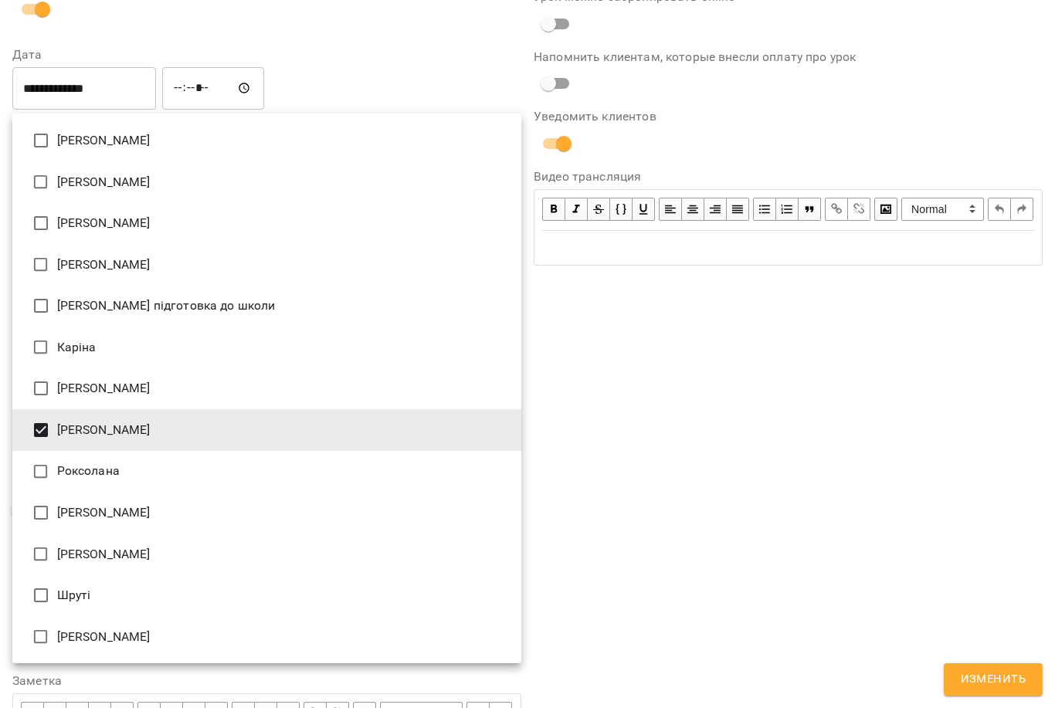
click at [1024, 684] on div at bounding box center [527, 354] width 1055 height 708
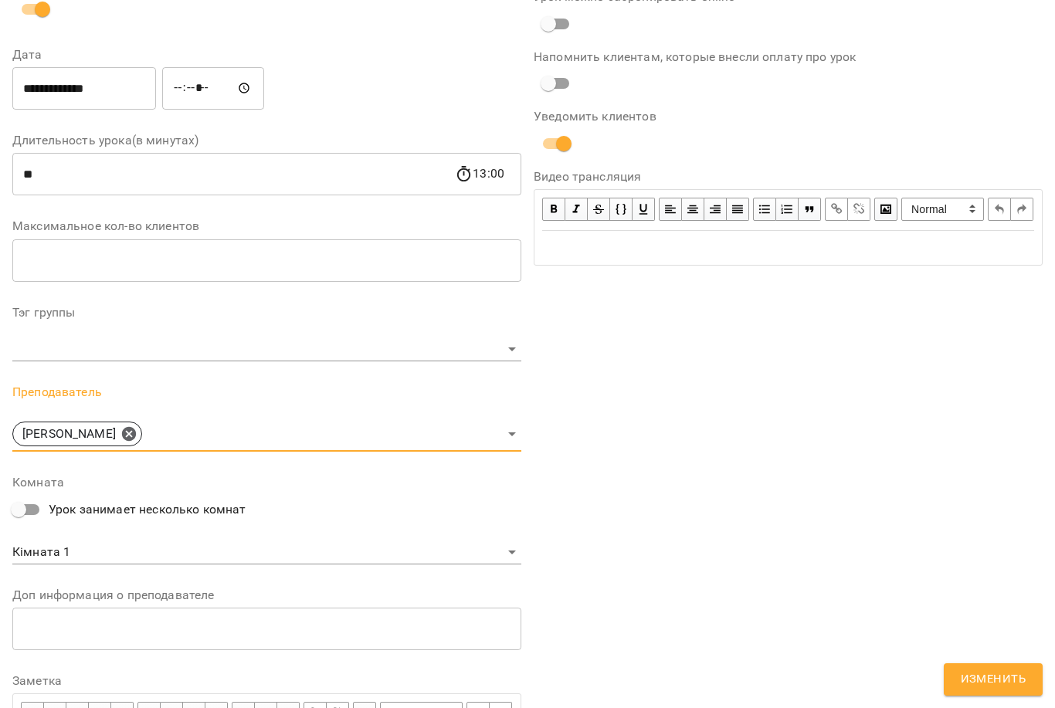
click at [1017, 682] on span "Изменить" at bounding box center [992, 679] width 65 height 20
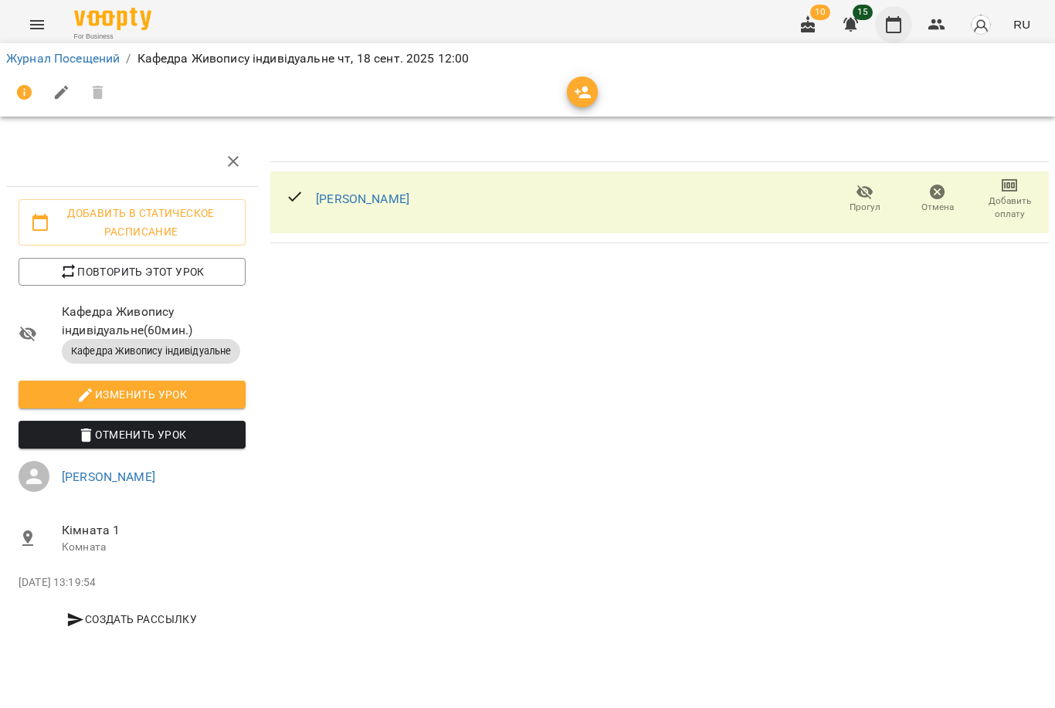
click at [900, 39] on button "button" at bounding box center [893, 24] width 37 height 37
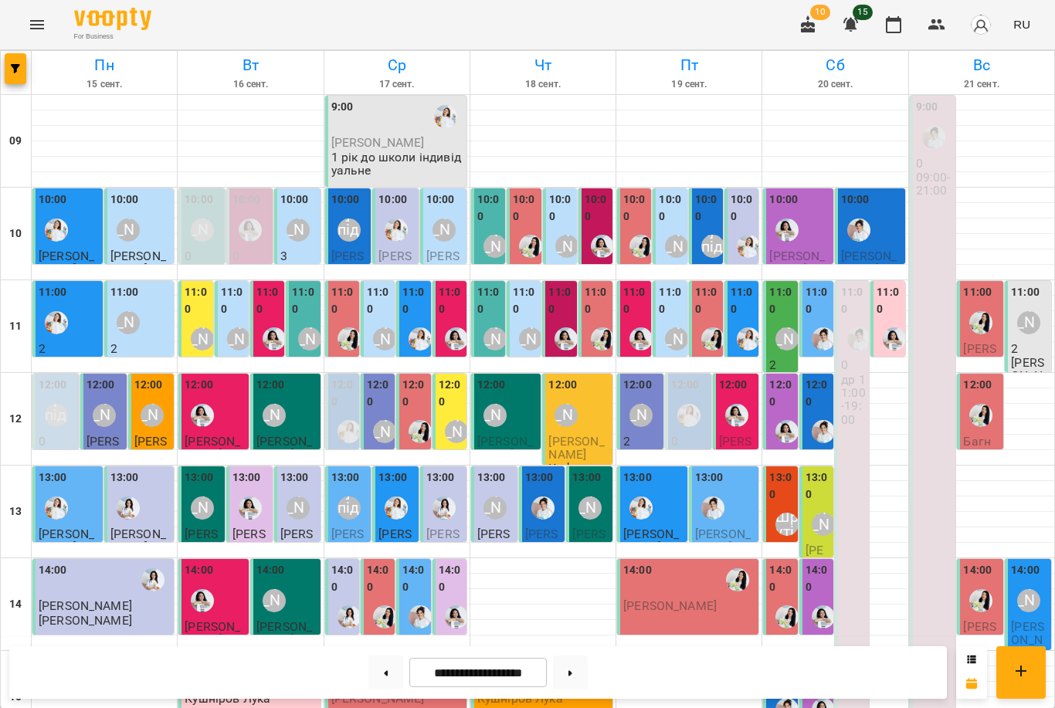
click at [811, 28] on icon "button" at bounding box center [807, 24] width 19 height 19
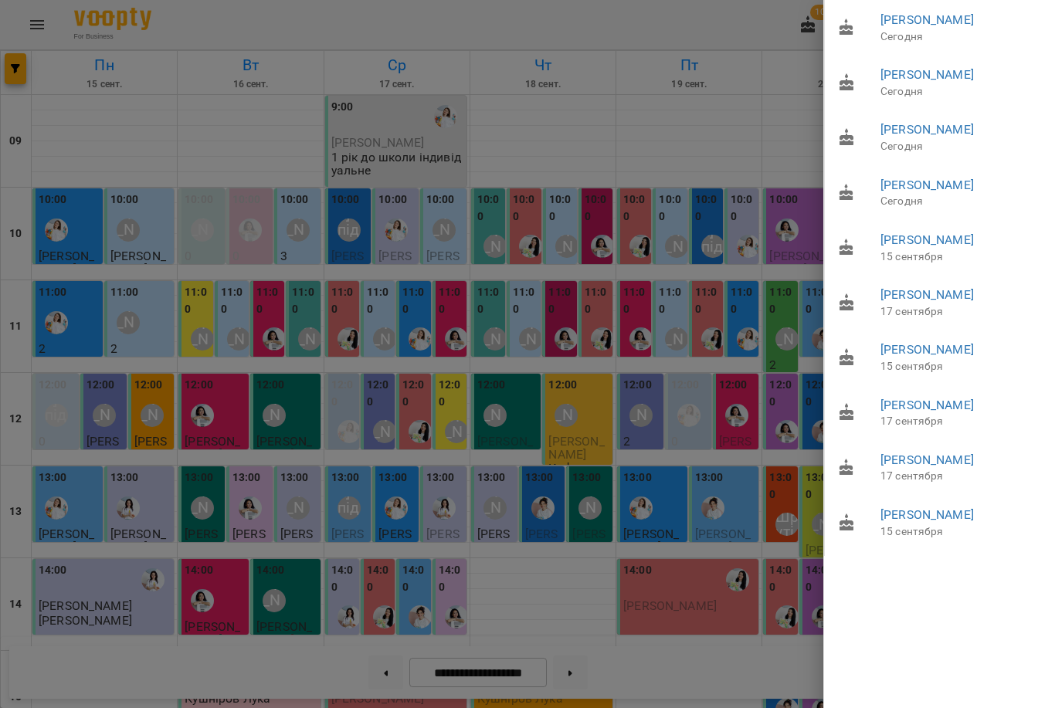
click at [705, 452] on div at bounding box center [527, 354] width 1055 height 708
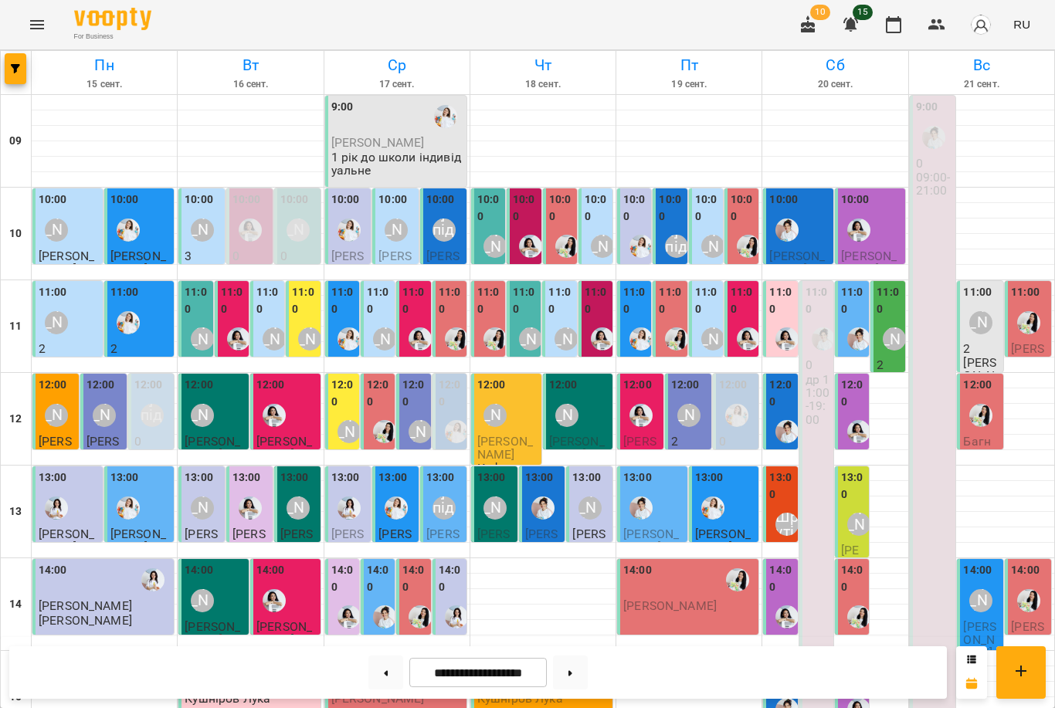
click at [384, 160] on p "1 рік до школи індивідуальне" at bounding box center [397, 164] width 132 height 27
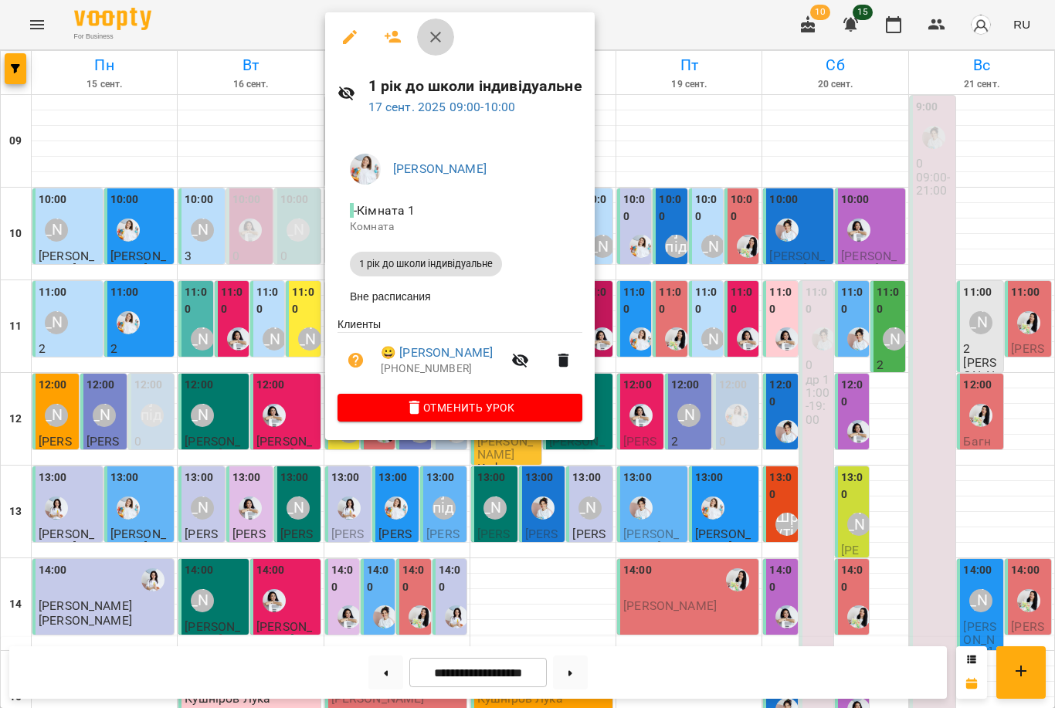
click at [446, 30] on button "button" at bounding box center [435, 37] width 37 height 37
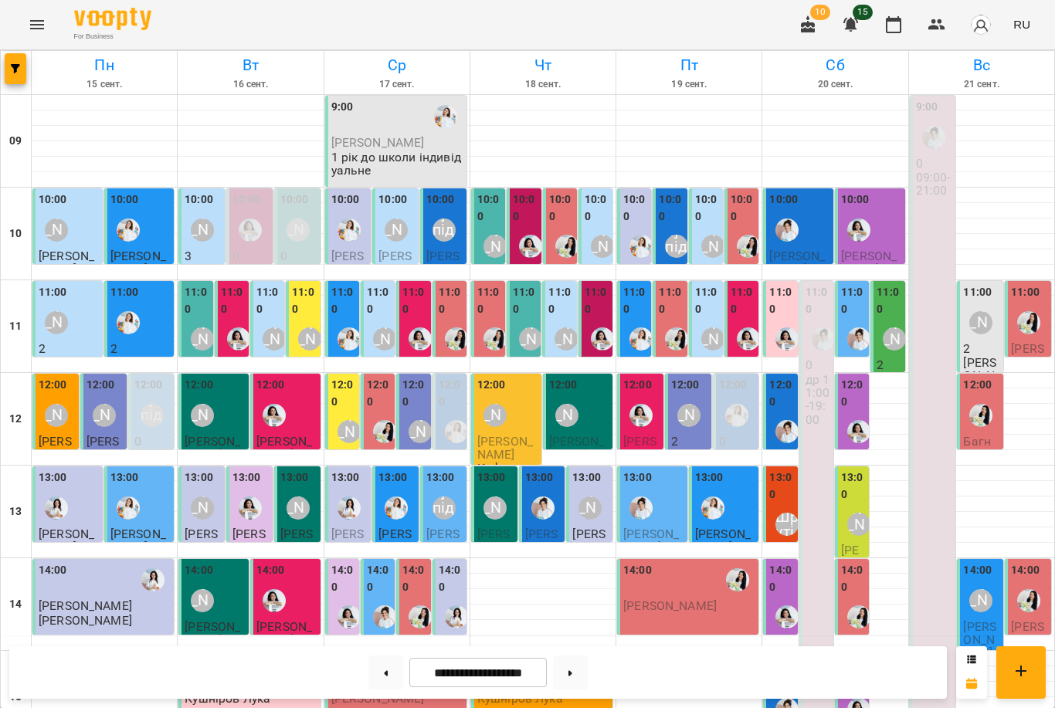
click at [989, 342] on p "2" at bounding box center [981, 348] width 37 height 13
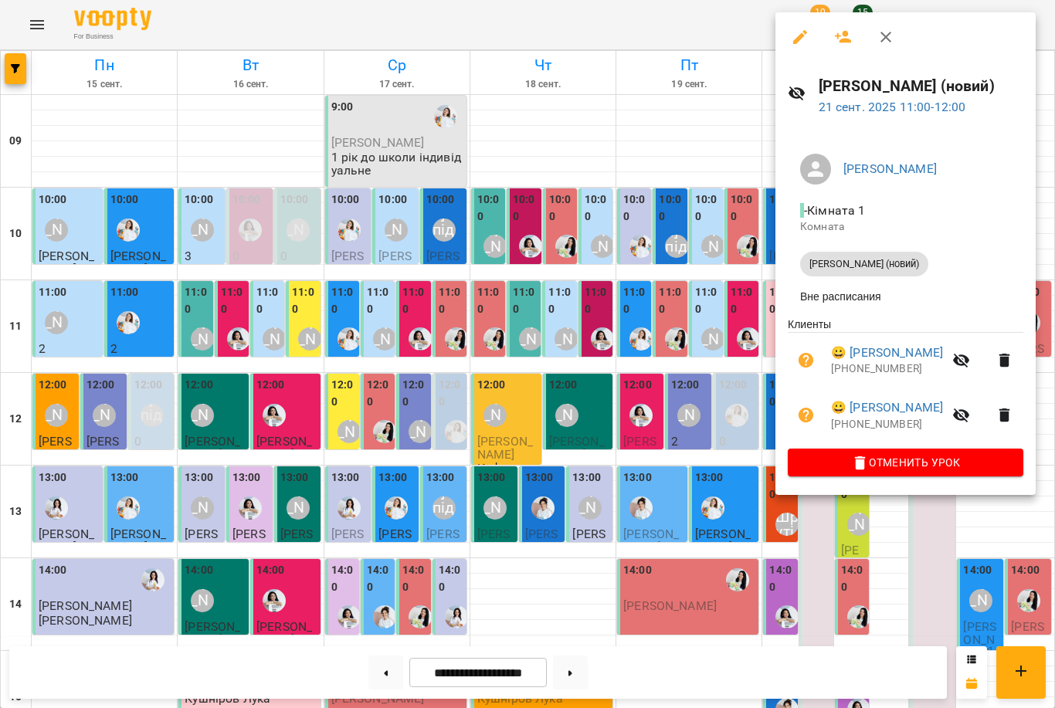
click at [804, 46] on button "button" at bounding box center [799, 37] width 37 height 37
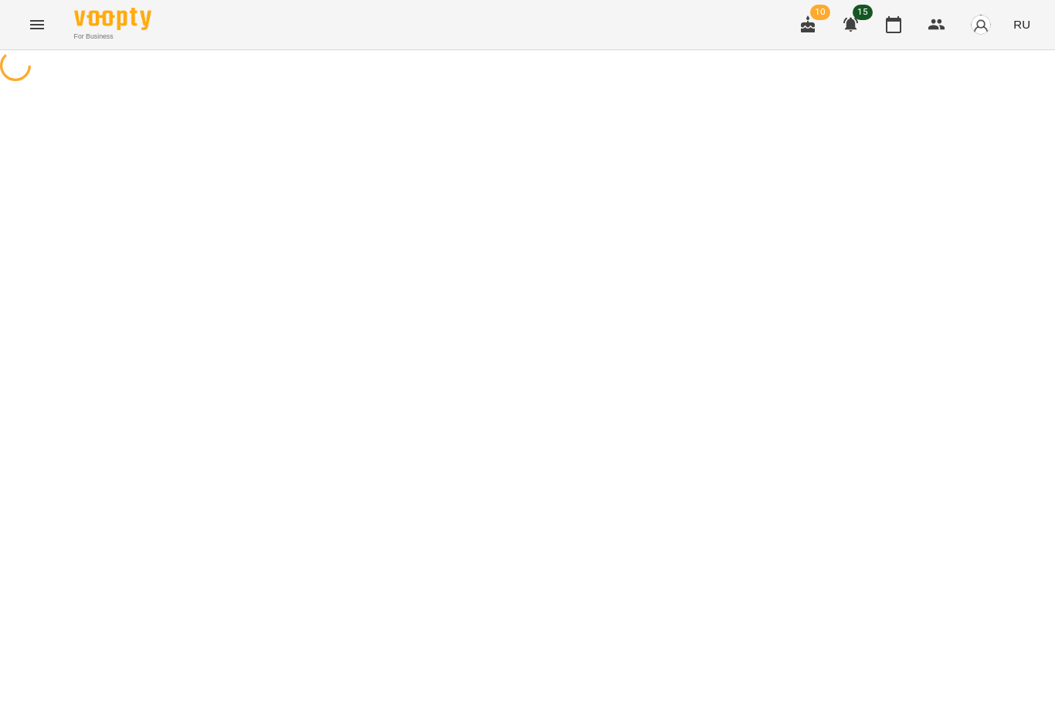
select select "**********"
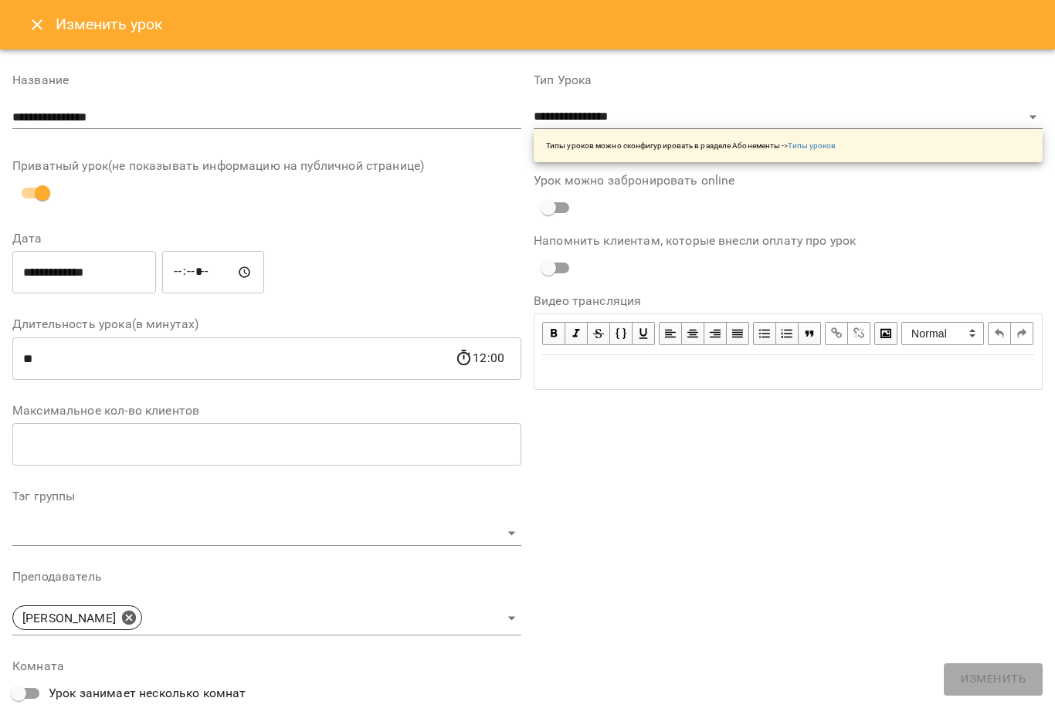
click at [42, 27] on icon "Close" at bounding box center [37, 24] width 19 height 19
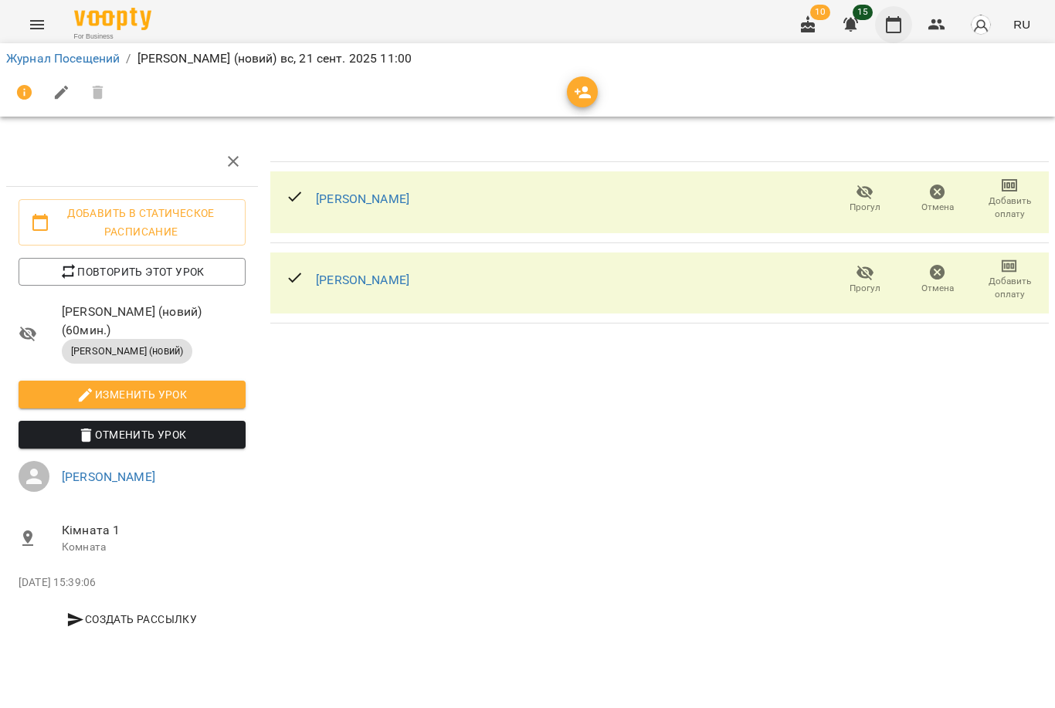
click at [893, 26] on icon "button" at bounding box center [893, 24] width 19 height 19
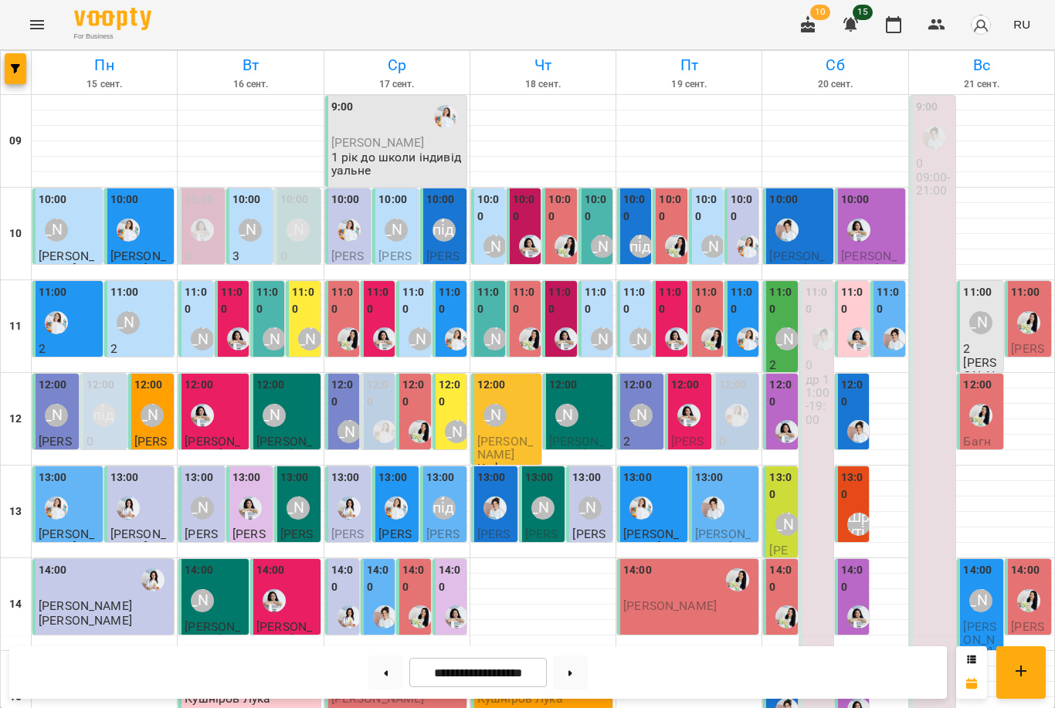
click at [36, 27] on icon "Menu" at bounding box center [37, 24] width 19 height 19
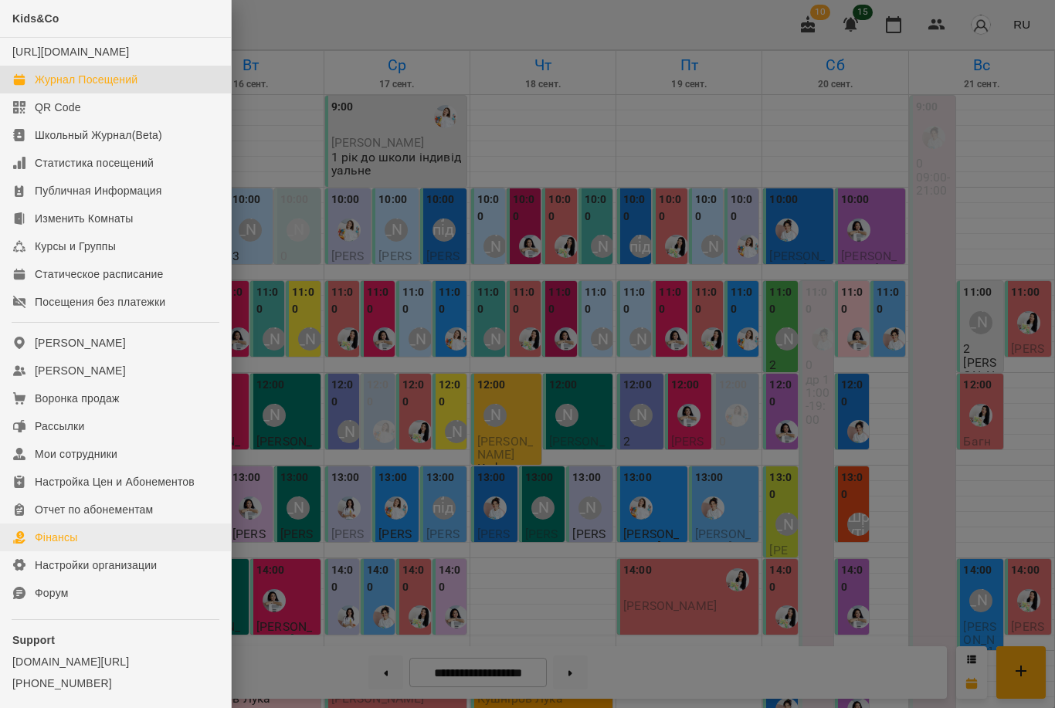
click at [99, 551] on link "Фінансы" at bounding box center [115, 537] width 231 height 28
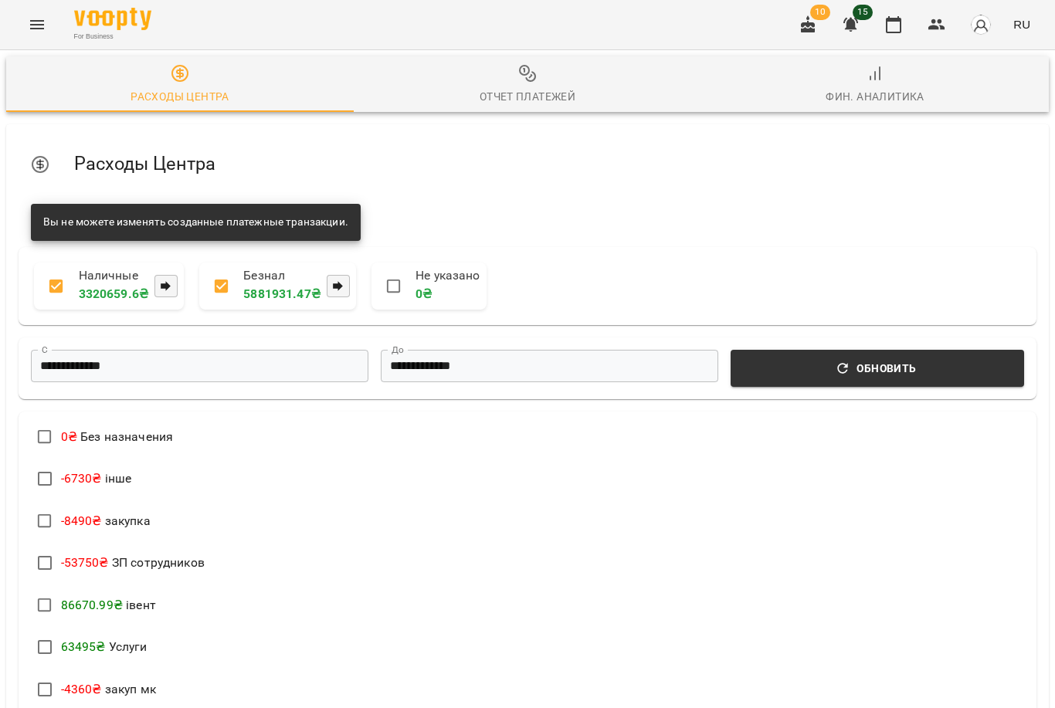
click at [523, 62] on button "Отчет Платежей" at bounding box center [527, 84] width 347 height 56
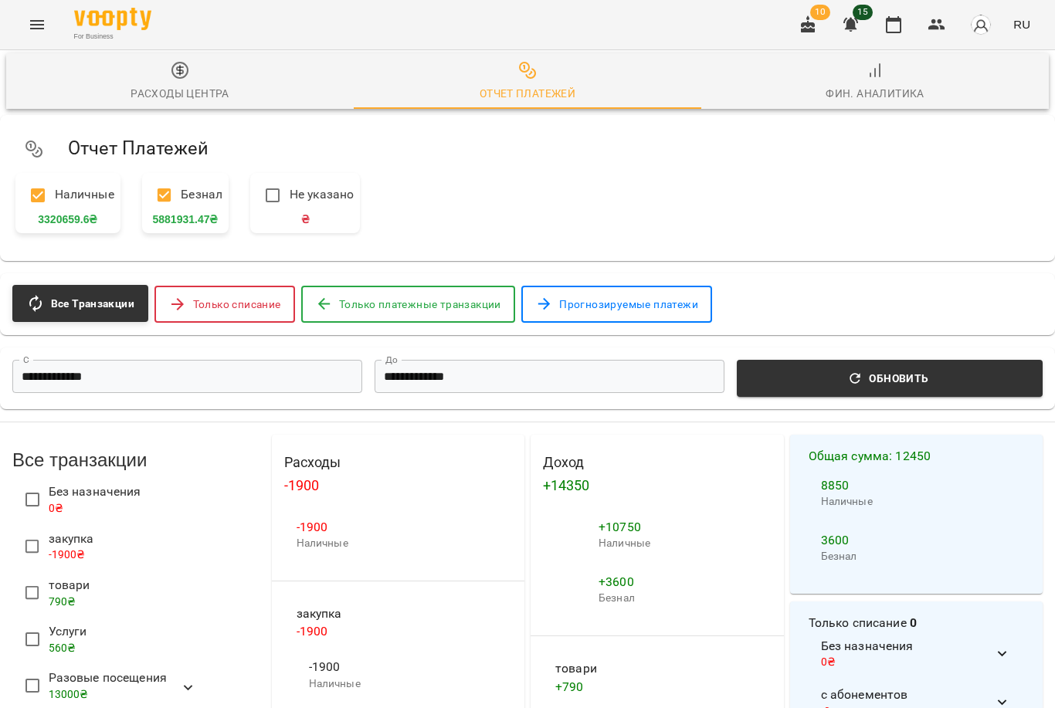
scroll to position [62, 0]
click at [897, 34] on button "button" at bounding box center [893, 24] width 37 height 37
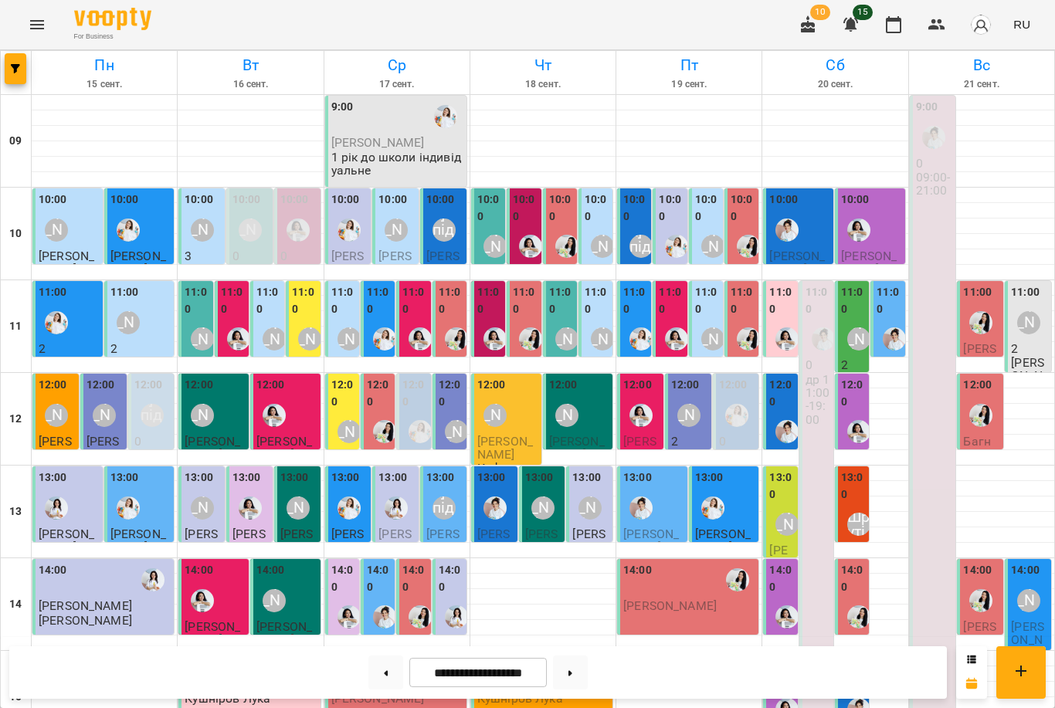
scroll to position [469, 0]
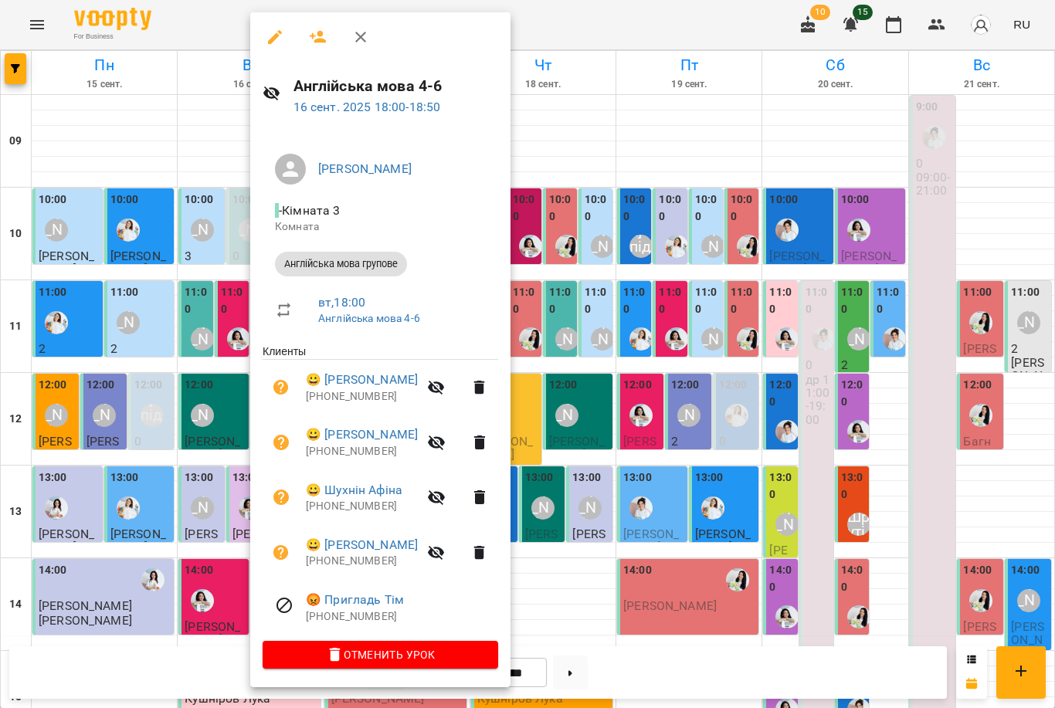
click at [236, 489] on div at bounding box center [527, 354] width 1055 height 708
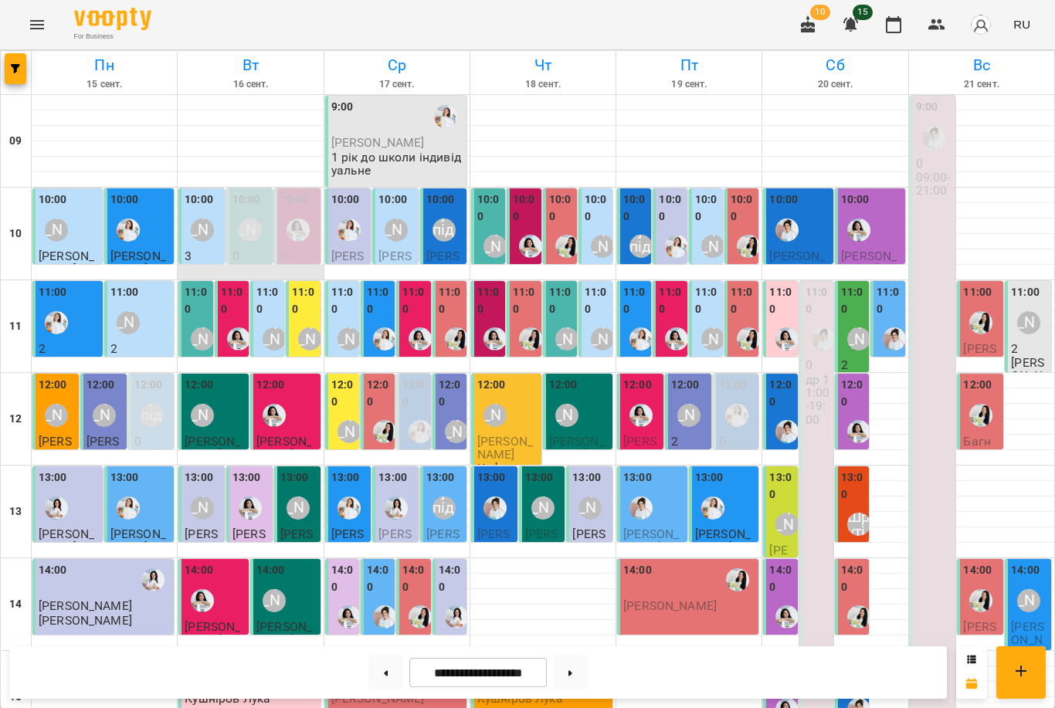
scroll to position [60, 0]
click at [859, 23] on icon "button" at bounding box center [850, 25] width 15 height 15
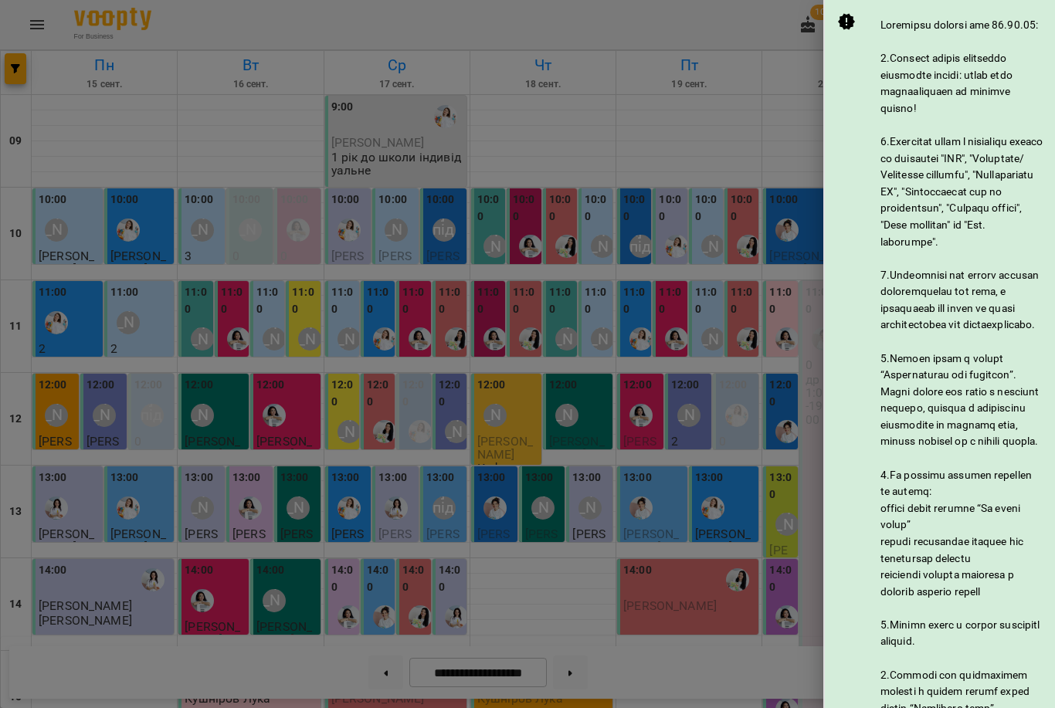
click at [791, 205] on div at bounding box center [527, 354] width 1055 height 708
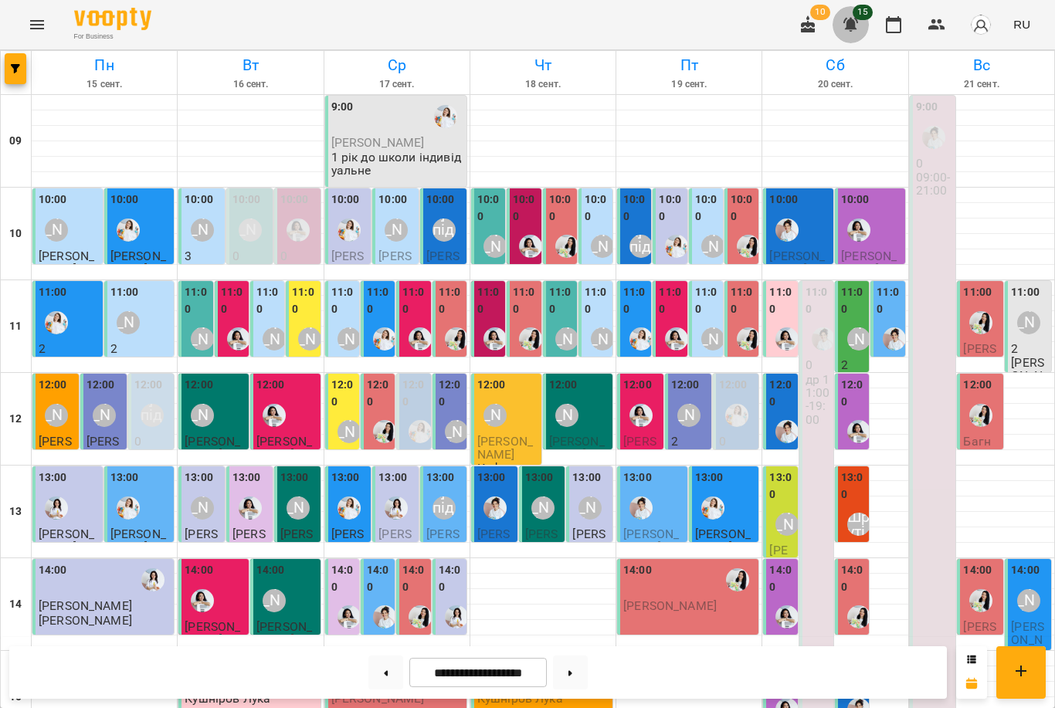
click at [848, 30] on icon "button" at bounding box center [851, 24] width 19 height 19
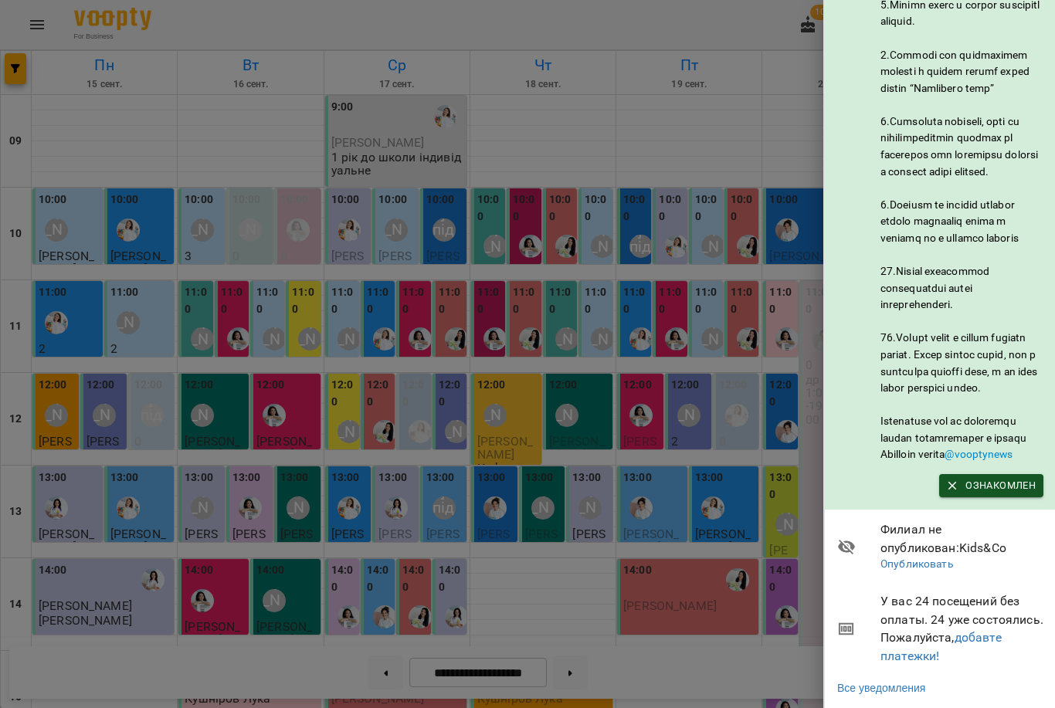
scroll to position [703, 0]
click at [609, 372] on div at bounding box center [527, 354] width 1055 height 708
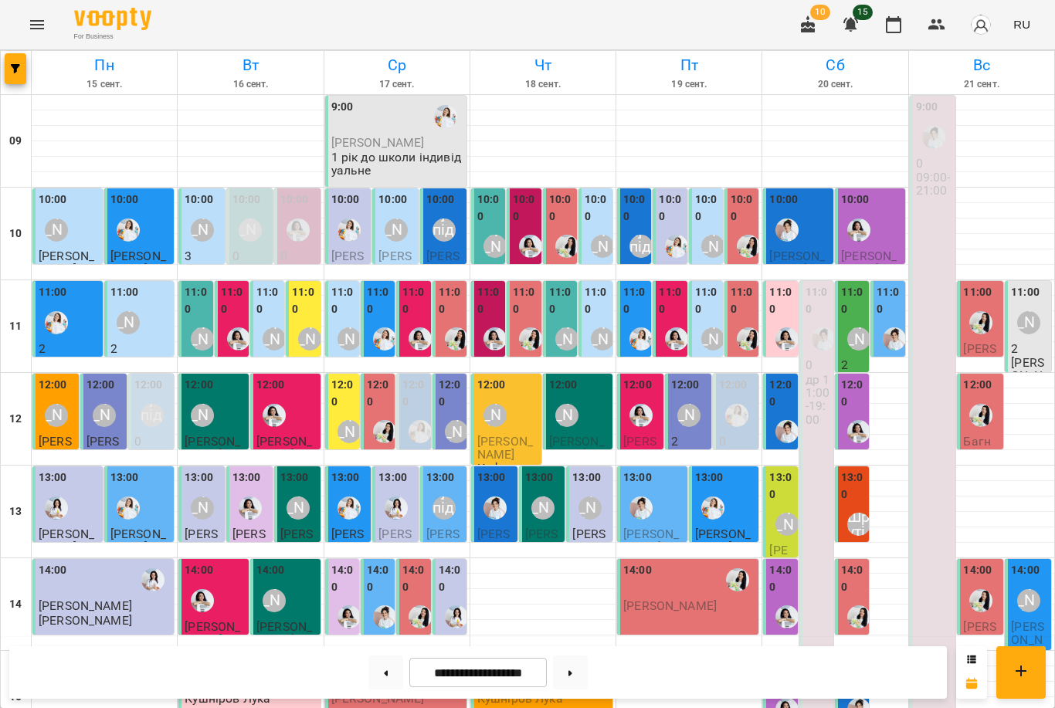
scroll to position [318, 0]
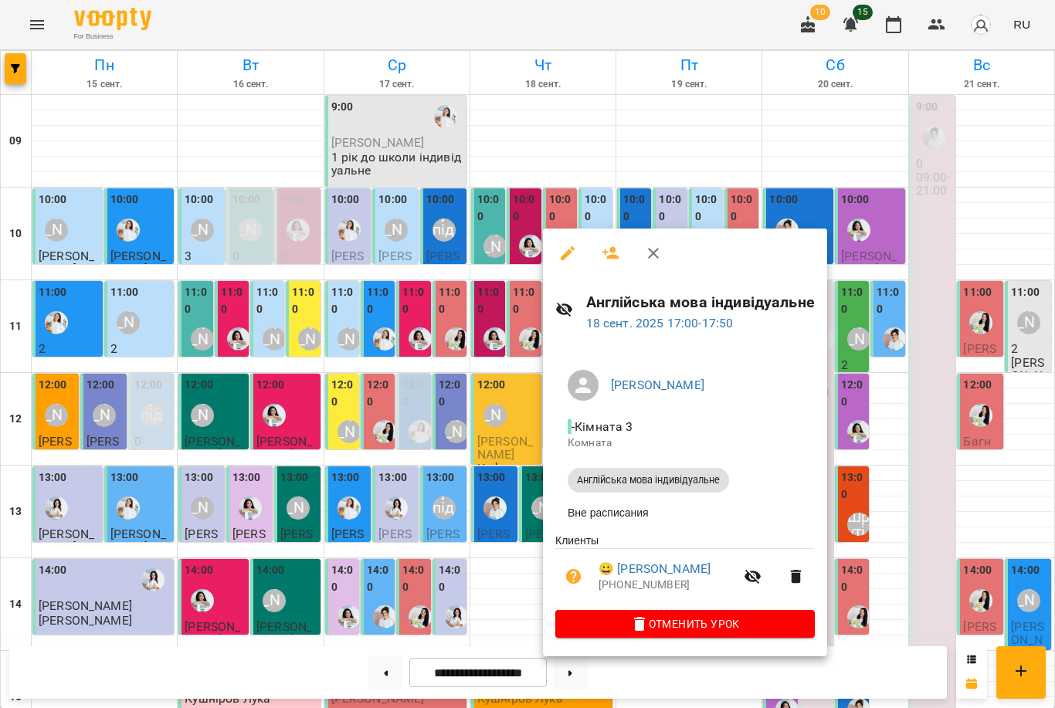
click at [468, 556] on div at bounding box center [527, 354] width 1055 height 708
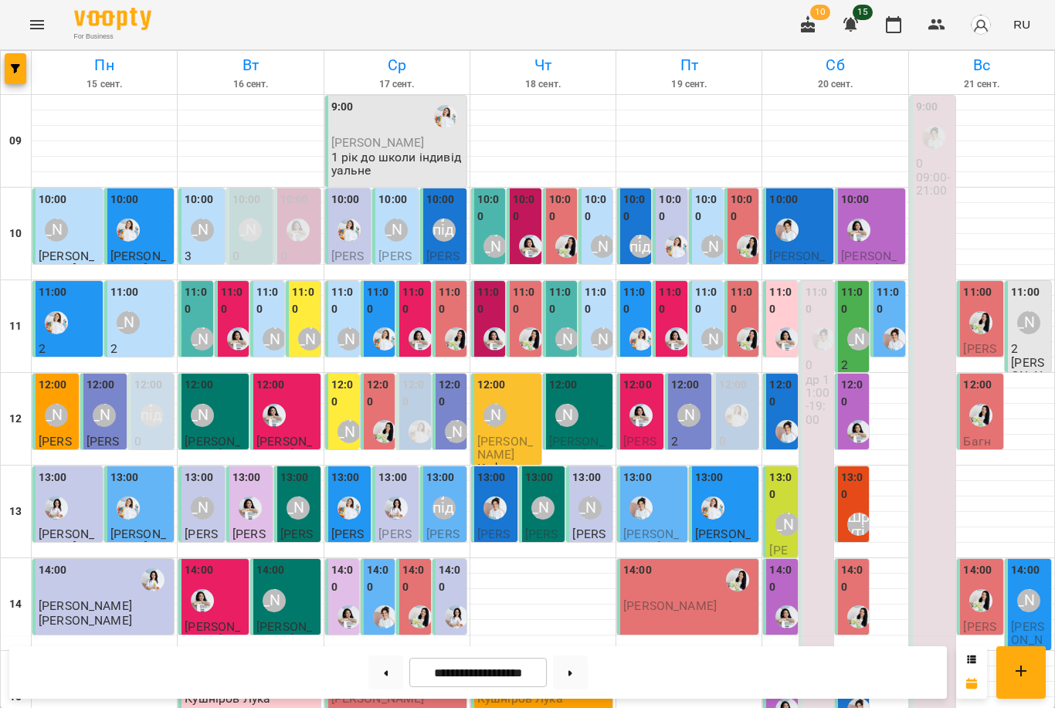
scroll to position [0, 0]
click at [231, 338] on img "Анна Білан" at bounding box center [238, 338] width 23 height 23
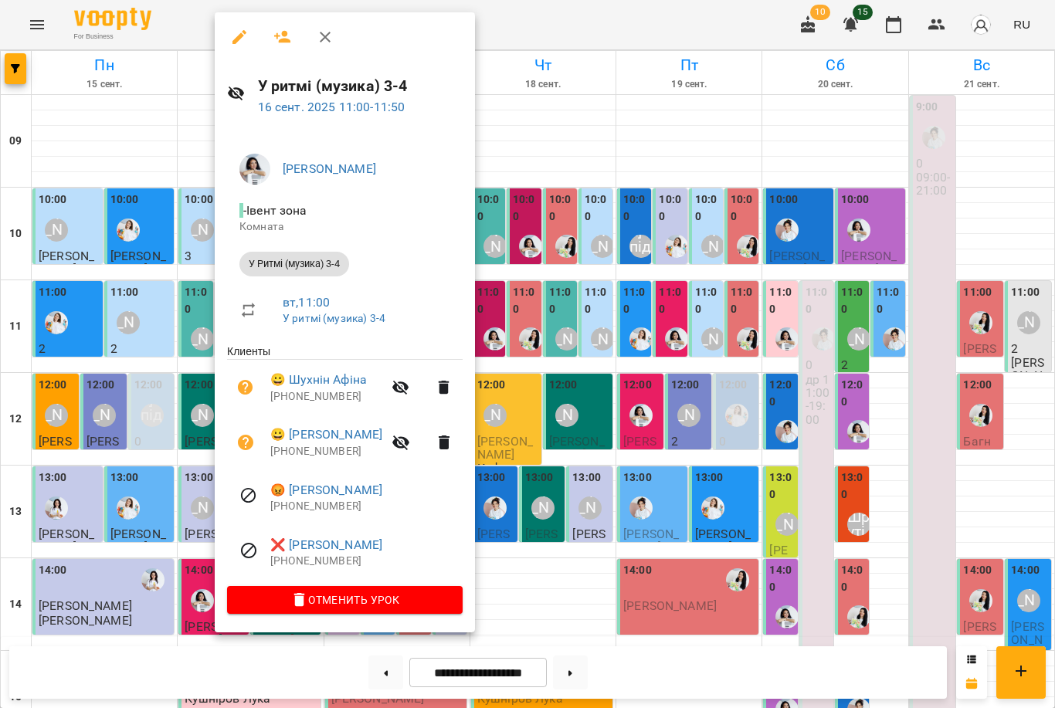
click at [187, 327] on div at bounding box center [527, 354] width 1055 height 708
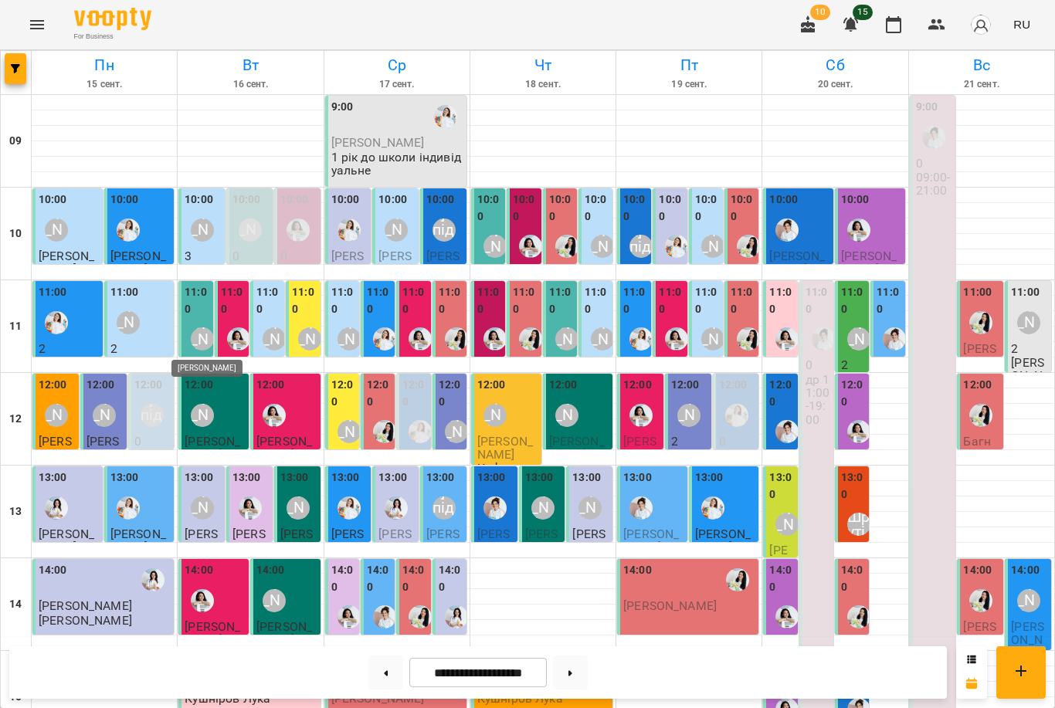
click at [204, 327] on div "[PERSON_NAME]" at bounding box center [202, 338] width 23 height 23
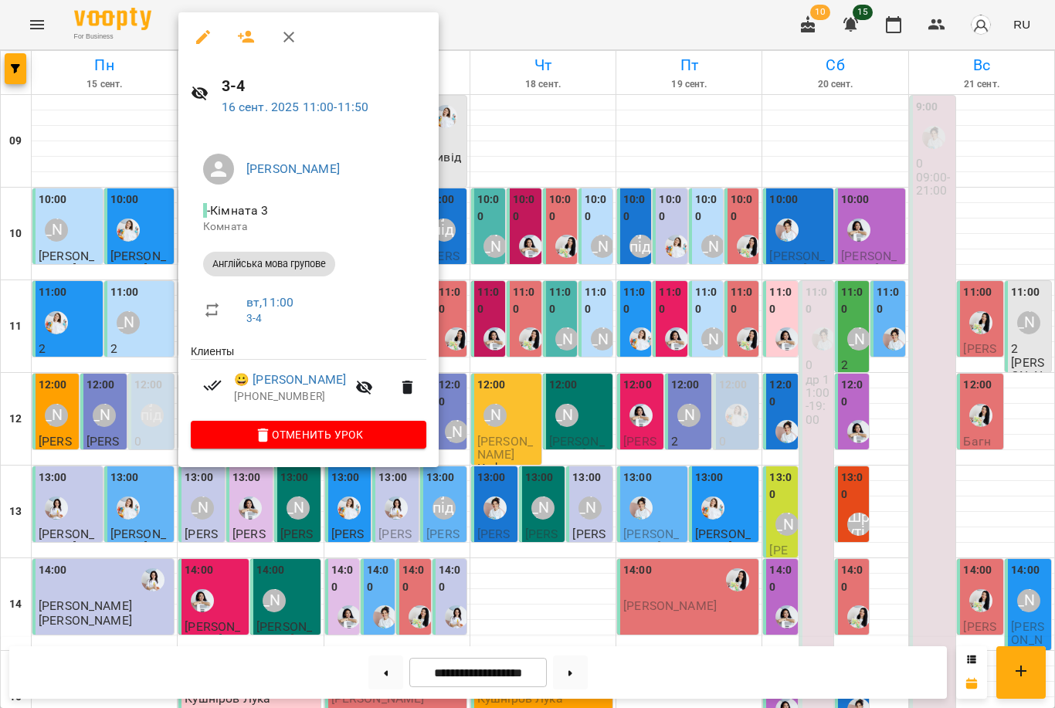
click at [123, 327] on div at bounding box center [527, 354] width 1055 height 708
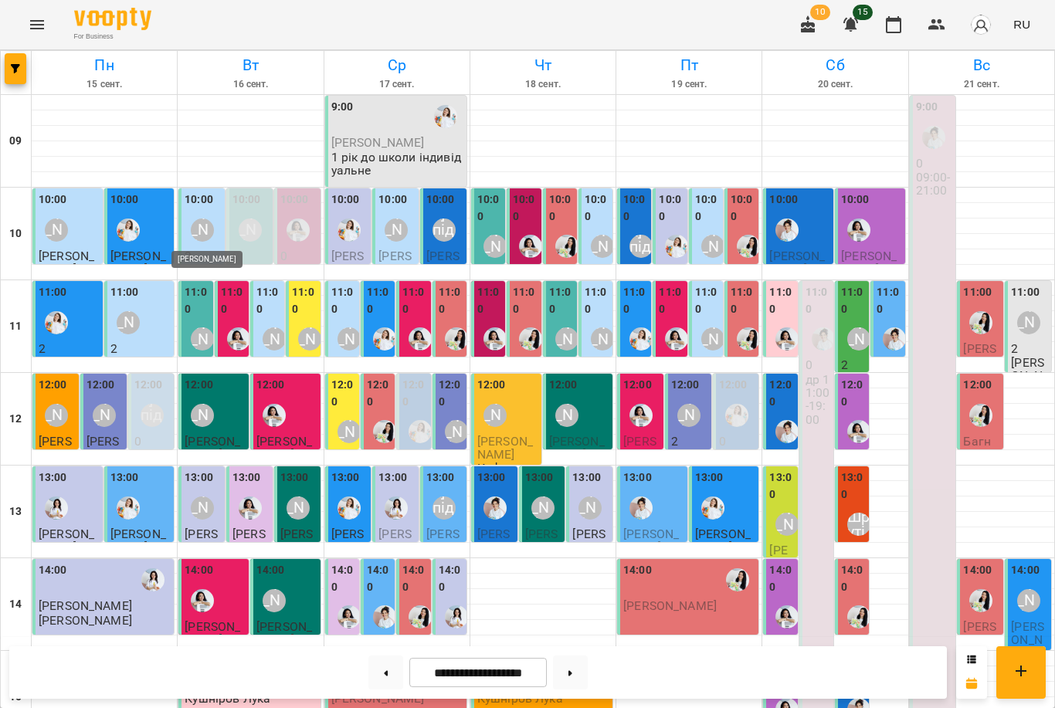
click at [195, 234] on div "[PERSON_NAME]" at bounding box center [202, 229] width 23 height 23
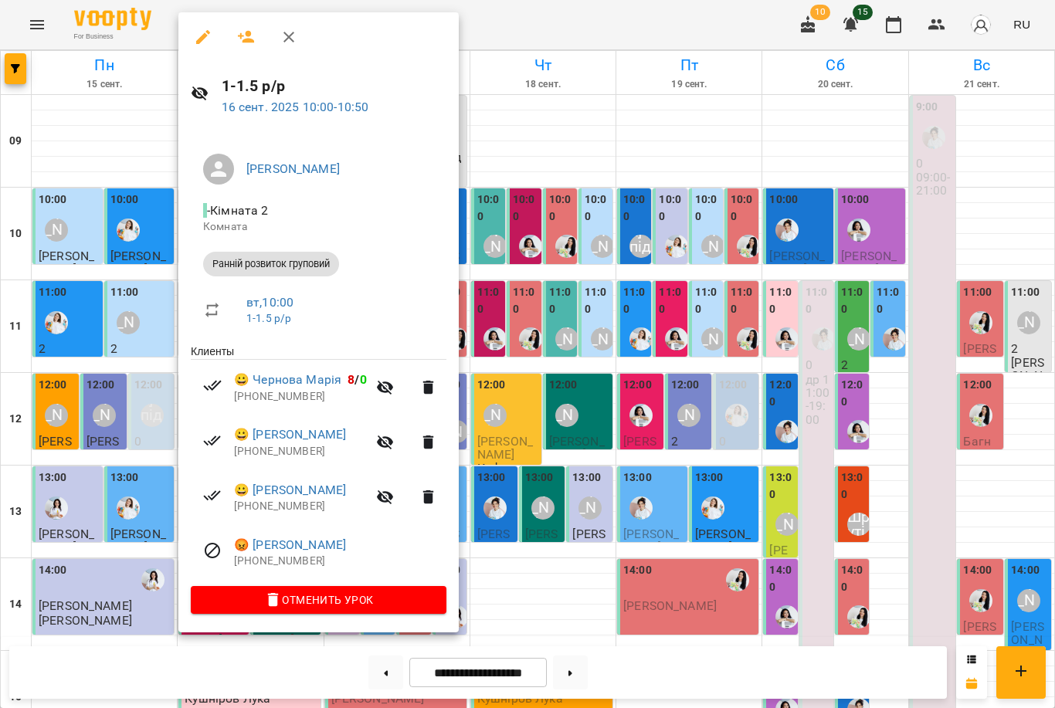
click at [124, 251] on div at bounding box center [527, 354] width 1055 height 708
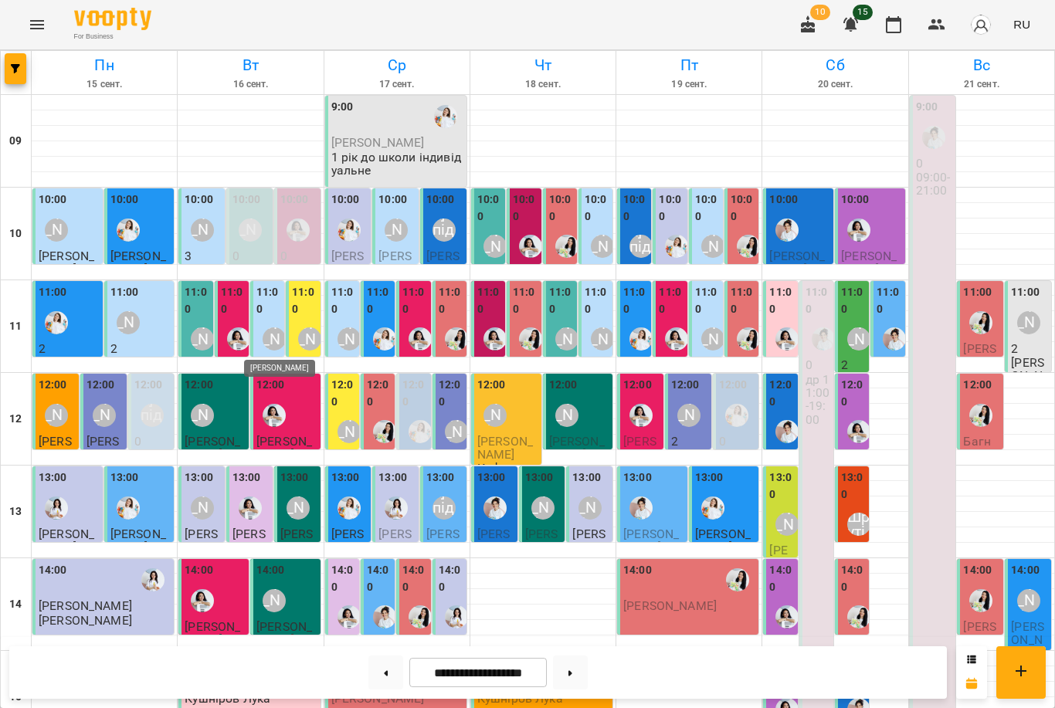
click at [278, 348] on div "[PERSON_NAME]" at bounding box center [274, 338] width 23 height 23
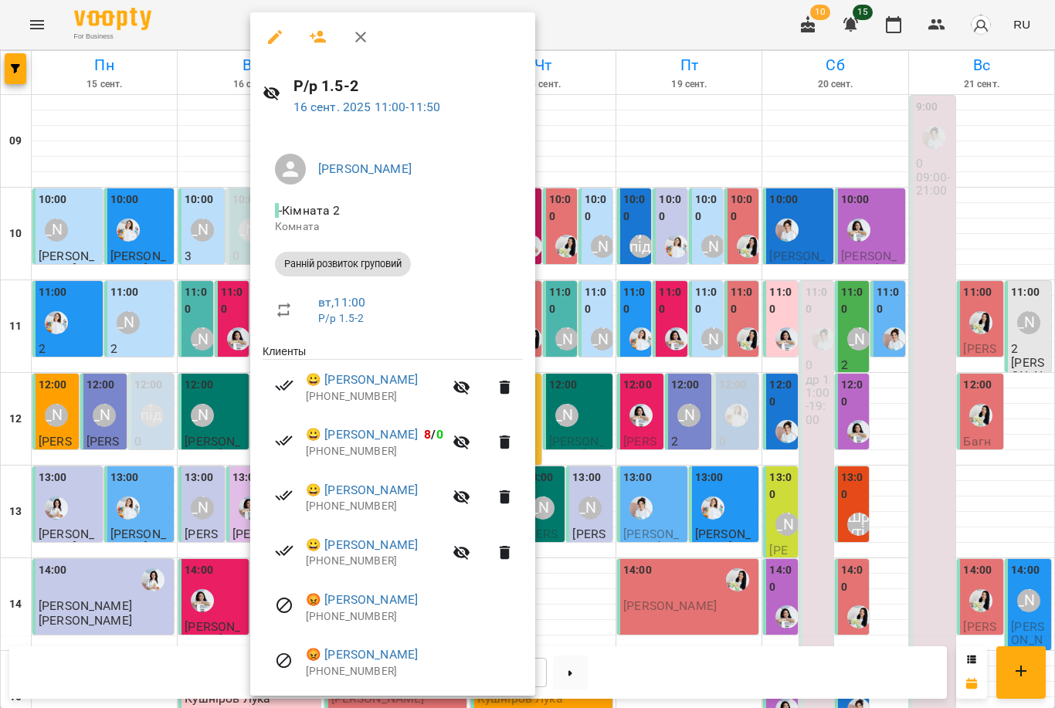
click at [209, 330] on div at bounding box center [527, 354] width 1055 height 708
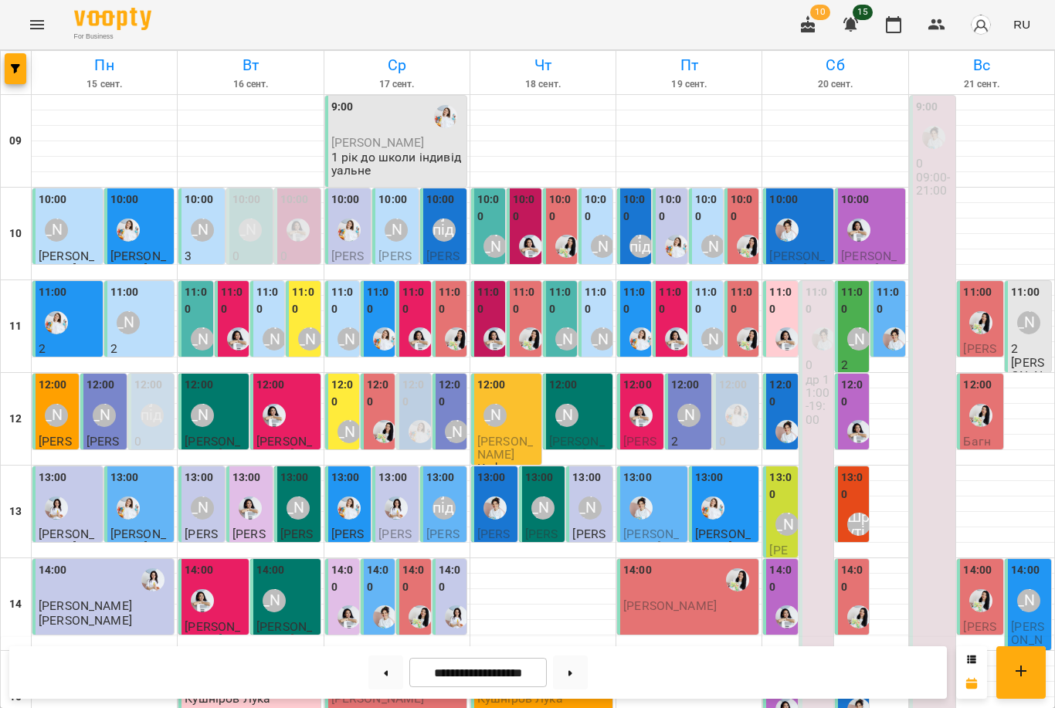
click at [303, 319] on div "11:00" at bounding box center [304, 302] width 25 height 37
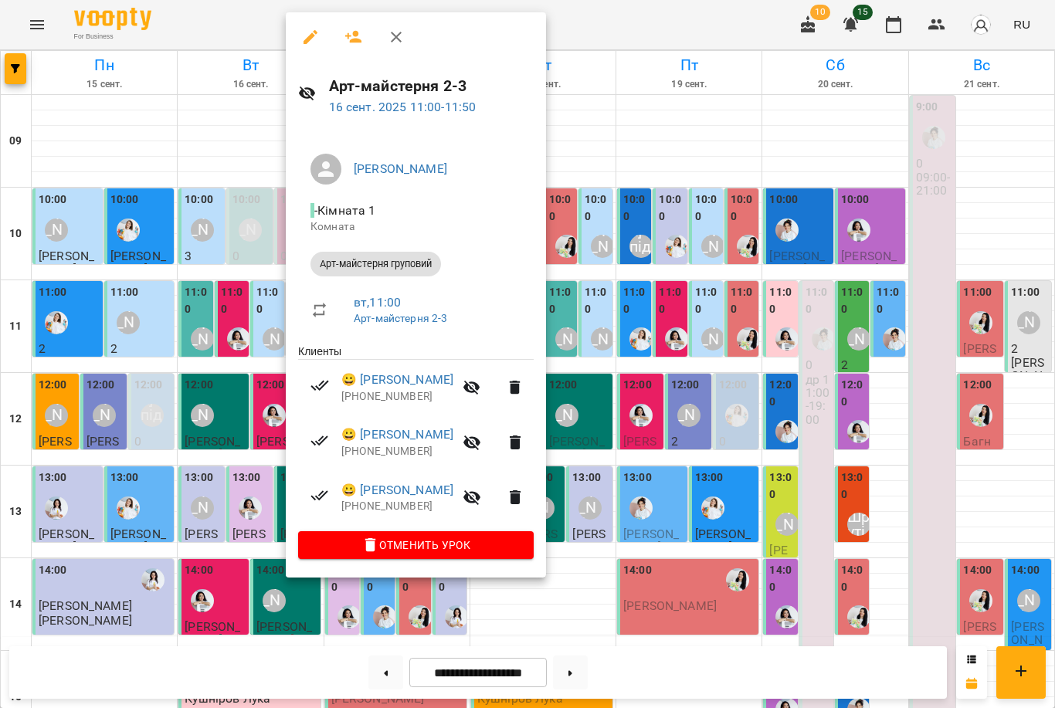
click at [205, 341] on div at bounding box center [527, 354] width 1055 height 708
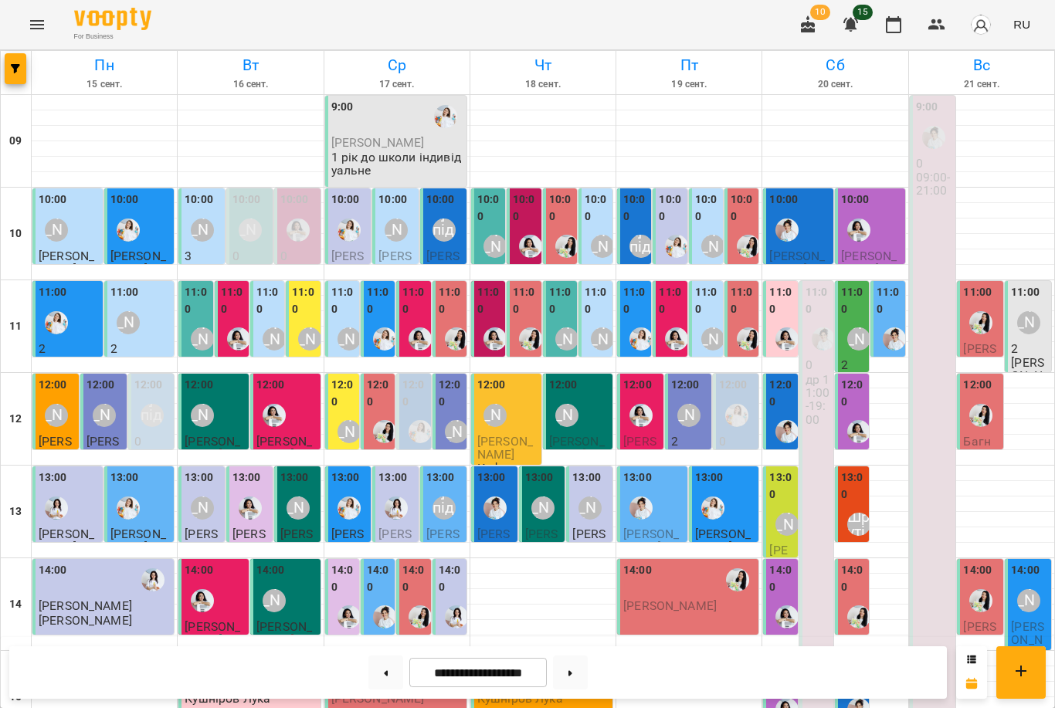
click at [197, 434] on span "[PERSON_NAME]" at bounding box center [213, 448] width 56 height 28
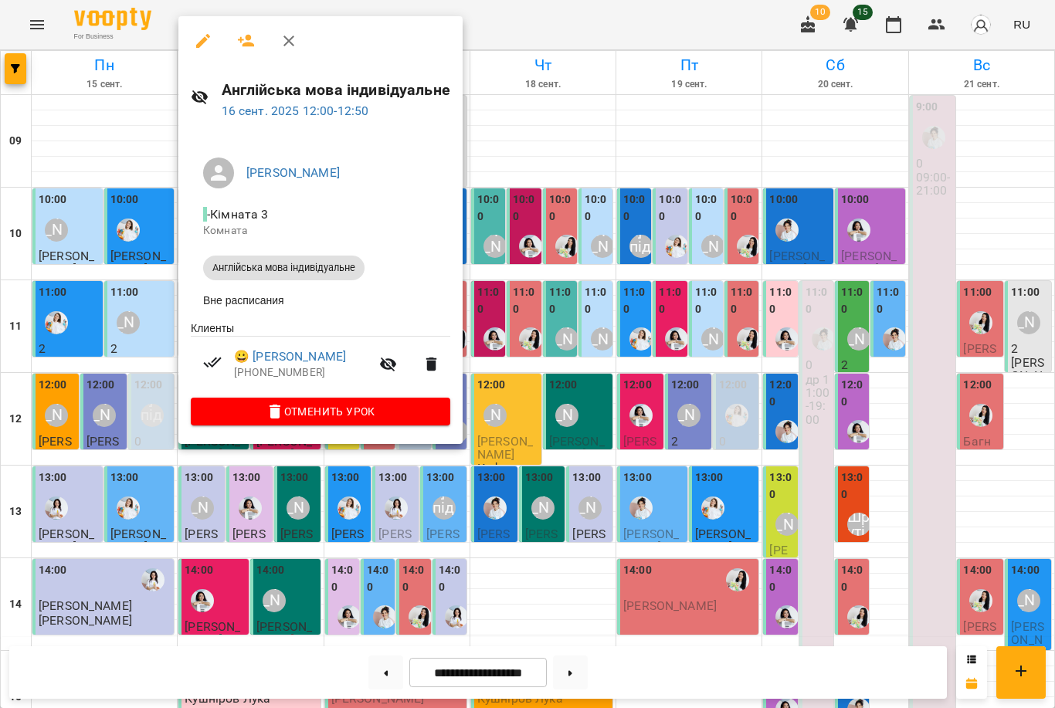
click at [160, 426] on div at bounding box center [527, 354] width 1055 height 708
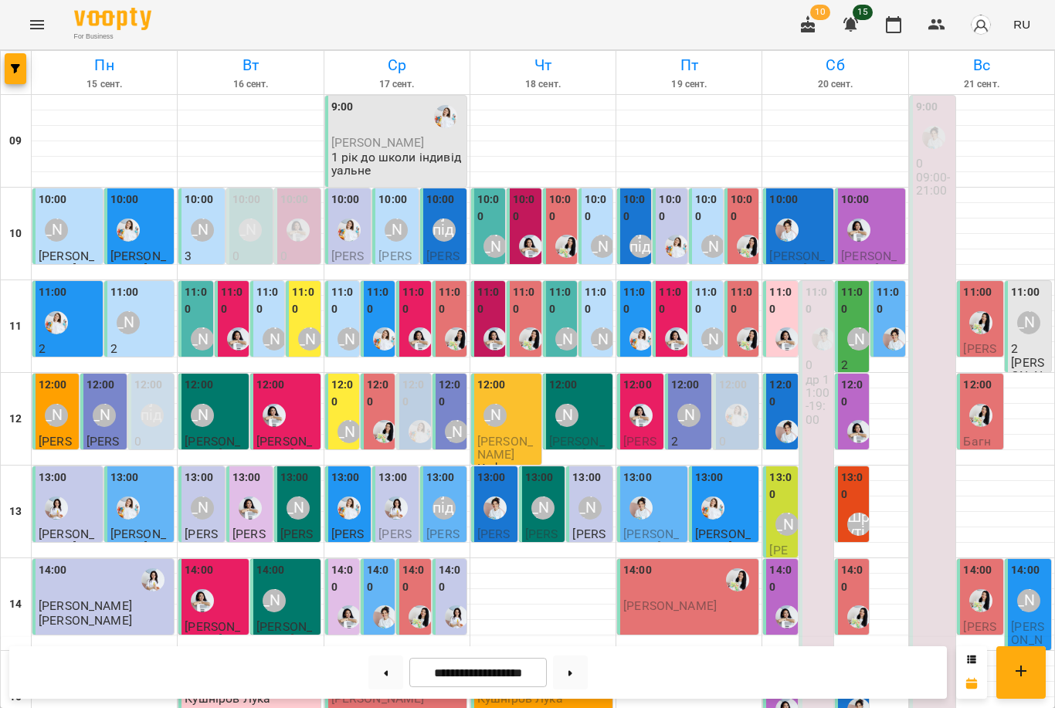
click at [291, 426] on div at bounding box center [274, 416] width 36 height 36
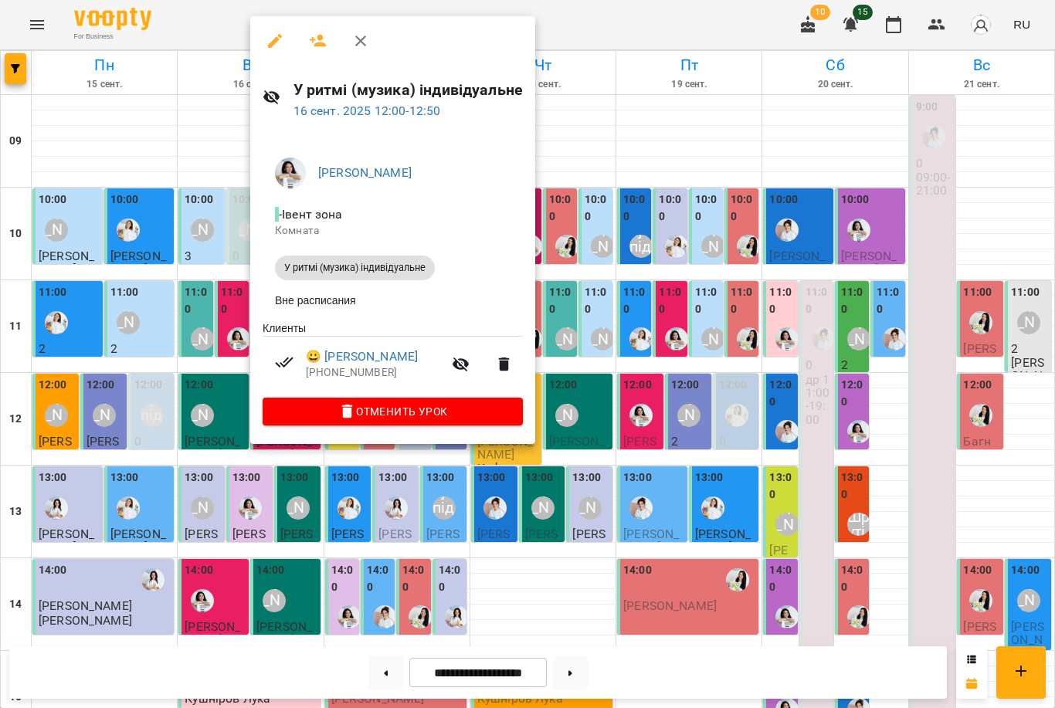
click at [205, 516] on div at bounding box center [527, 354] width 1055 height 708
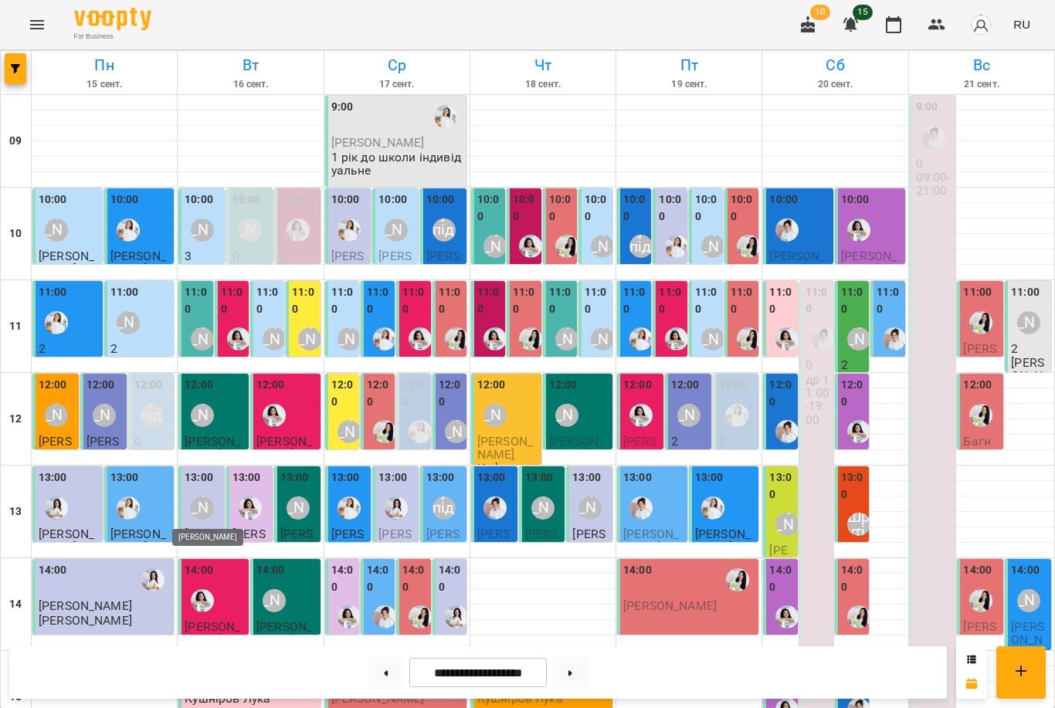
click at [205, 516] on div "[PERSON_NAME]" at bounding box center [202, 507] width 23 height 23
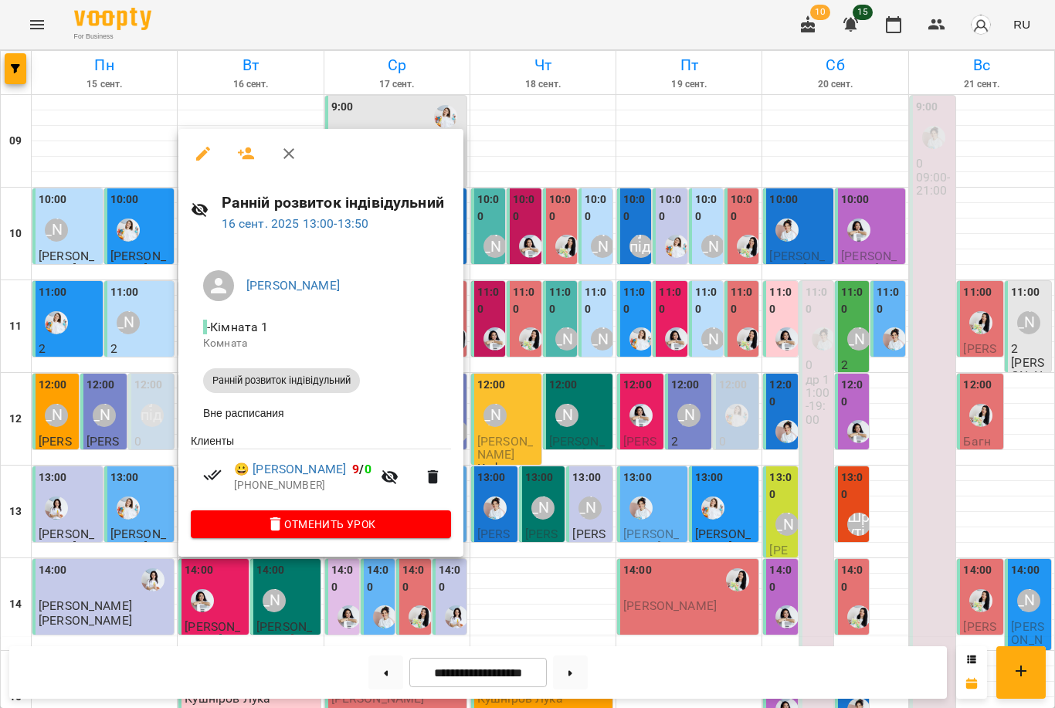
click at [268, 615] on div at bounding box center [527, 354] width 1055 height 708
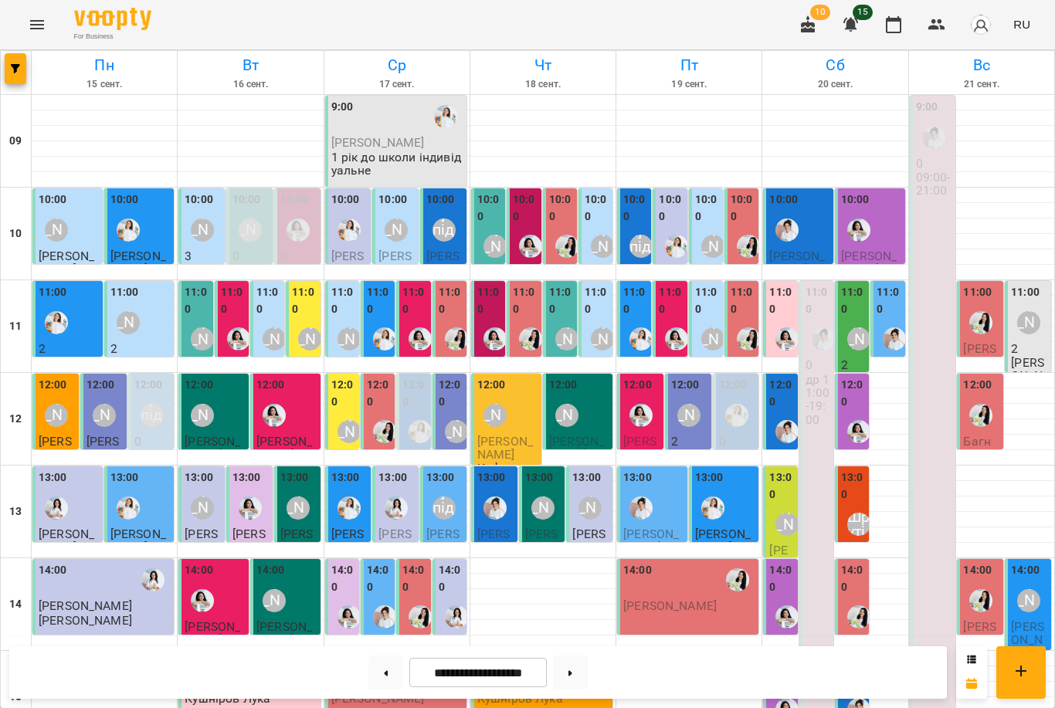
scroll to position [232, 0]
click at [252, 496] on img "Анна Білан" at bounding box center [250, 507] width 23 height 23
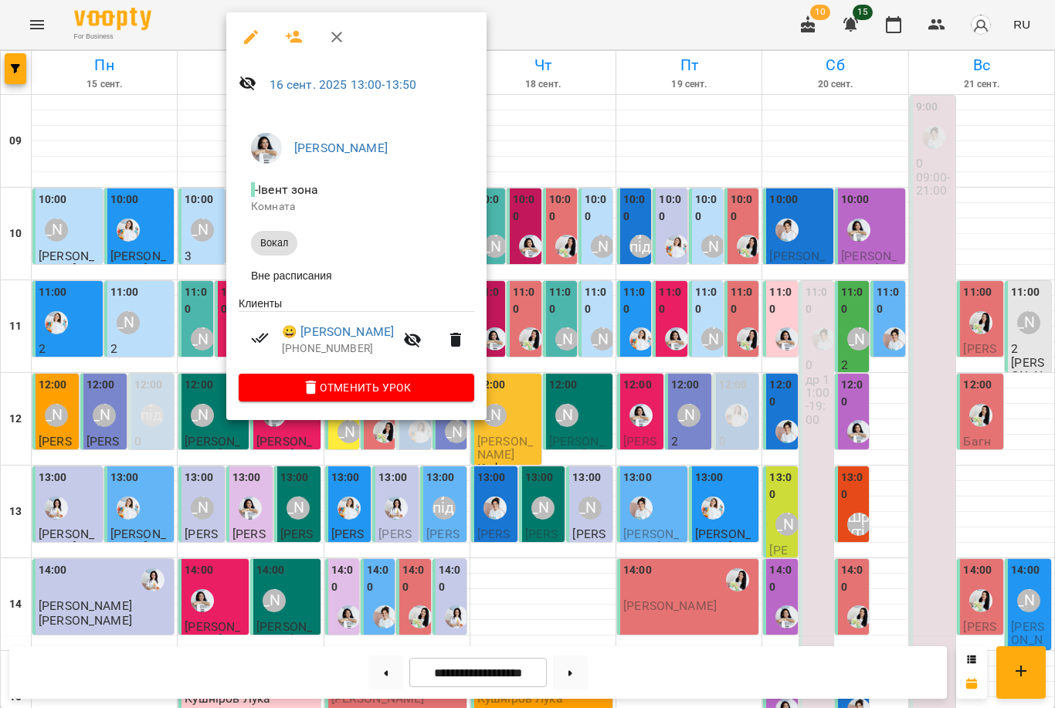
click at [198, 350] on div at bounding box center [527, 354] width 1055 height 708
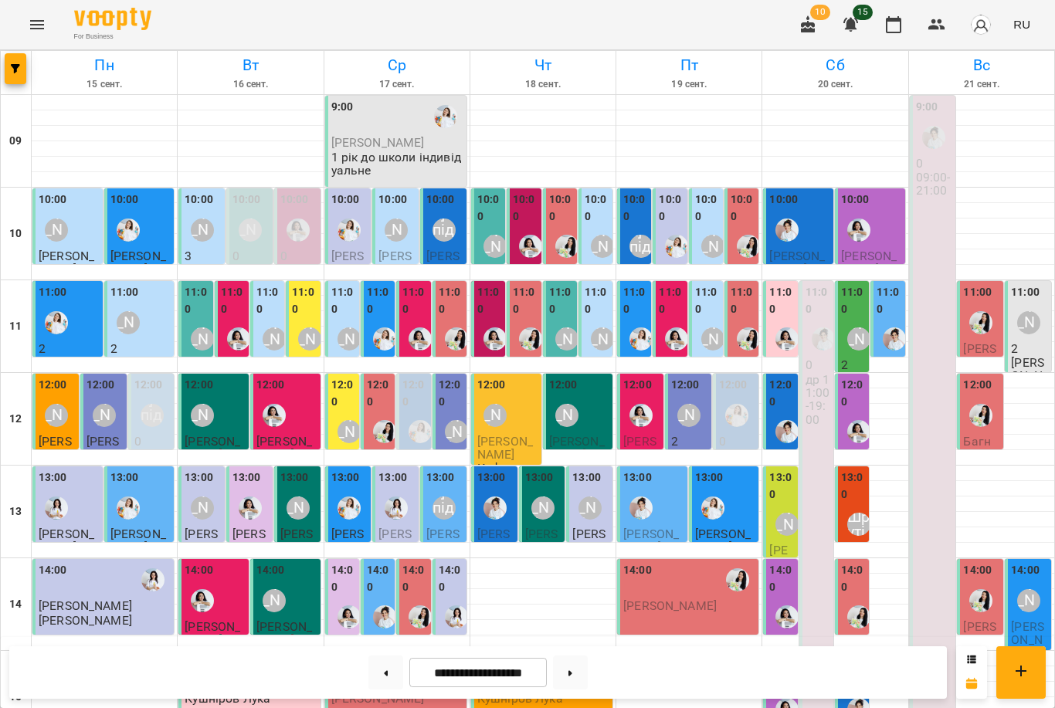
click at [205, 583] on div at bounding box center [203, 601] width 36 height 36
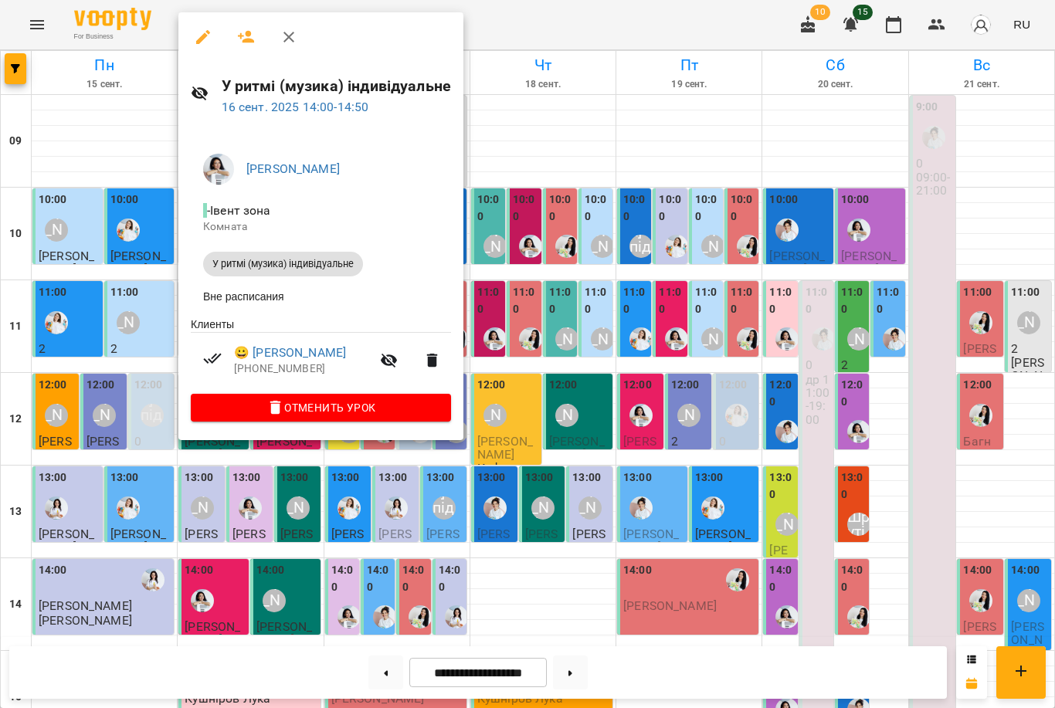
click at [212, 523] on div at bounding box center [527, 354] width 1055 height 708
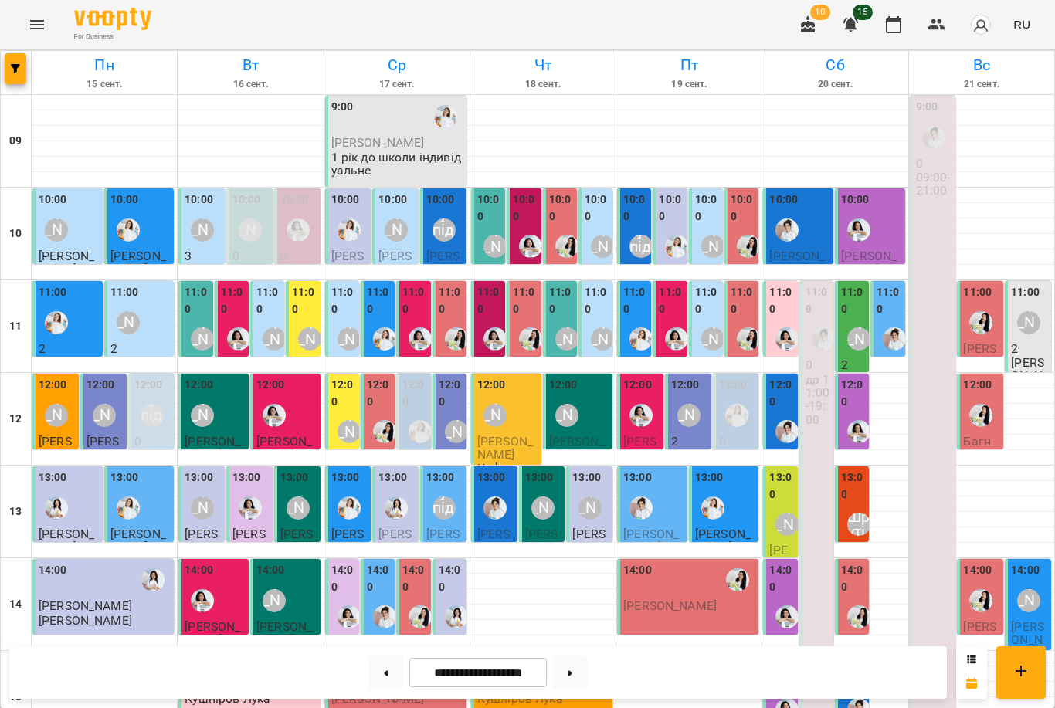
click at [219, 691] on span "Кушніров Лука" at bounding box center [228, 698] width 86 height 15
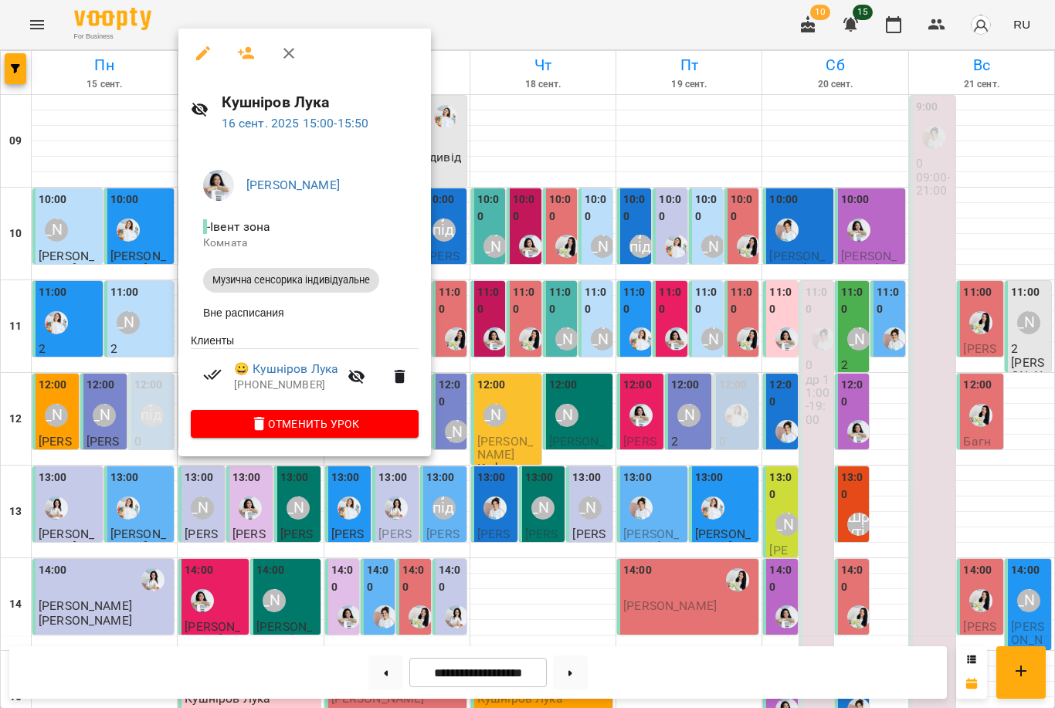
click at [236, 542] on div at bounding box center [527, 354] width 1055 height 708
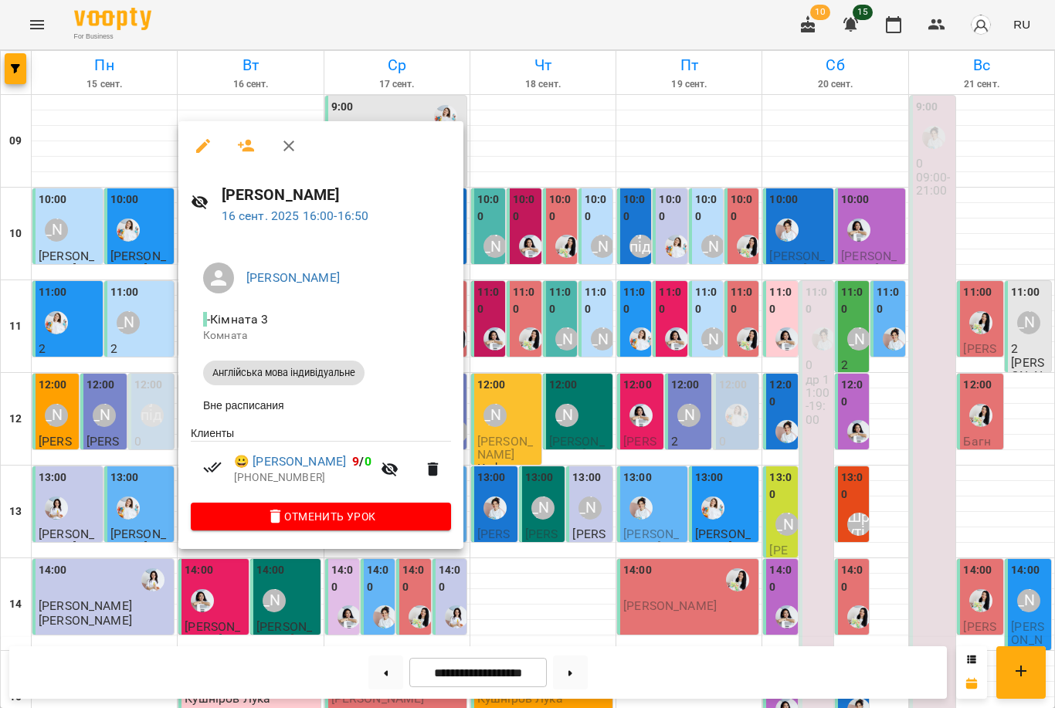
click at [206, 564] on div at bounding box center [527, 354] width 1055 height 708
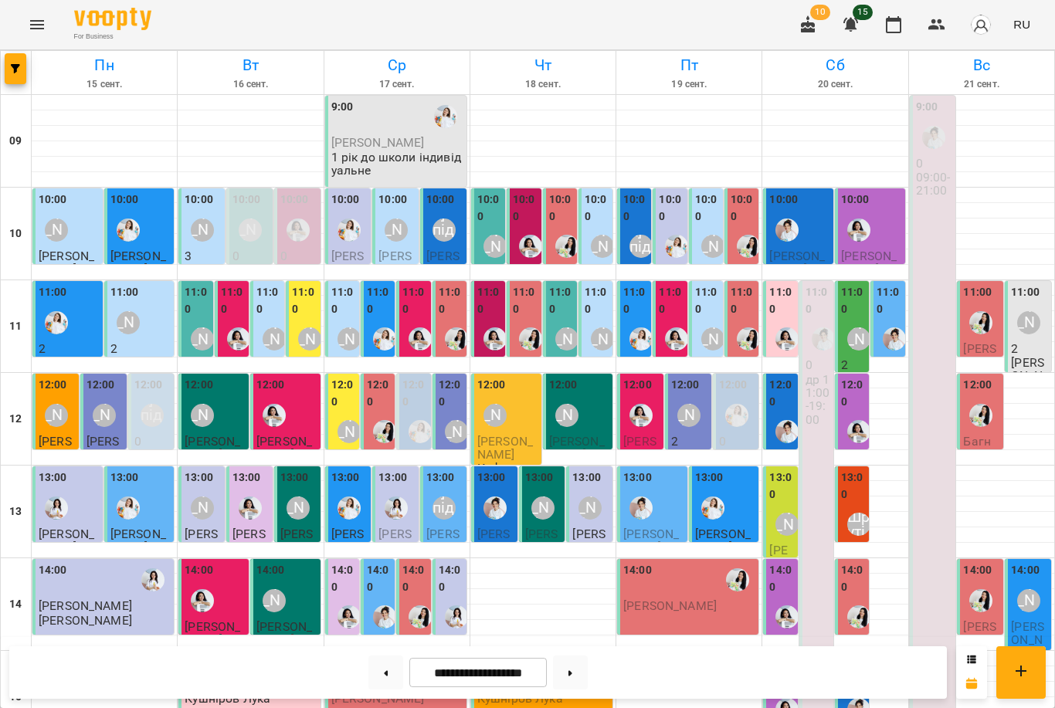
scroll to position [406, 0]
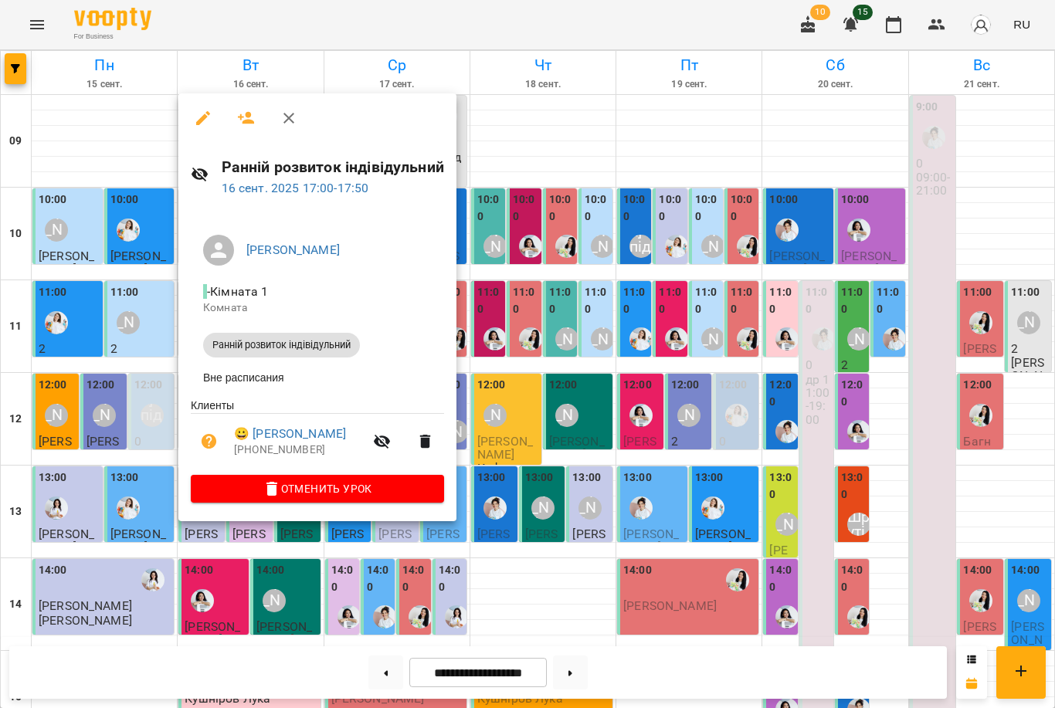
click at [283, 576] on div at bounding box center [527, 354] width 1055 height 708
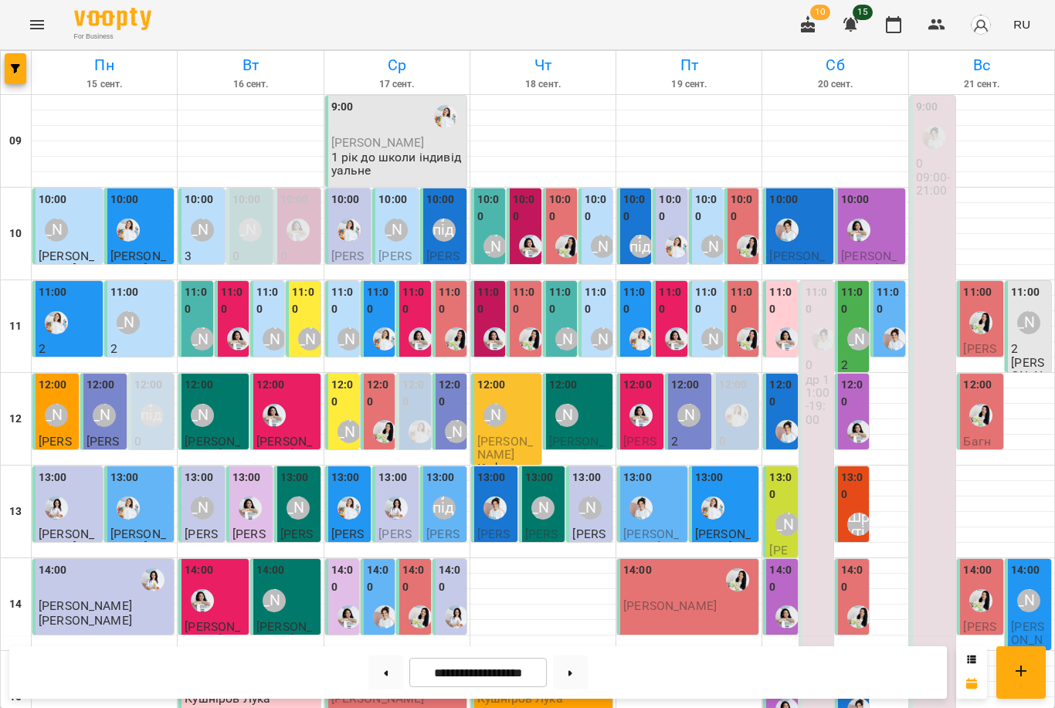
scroll to position [264, 0]
click at [294, 619] on span "[PERSON_NAME]" at bounding box center [284, 633] width 56 height 28
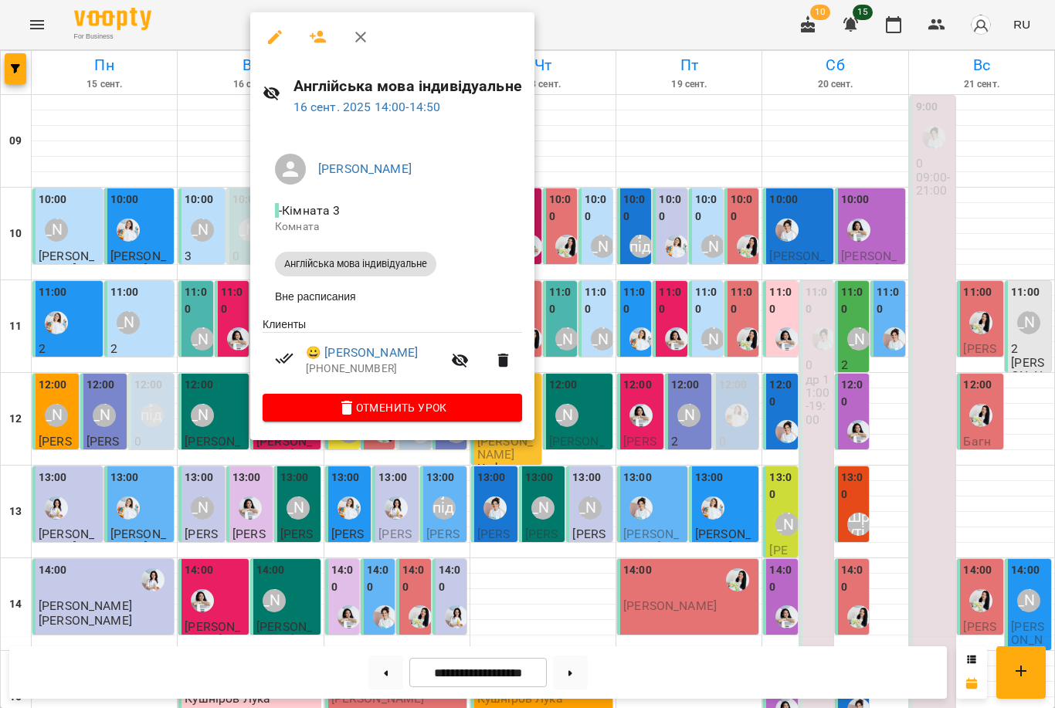
click at [245, 445] on div at bounding box center [527, 354] width 1055 height 708
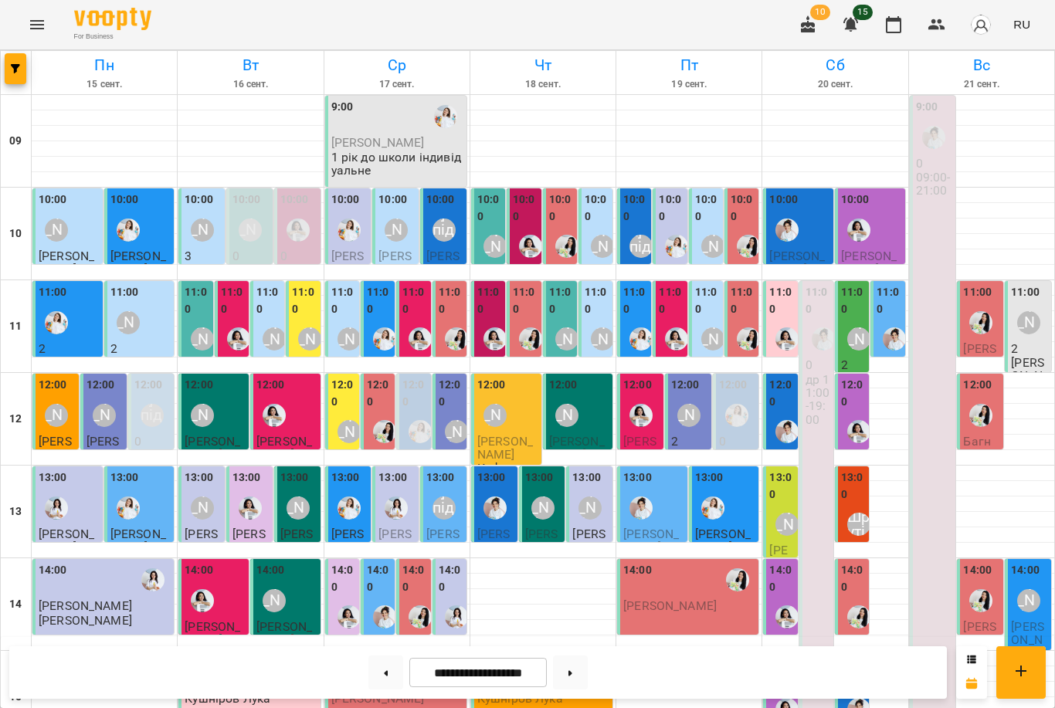
scroll to position [0, 0]
